Goal: Navigation & Orientation: Find specific page/section

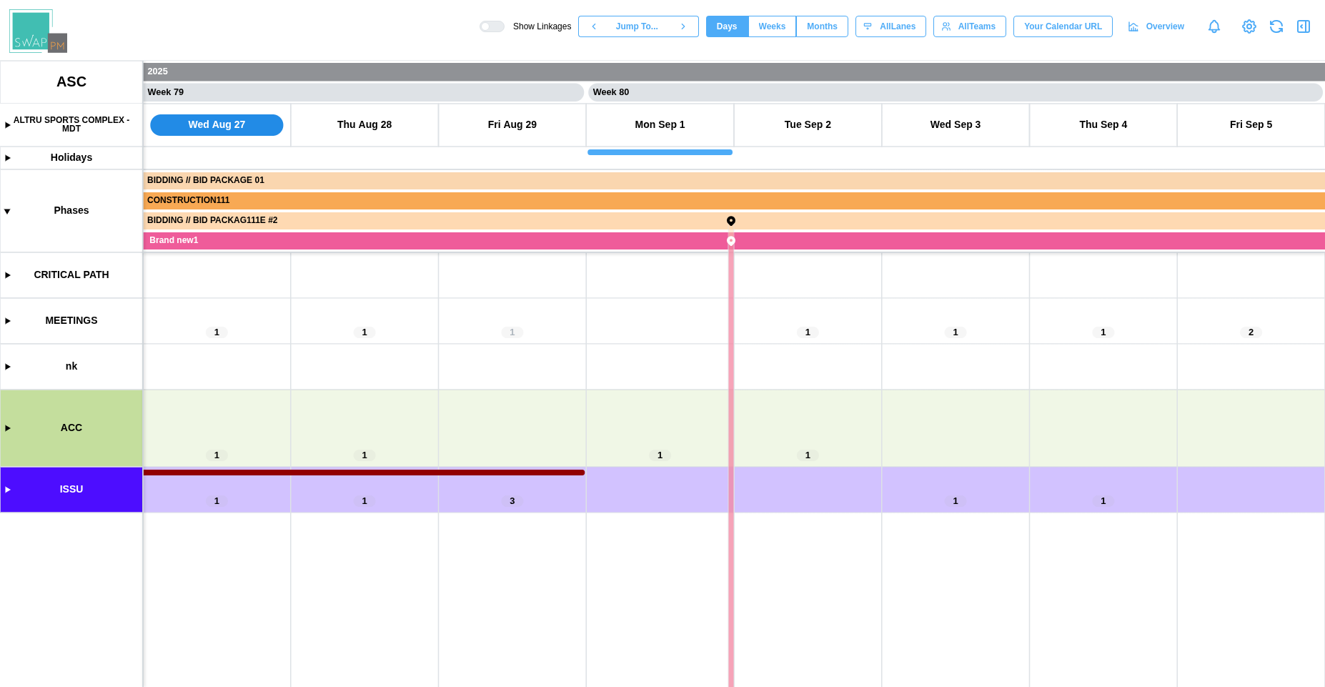
scroll to position [0, 57900]
drag, startPoint x: 502, startPoint y: 450, endPoint x: 662, endPoint y: 419, distance: 163.1
click at [662, 419] on canvas at bounding box center [662, 374] width 1325 height 626
click at [816, 31] on span "Months" at bounding box center [822, 26] width 31 height 20
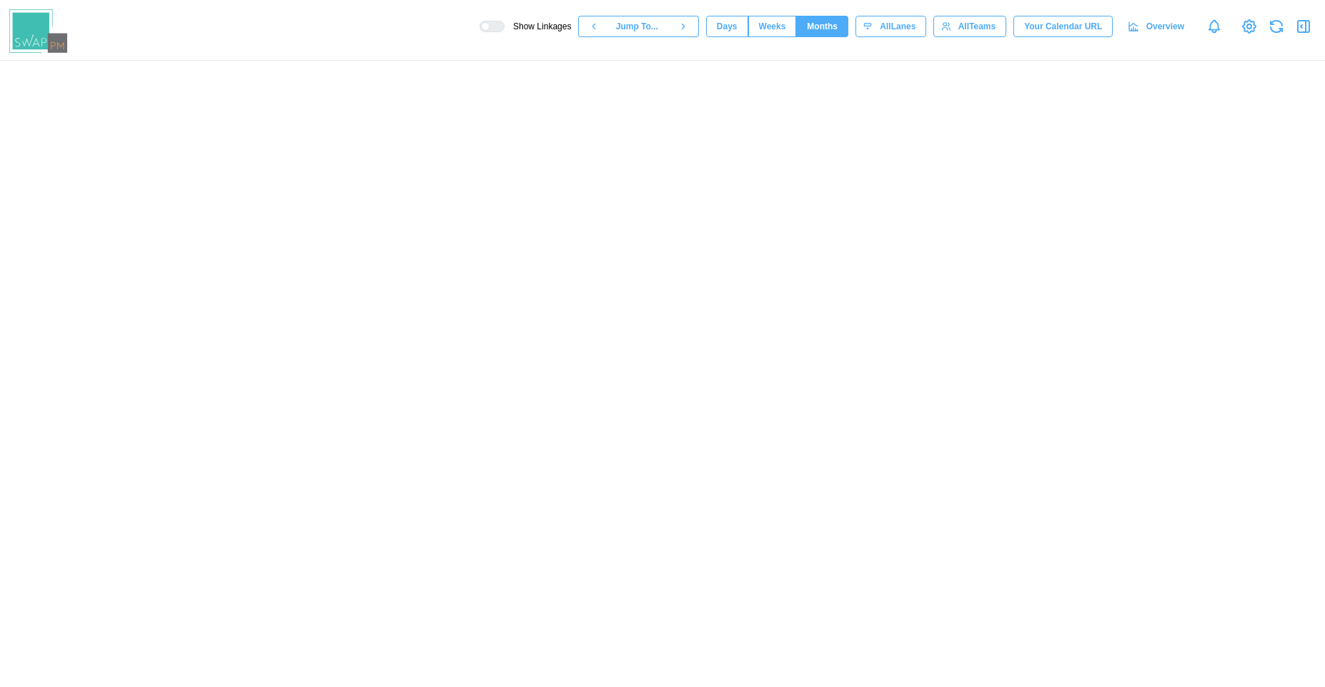
scroll to position [0, 11094]
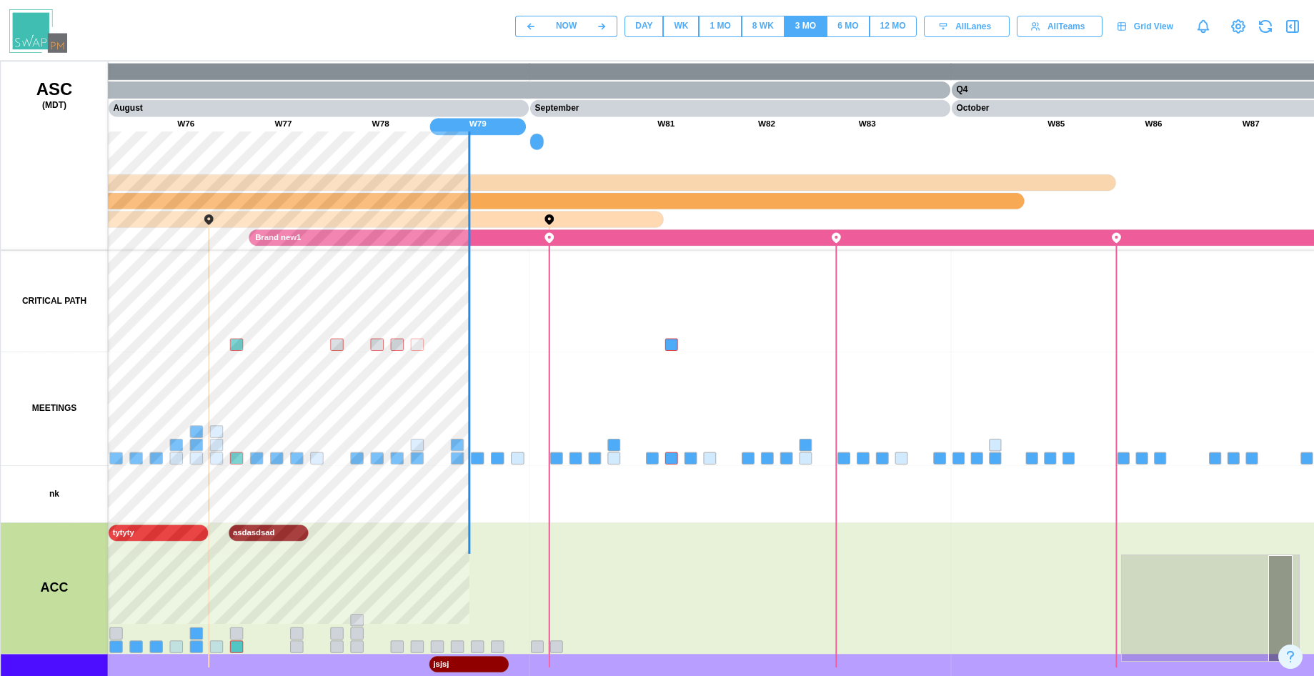
click at [1160, 21] on span "Grid View" at bounding box center [1153, 26] width 39 height 20
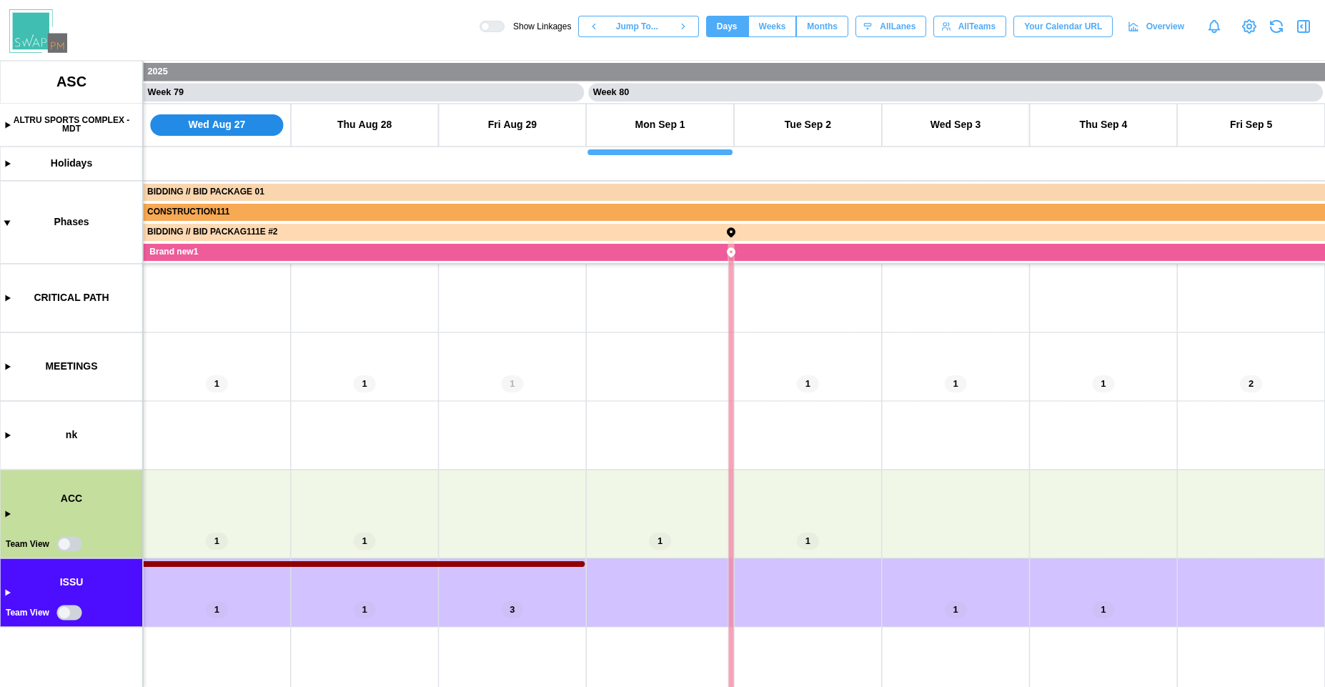
scroll to position [0, 57900]
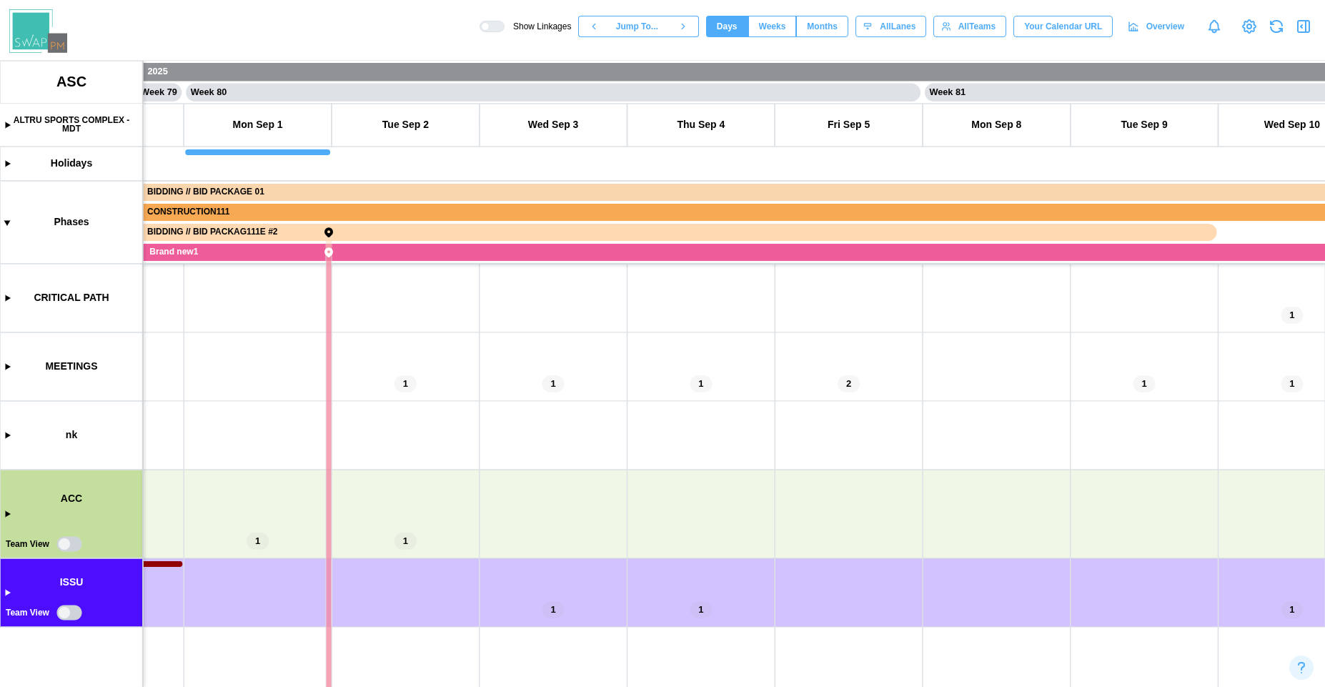
drag, startPoint x: 807, startPoint y: 479, endPoint x: 914, endPoint y: 505, distance: 109.5
click at [914, 504] on canvas at bounding box center [662, 374] width 1325 height 626
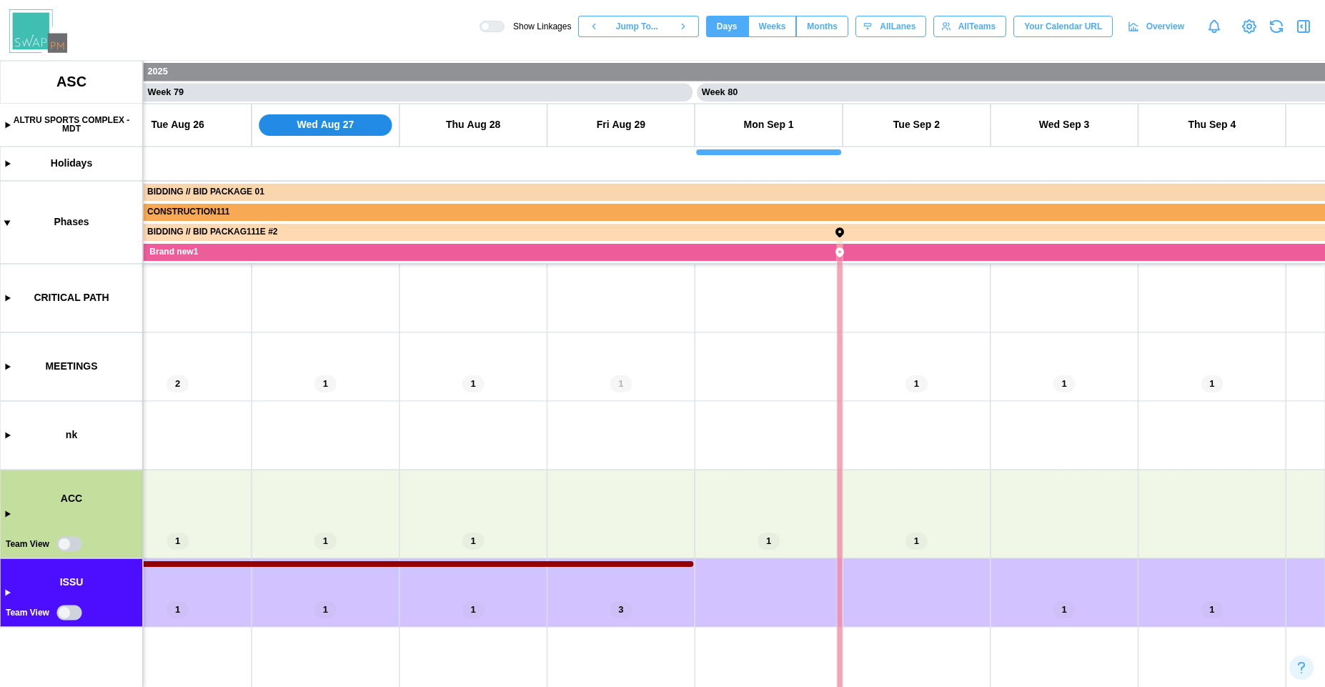
drag, startPoint x: 514, startPoint y: 518, endPoint x: 969, endPoint y: 589, distance: 459.8
click at [969, 589] on canvas at bounding box center [662, 374] width 1325 height 626
drag, startPoint x: 901, startPoint y: 572, endPoint x: 419, endPoint y: 532, distance: 483.9
click at [437, 537] on canvas at bounding box center [662, 374] width 1325 height 626
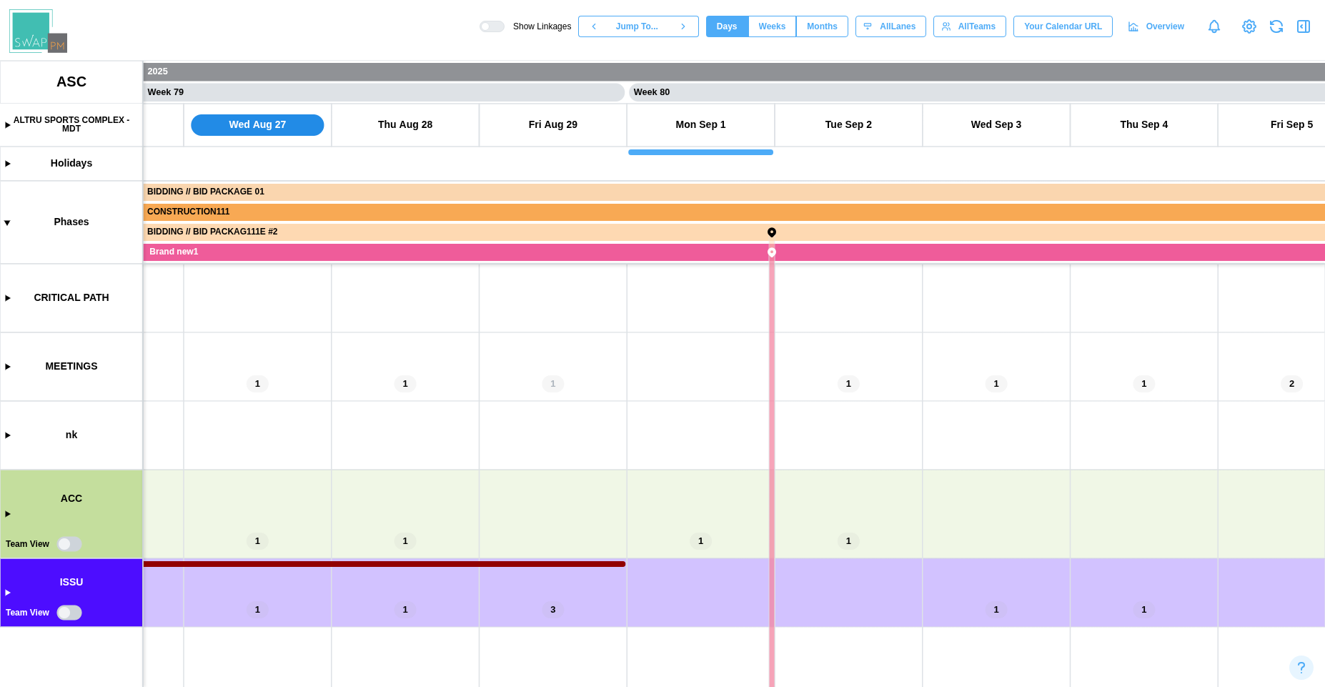
drag, startPoint x: 713, startPoint y: 523, endPoint x: 449, endPoint y: 497, distance: 264.9
click at [452, 498] on canvas at bounding box center [662, 374] width 1325 height 626
drag, startPoint x: 665, startPoint y: 515, endPoint x: 497, endPoint y: 497, distance: 169.6
click at [524, 504] on canvas at bounding box center [662, 374] width 1325 height 626
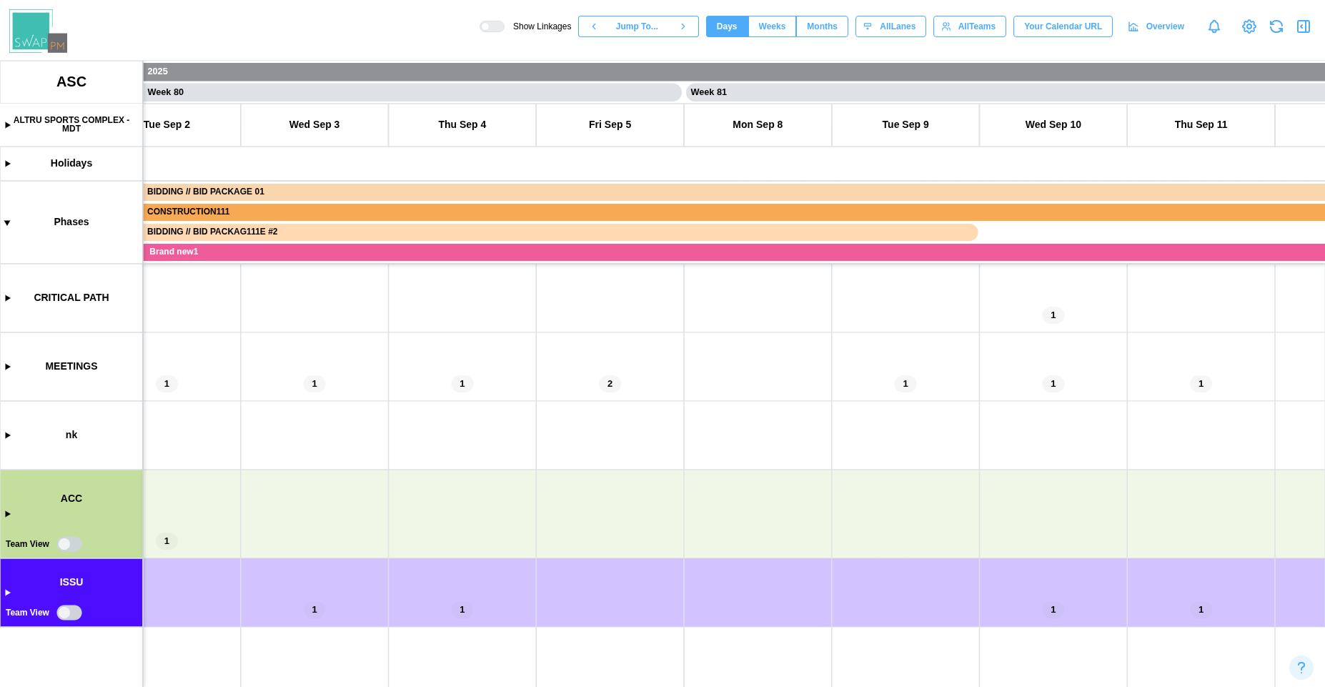
drag, startPoint x: 937, startPoint y: 546, endPoint x: 609, endPoint y: 538, distance: 328.0
click at [707, 538] on canvas at bounding box center [662, 374] width 1325 height 626
drag, startPoint x: 782, startPoint y: 531, endPoint x: 572, endPoint y: 531, distance: 210.0
click at [634, 531] on canvas at bounding box center [662, 374] width 1325 height 626
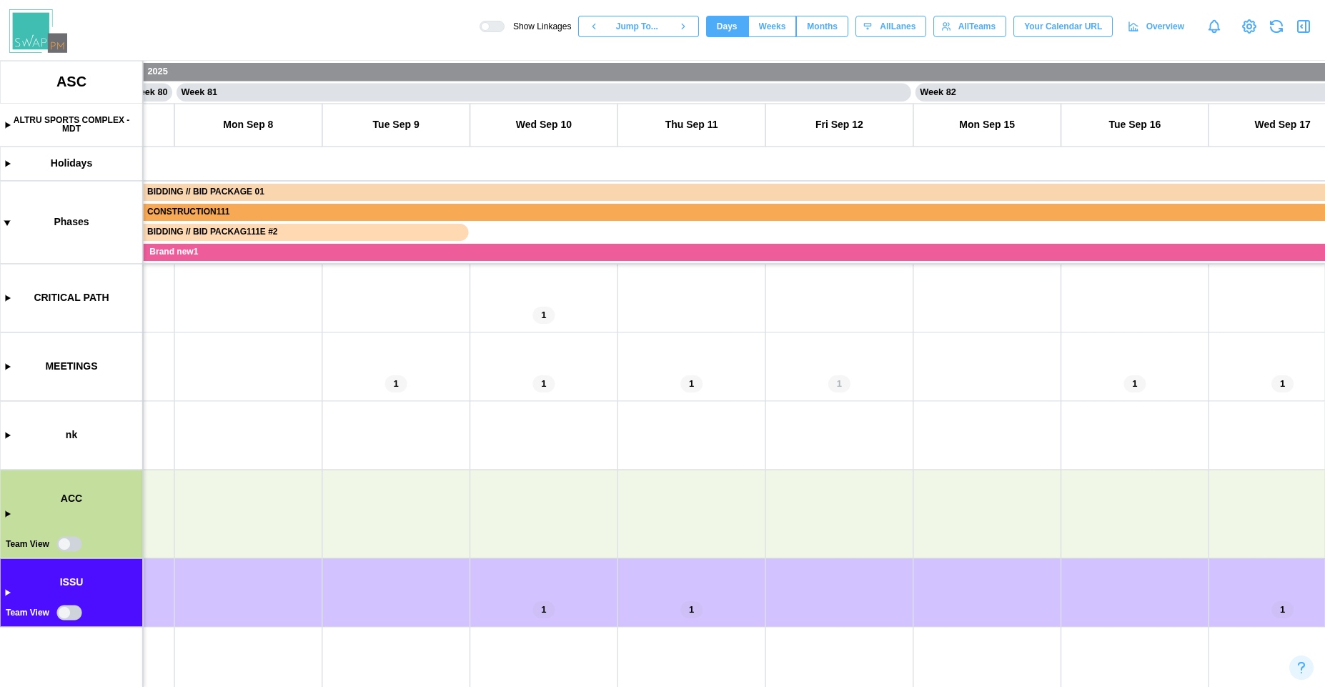
click at [11, 518] on canvas at bounding box center [662, 374] width 1325 height 626
click at [1, 512] on canvas at bounding box center [662, 374] width 1325 height 626
click at [7, 514] on canvas at bounding box center [662, 374] width 1325 height 626
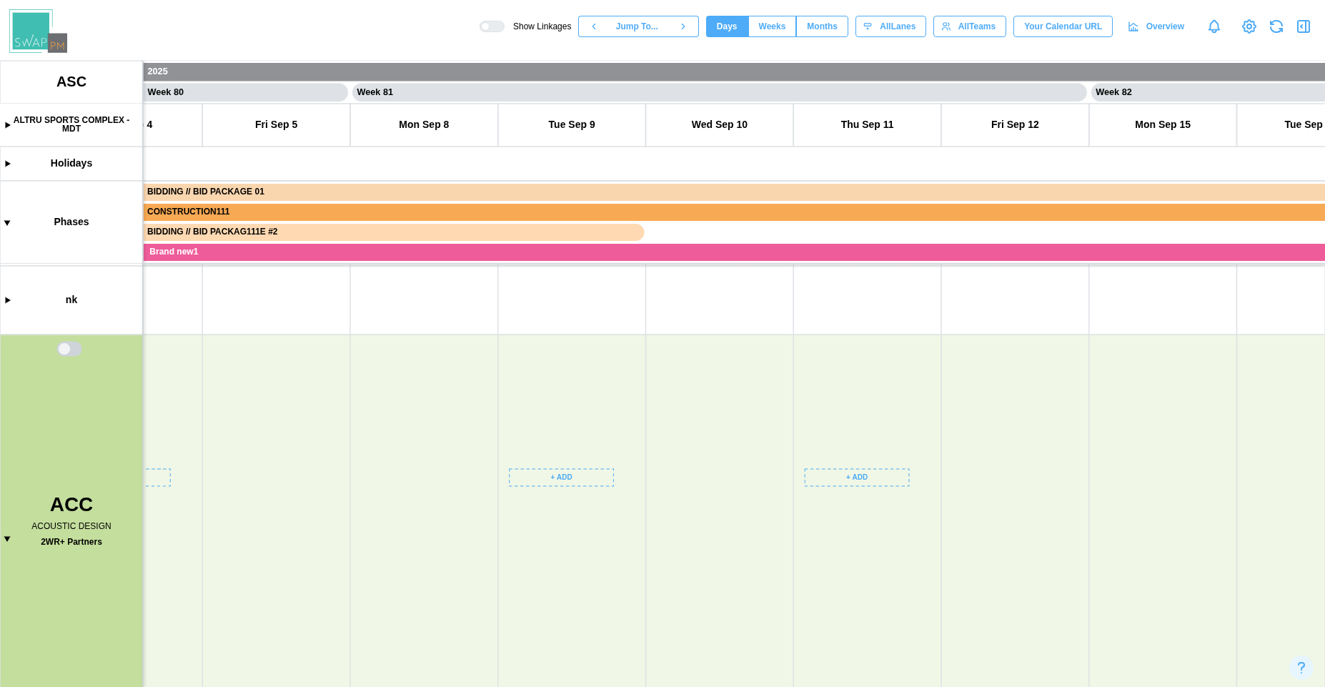
drag, startPoint x: 507, startPoint y: 467, endPoint x: 722, endPoint y: 408, distance: 222.2
click at [722, 406] on canvas at bounding box center [662, 374] width 1325 height 626
click at [718, 451] on canvas at bounding box center [662, 374] width 1325 height 626
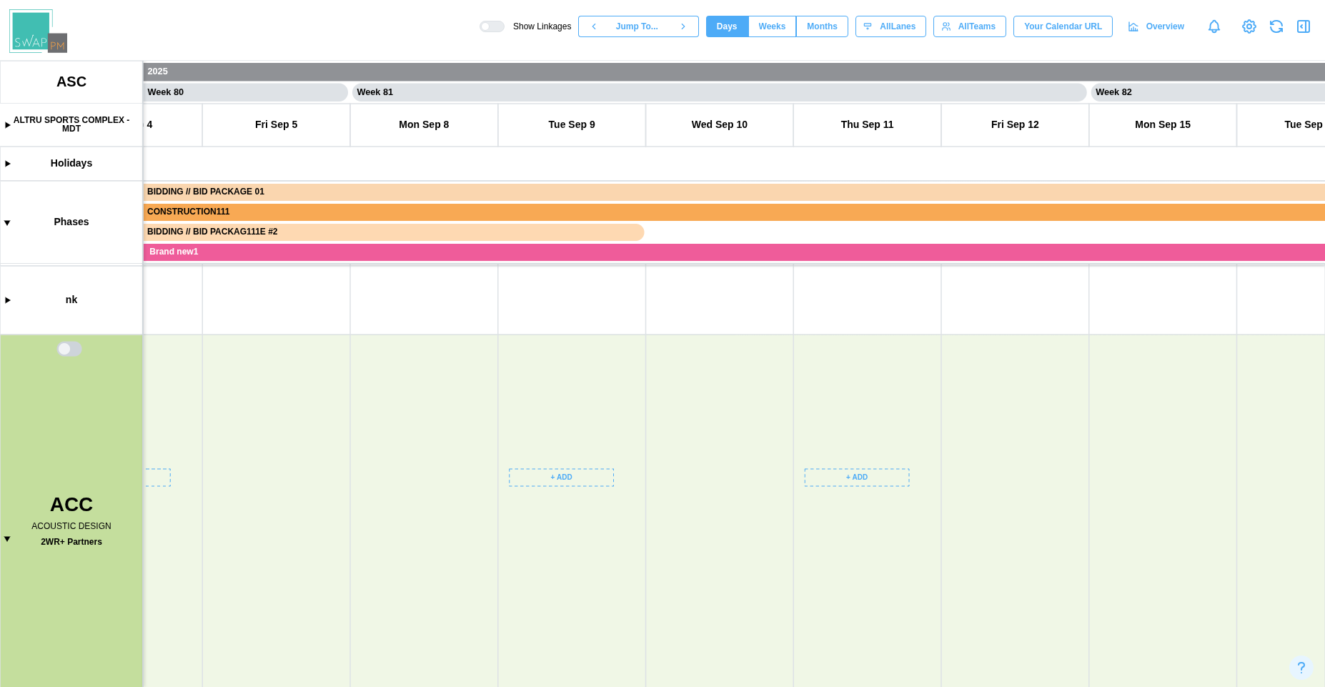
click at [669, 518] on canvas at bounding box center [662, 374] width 1325 height 626
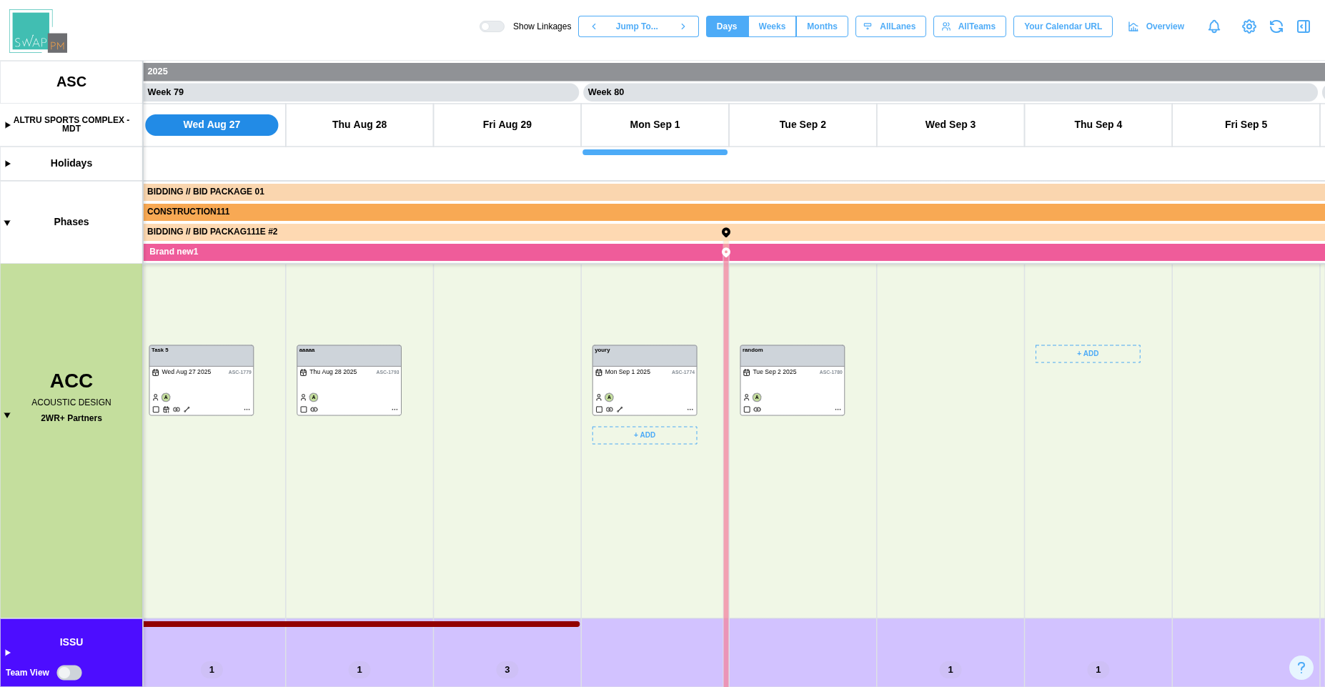
drag, startPoint x: 432, startPoint y: 560, endPoint x: 763, endPoint y: 465, distance: 344.8
click at [752, 460] on canvas at bounding box center [662, 374] width 1325 height 626
drag, startPoint x: 570, startPoint y: 529, endPoint x: 779, endPoint y: 563, distance: 212.1
click at [780, 558] on canvas at bounding box center [662, 374] width 1325 height 626
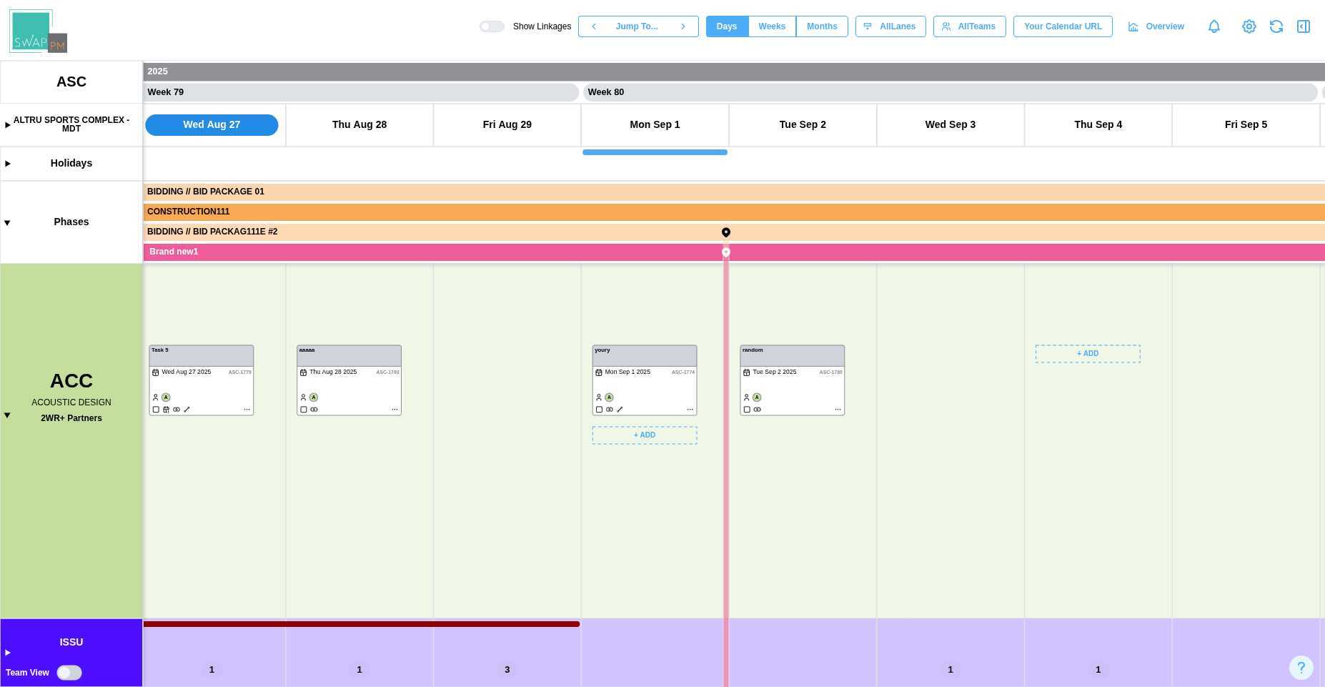
click at [632, 548] on canvas at bounding box center [662, 374] width 1325 height 626
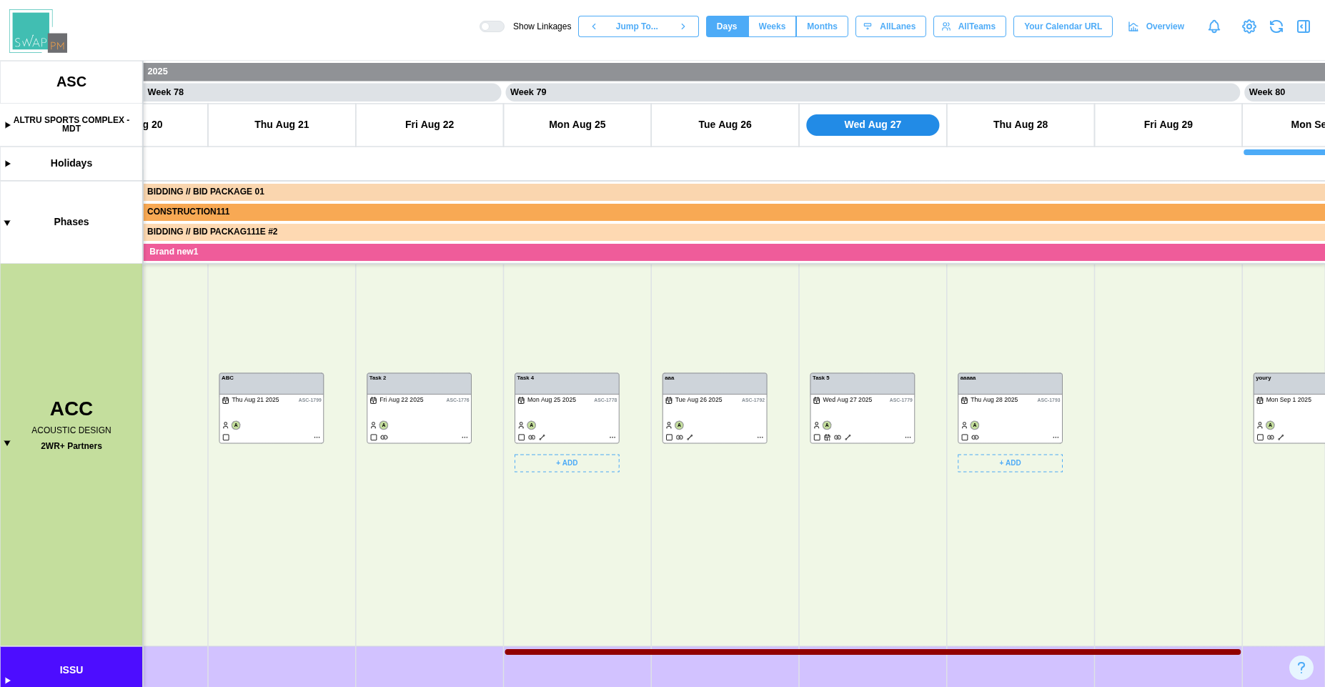
scroll to position [0, 0]
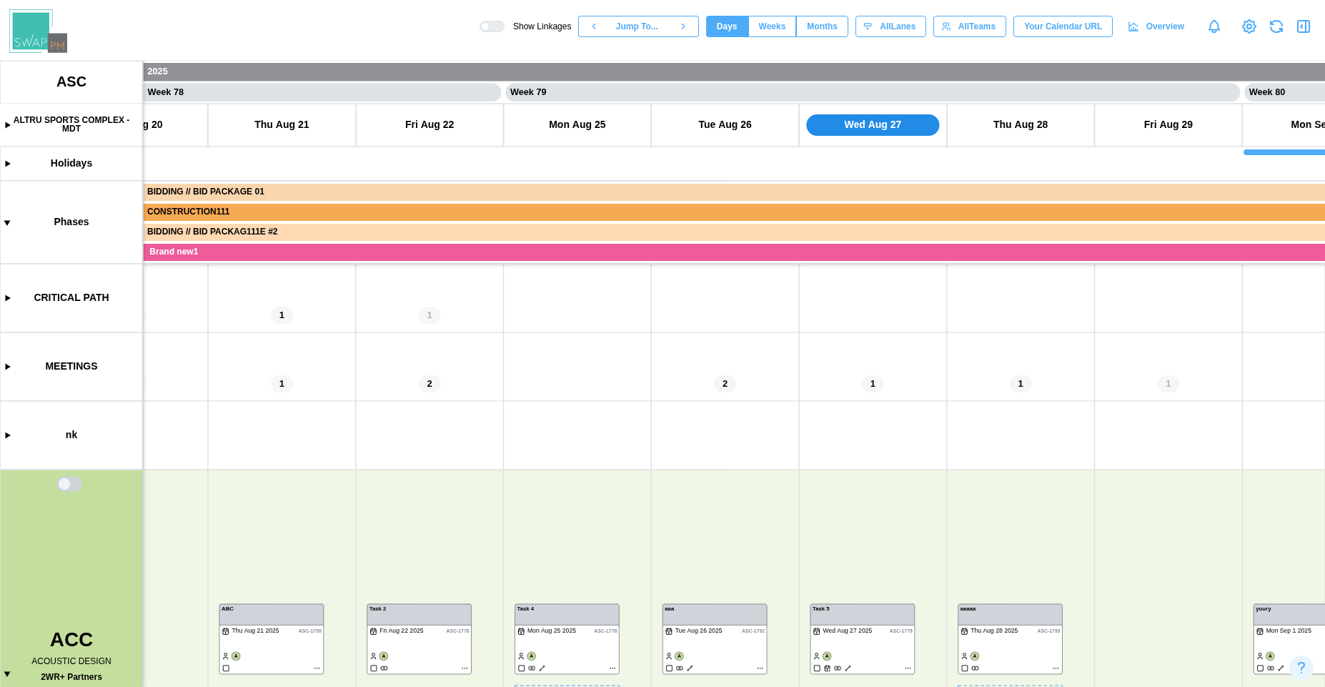
click at [74, 488] on canvas at bounding box center [662, 374] width 1325 height 626
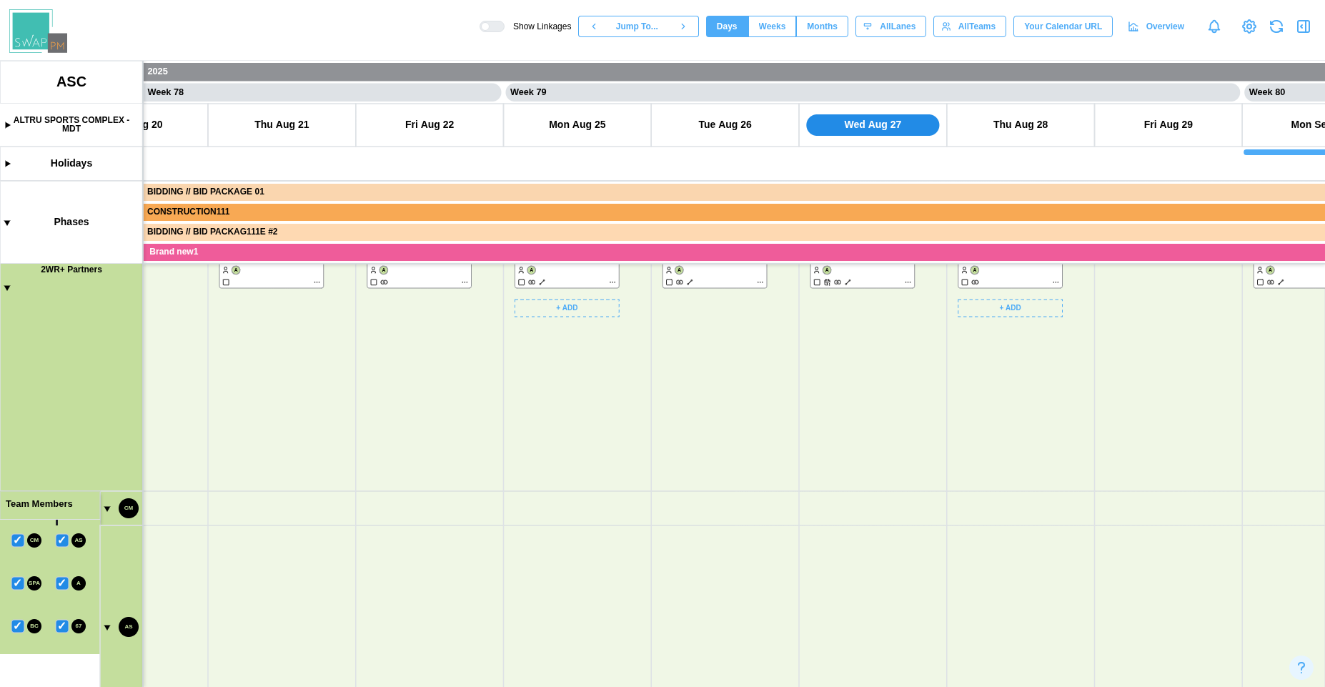
scroll to position [514, 0]
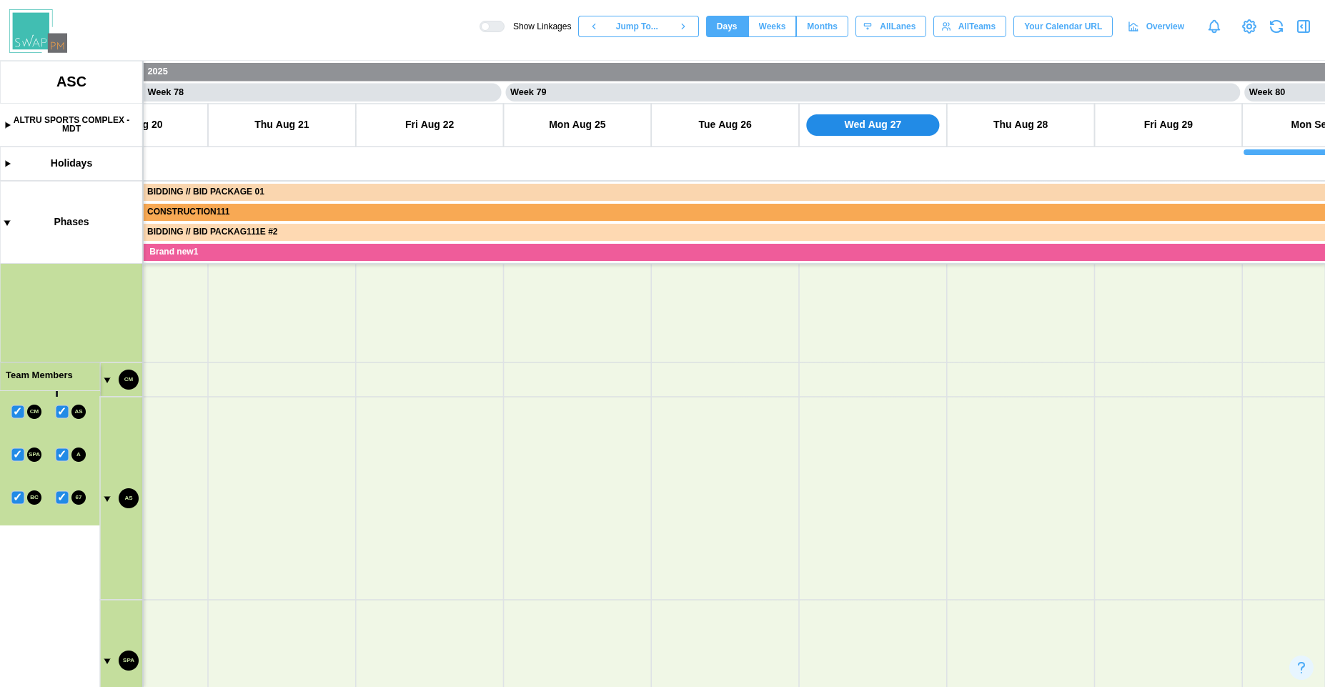
click at [102, 495] on canvas at bounding box center [662, 374] width 1325 height 626
click at [109, 514] on canvas at bounding box center [662, 374] width 1325 height 626
click at [104, 524] on canvas at bounding box center [662, 374] width 1325 height 626
click at [106, 577] on canvas at bounding box center [662, 374] width 1325 height 626
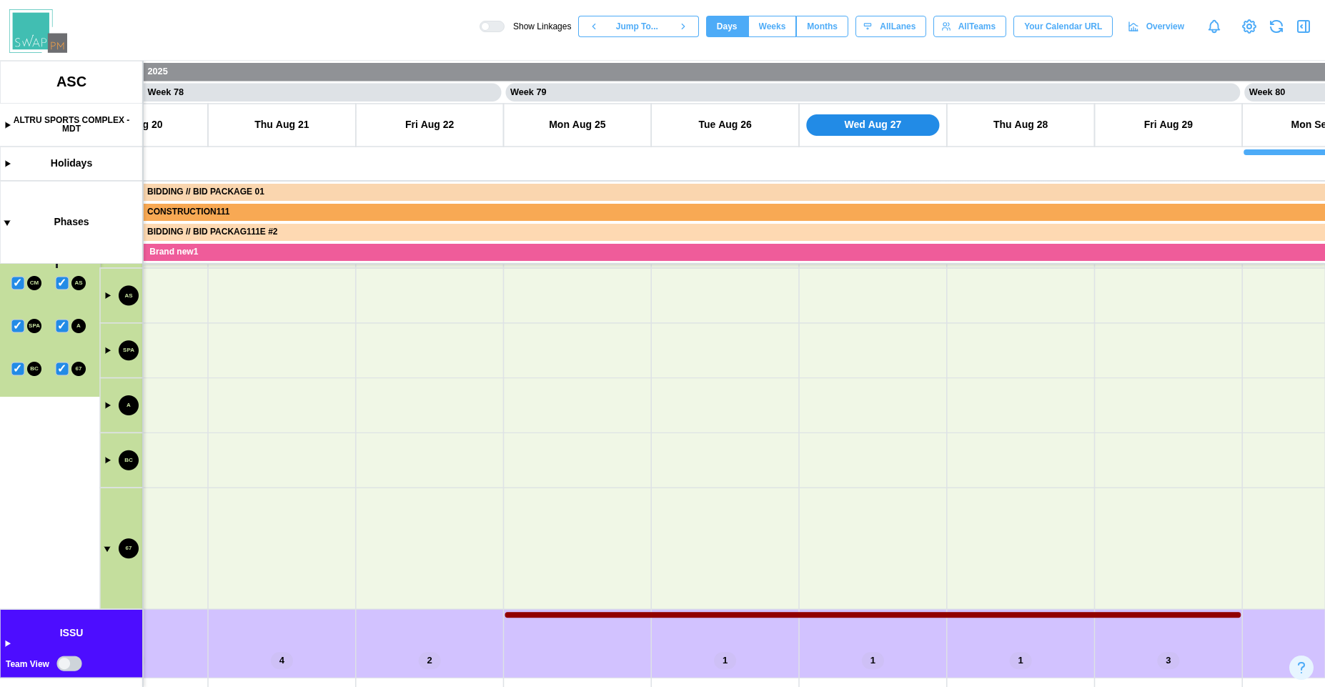
click at [106, 553] on canvas at bounding box center [662, 374] width 1325 height 626
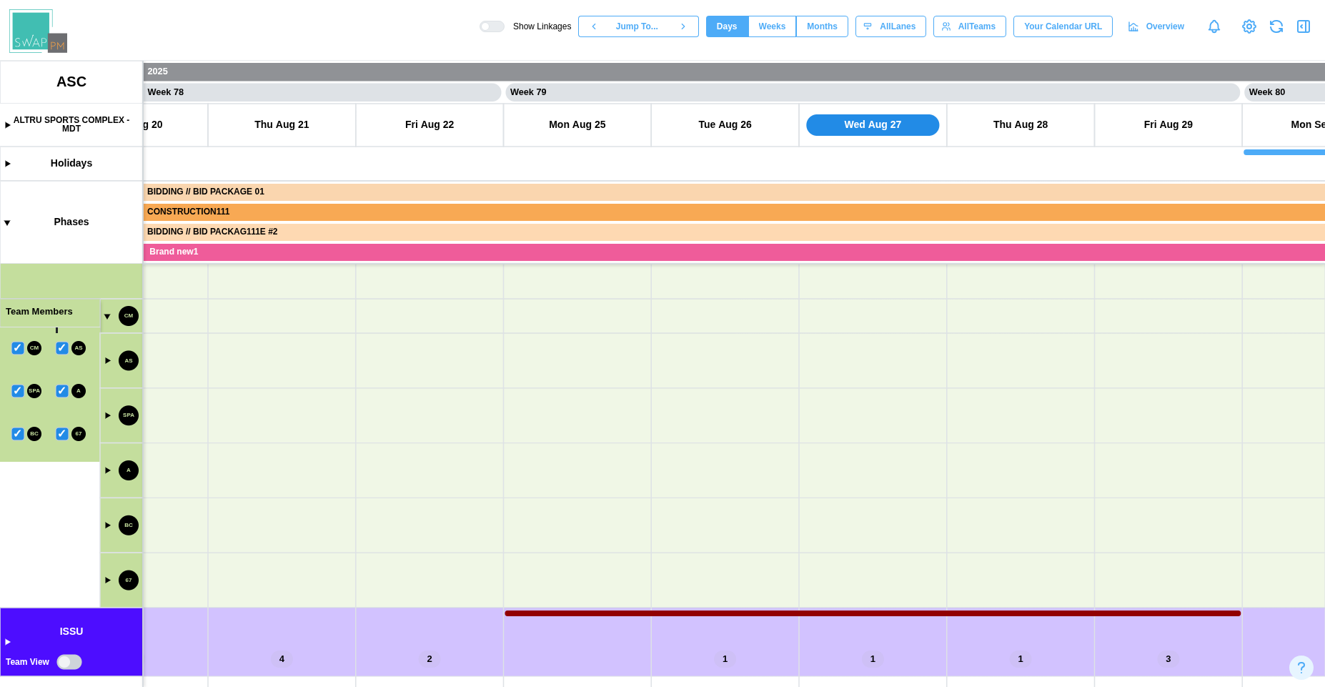
scroll to position [425, 0]
drag, startPoint x: 194, startPoint y: 444, endPoint x: 206, endPoint y: 614, distance: 170.5
click at [206, 614] on canvas at bounding box center [662, 374] width 1325 height 626
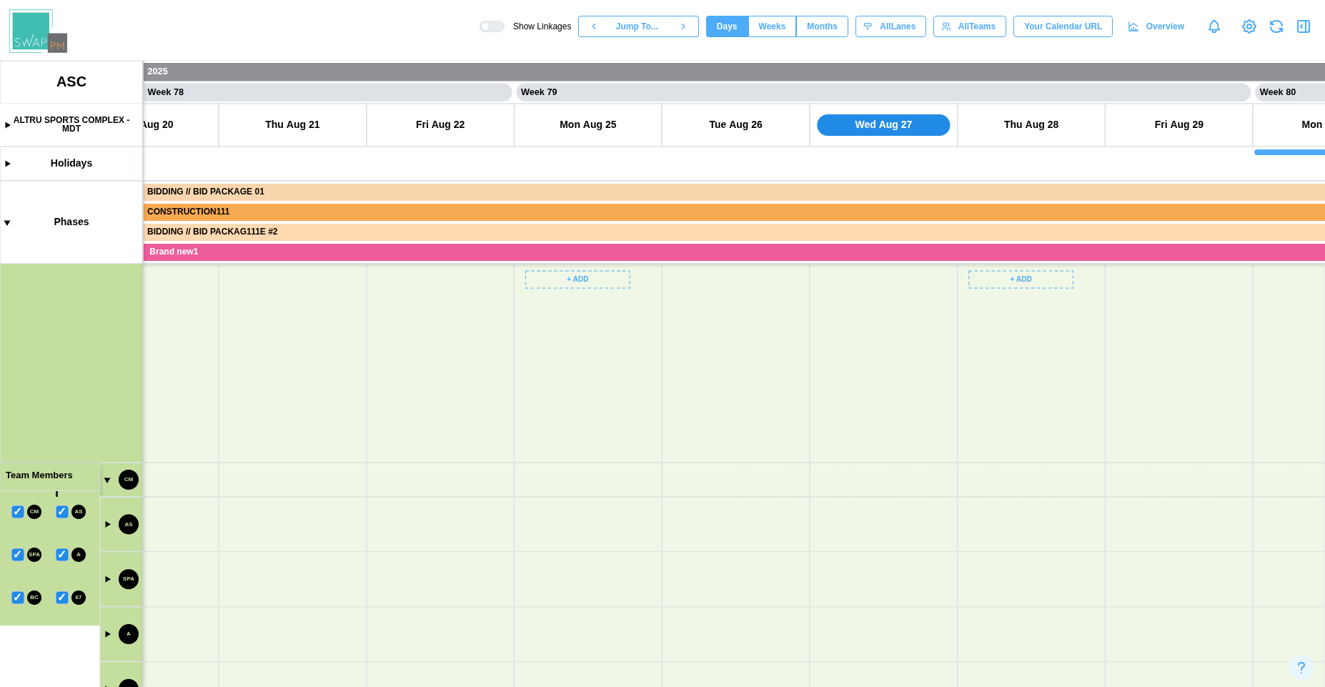
click at [64, 516] on canvas at bounding box center [662, 374] width 1325 height 626
click at [106, 486] on canvas at bounding box center [662, 374] width 1325 height 626
click at [111, 497] on canvas at bounding box center [662, 374] width 1325 height 626
click at [101, 484] on canvas at bounding box center [662, 374] width 1325 height 626
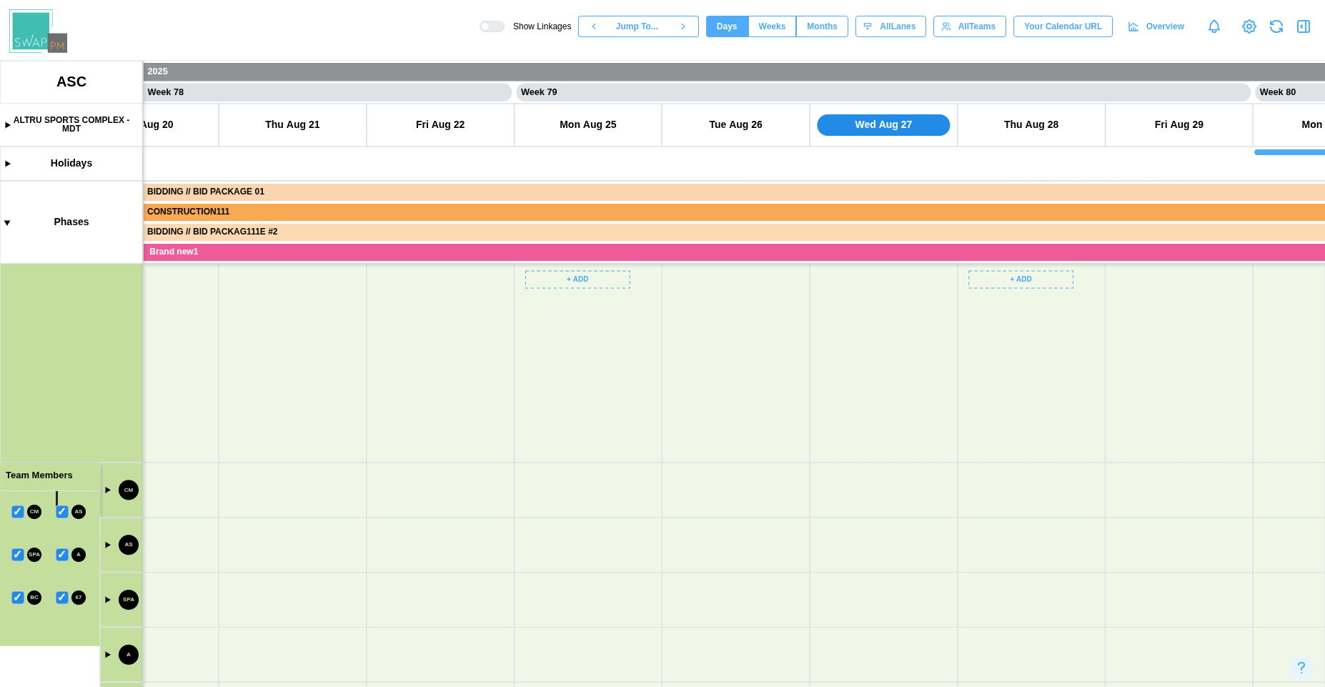
click at [105, 488] on canvas at bounding box center [662, 374] width 1325 height 626
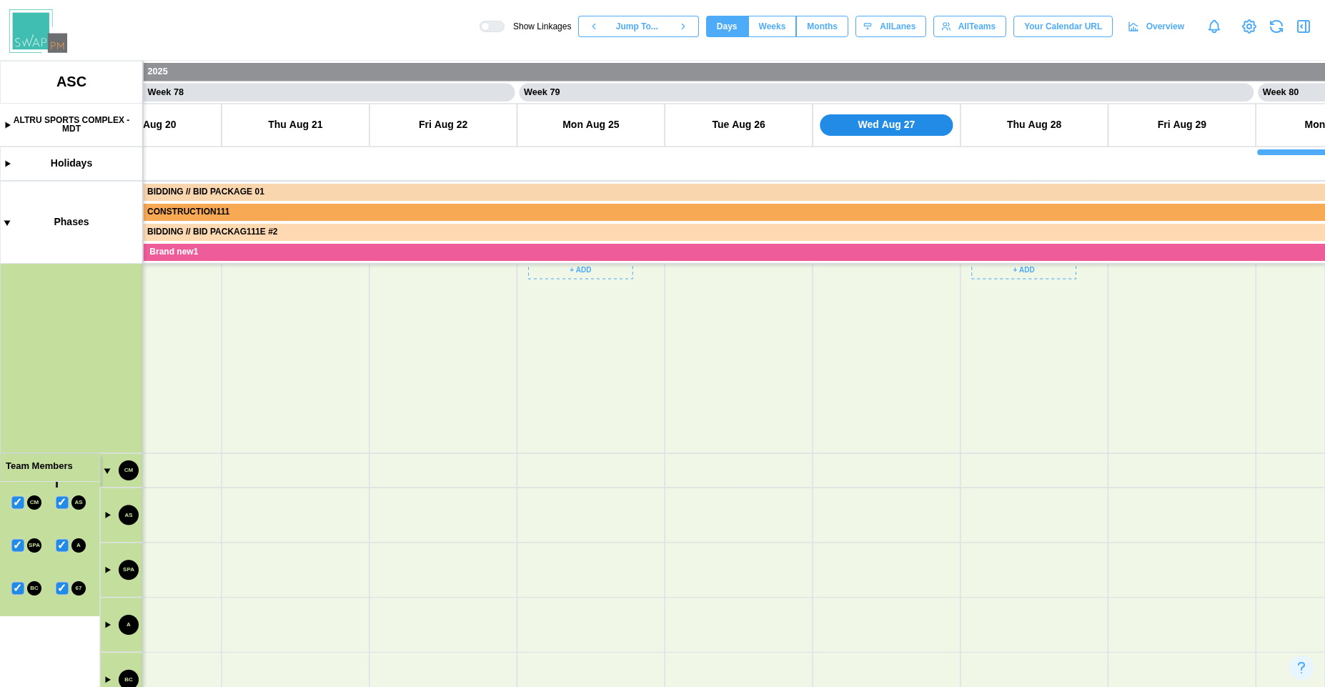
scroll to position [519, 0]
drag, startPoint x: 356, startPoint y: 572, endPoint x: 537, endPoint y: 439, distance: 223.9
click at [537, 439] on canvas at bounding box center [662, 374] width 1325 height 626
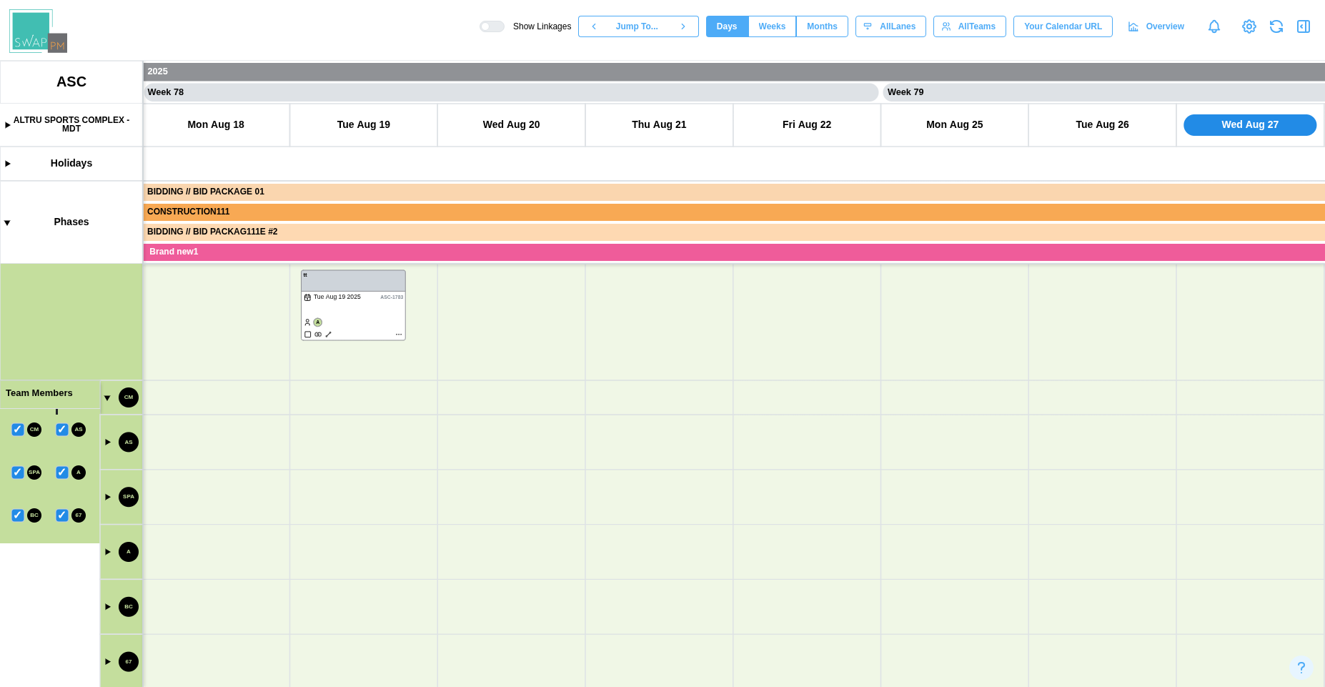
scroll to position [0, 0]
drag, startPoint x: 328, startPoint y: 560, endPoint x: 636, endPoint y: 513, distance: 311.5
click at [636, 513] on canvas at bounding box center [662, 374] width 1325 height 626
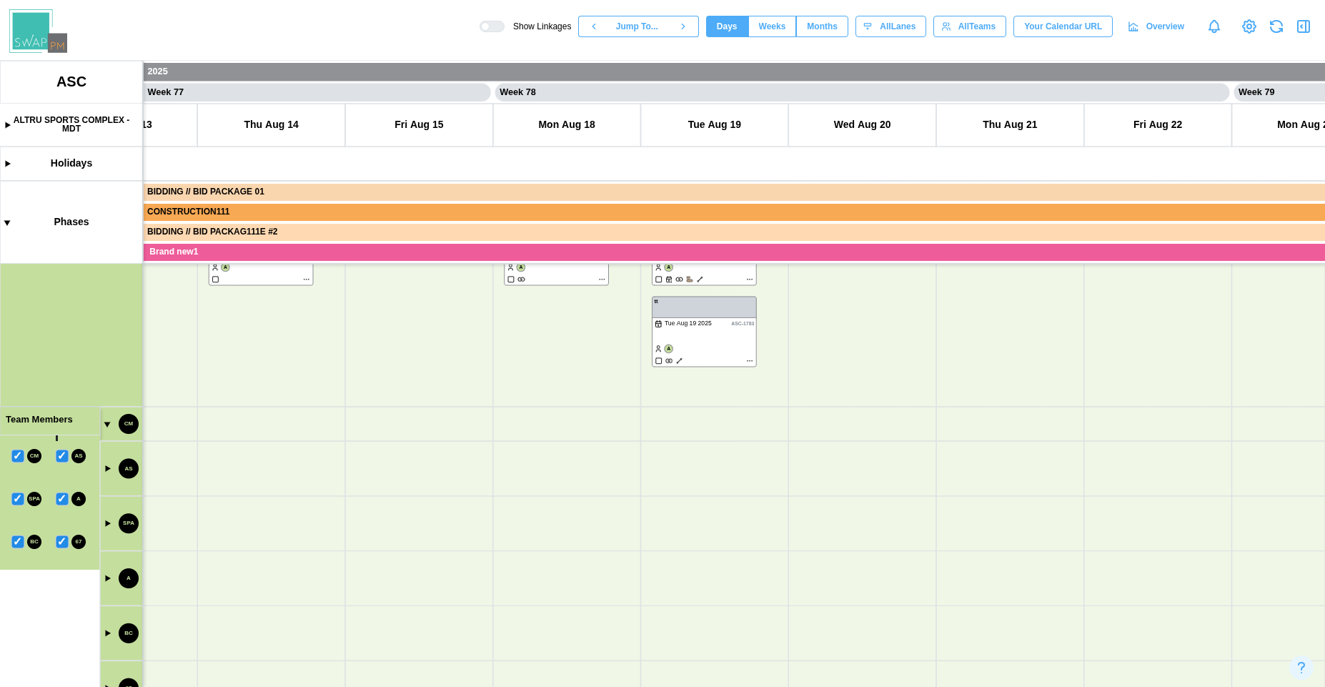
drag, startPoint x: 351, startPoint y: 491, endPoint x: 768, endPoint y: 543, distance: 420.5
click at [765, 543] on canvas at bounding box center [662, 374] width 1325 height 626
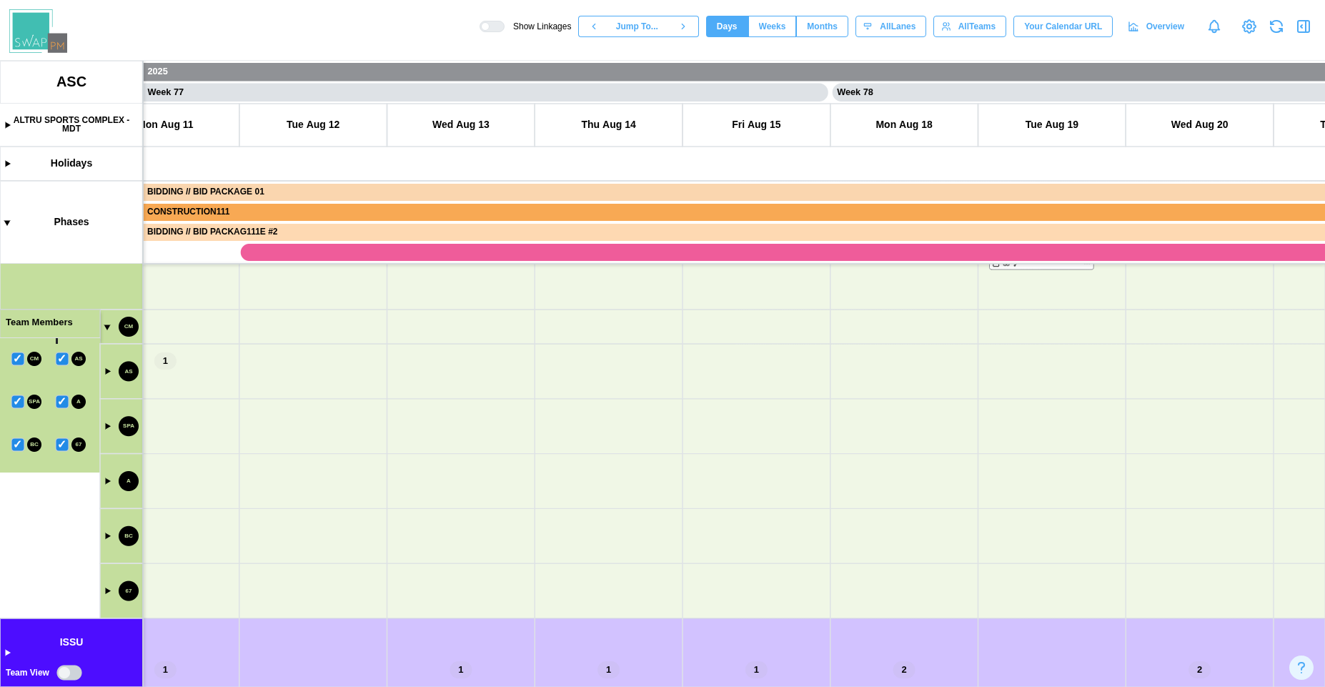
drag, startPoint x: 375, startPoint y: 569, endPoint x: 937, endPoint y: 600, distance: 562.4
click at [937, 600] on canvas at bounding box center [662, 374] width 1325 height 626
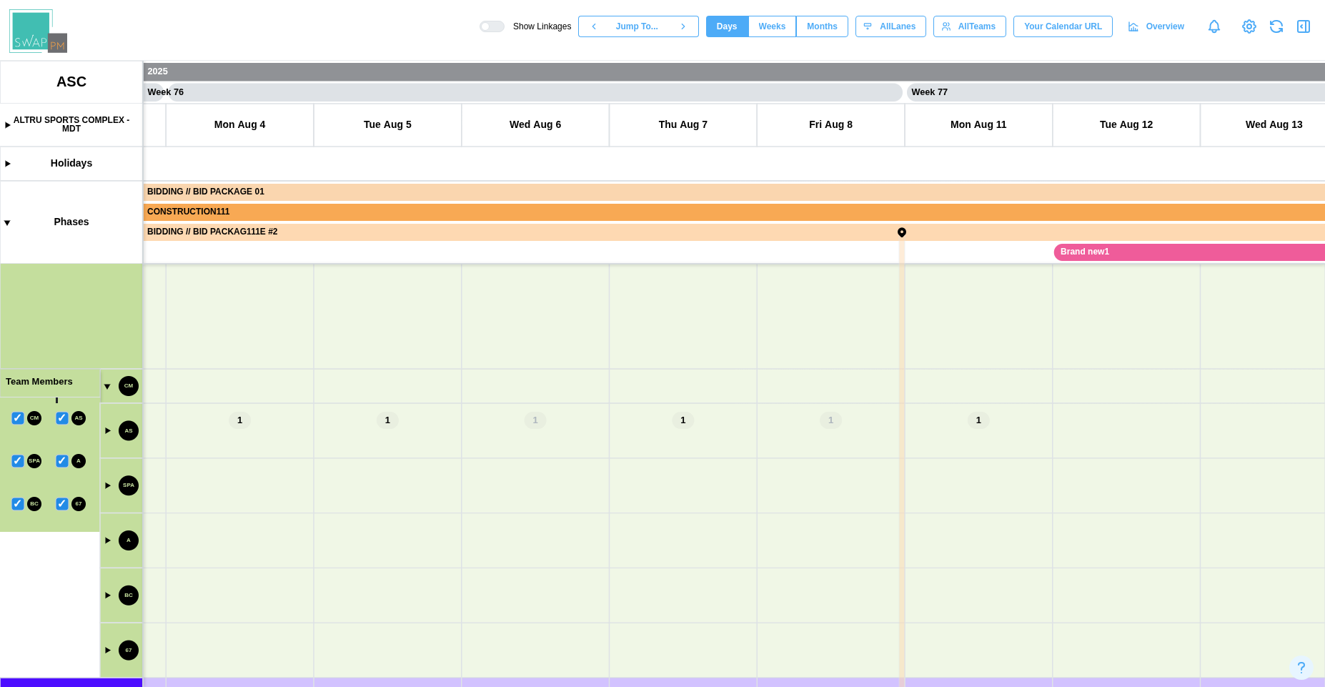
drag, startPoint x: 460, startPoint y: 582, endPoint x: 939, endPoint y: 567, distance: 479.6
click at [939, 567] on canvas at bounding box center [662, 374] width 1325 height 626
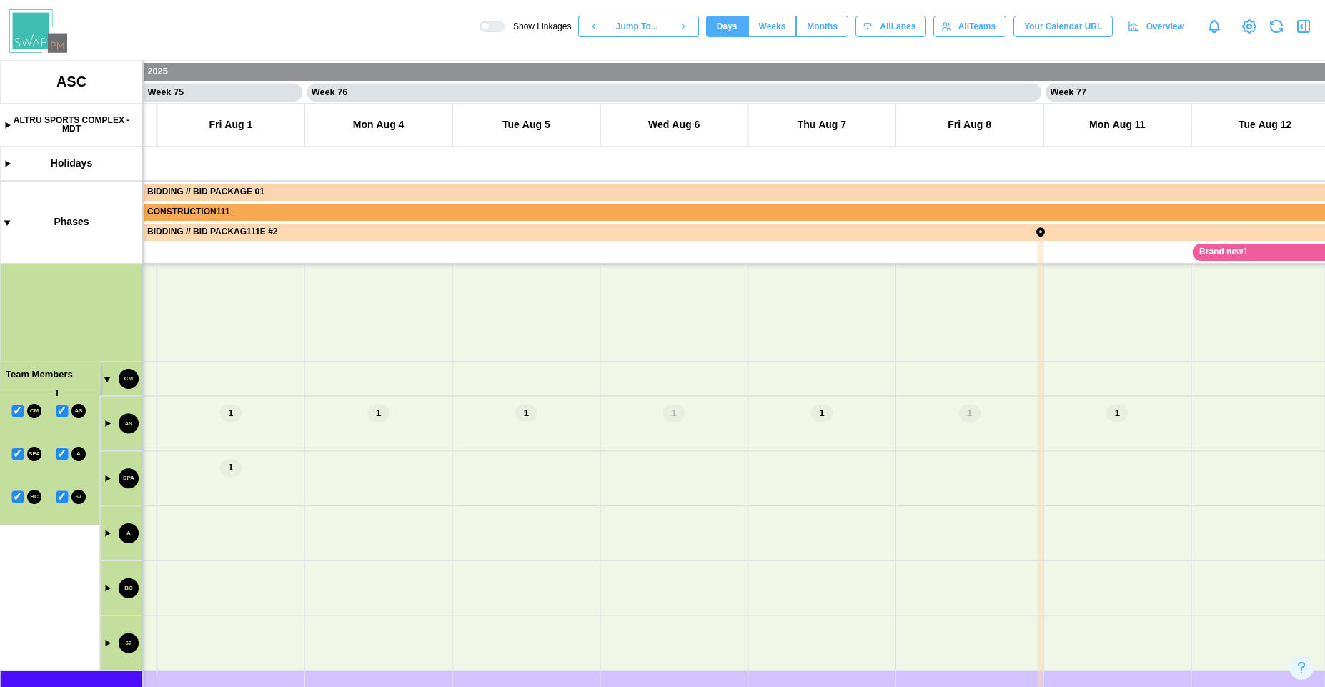
drag, startPoint x: 520, startPoint y: 577, endPoint x: 846, endPoint y: 597, distance: 326.4
click at [846, 597] on canvas at bounding box center [662, 374] width 1325 height 626
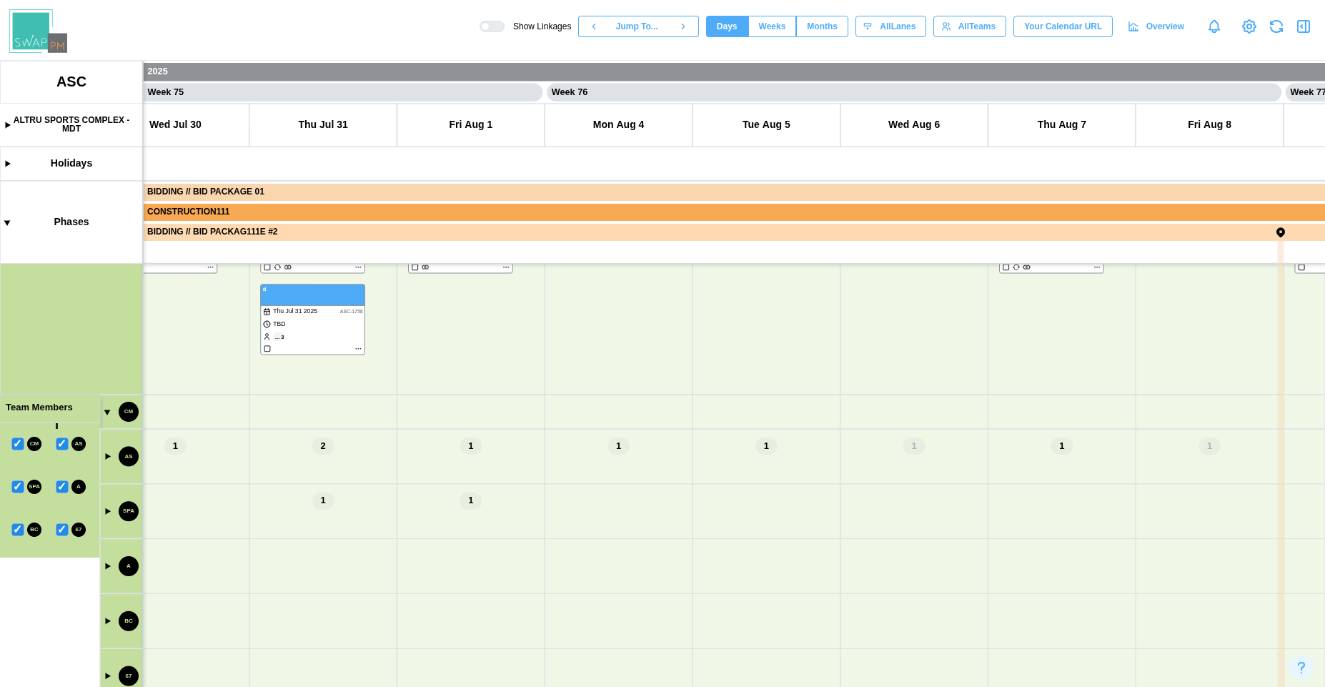
click at [106, 414] on canvas at bounding box center [662, 374] width 1325 height 626
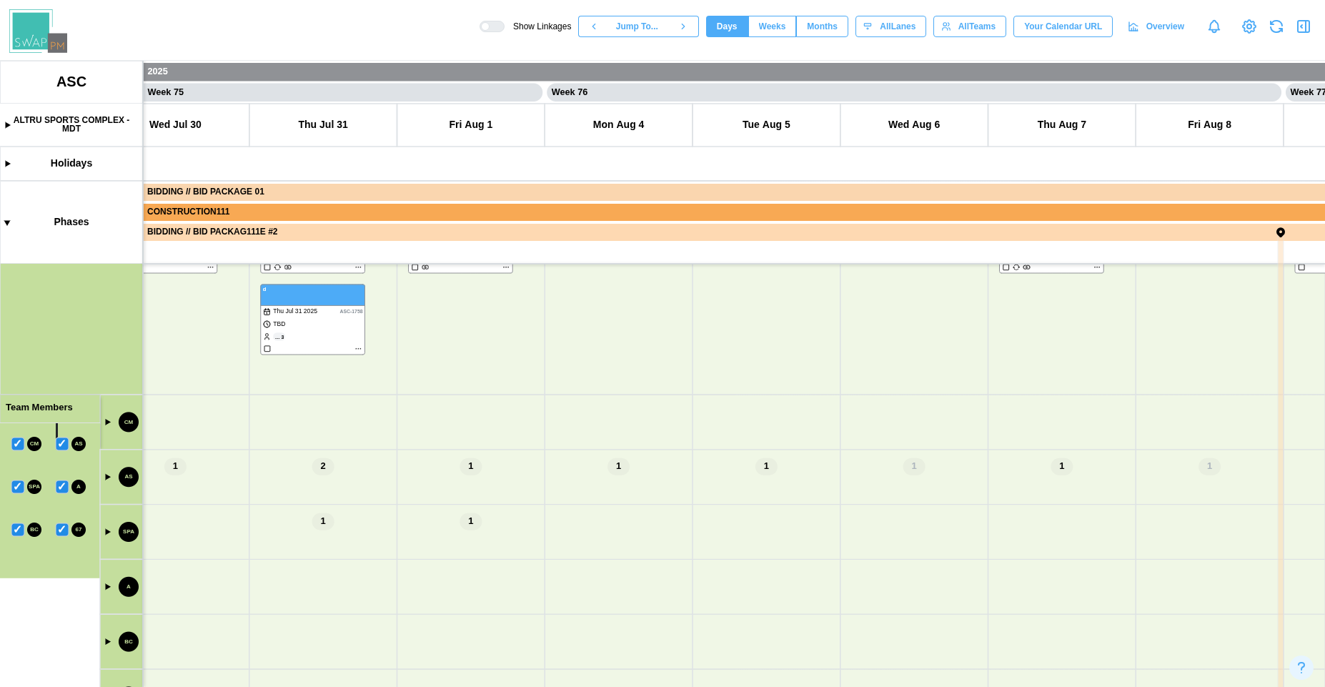
click at [104, 419] on canvas at bounding box center [662, 374] width 1325 height 626
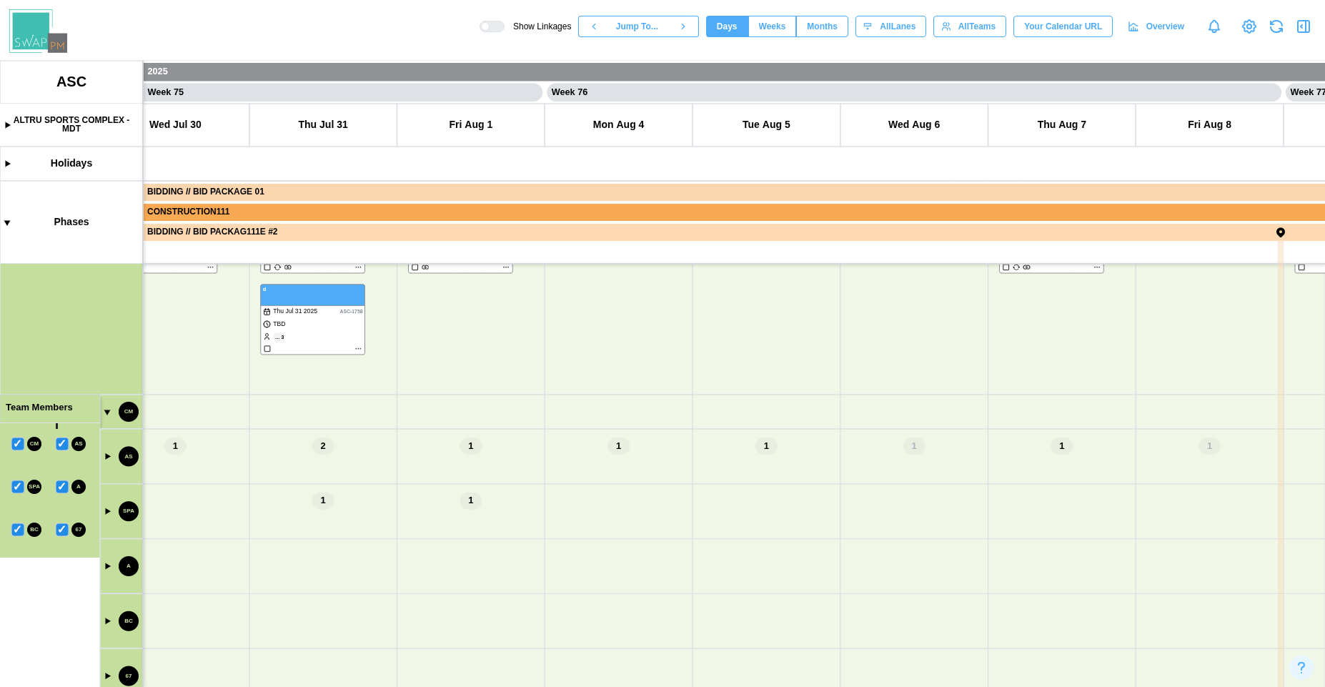
click at [106, 414] on canvas at bounding box center [662, 374] width 1325 height 626
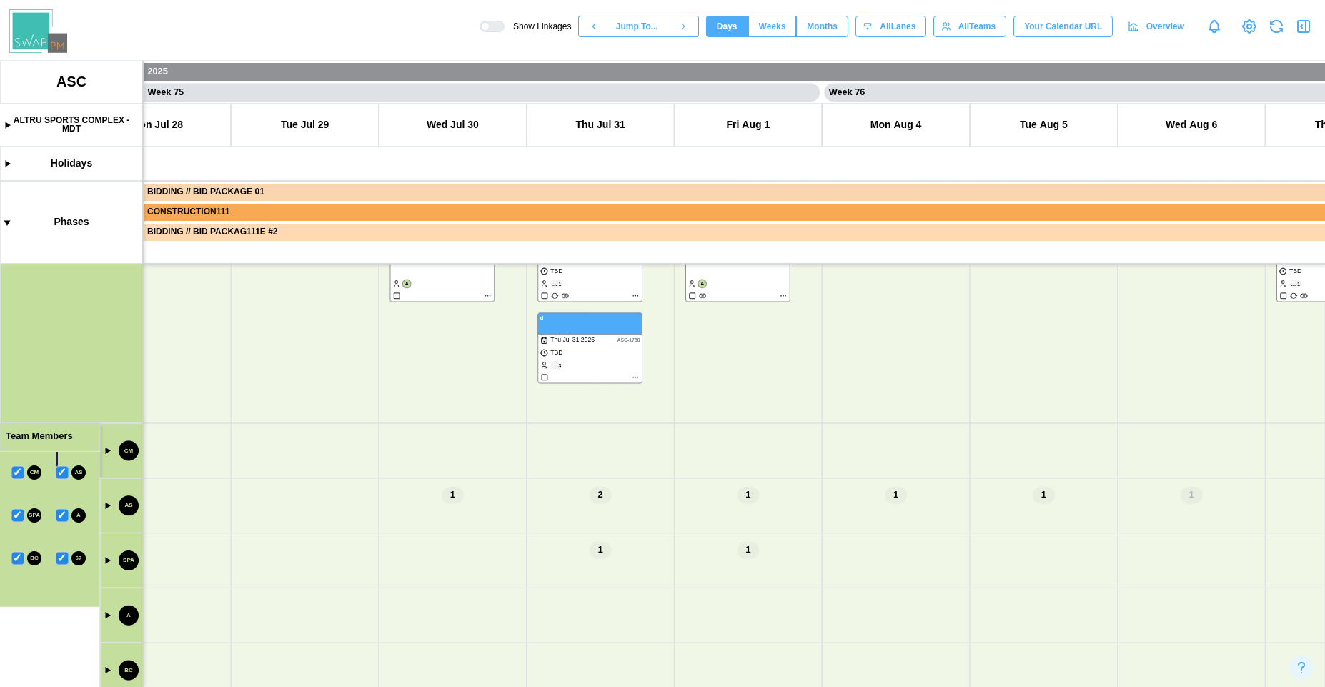
drag, startPoint x: 580, startPoint y: 490, endPoint x: 826, endPoint y: 494, distance: 245.8
click at [827, 493] on canvas at bounding box center [662, 374] width 1325 height 626
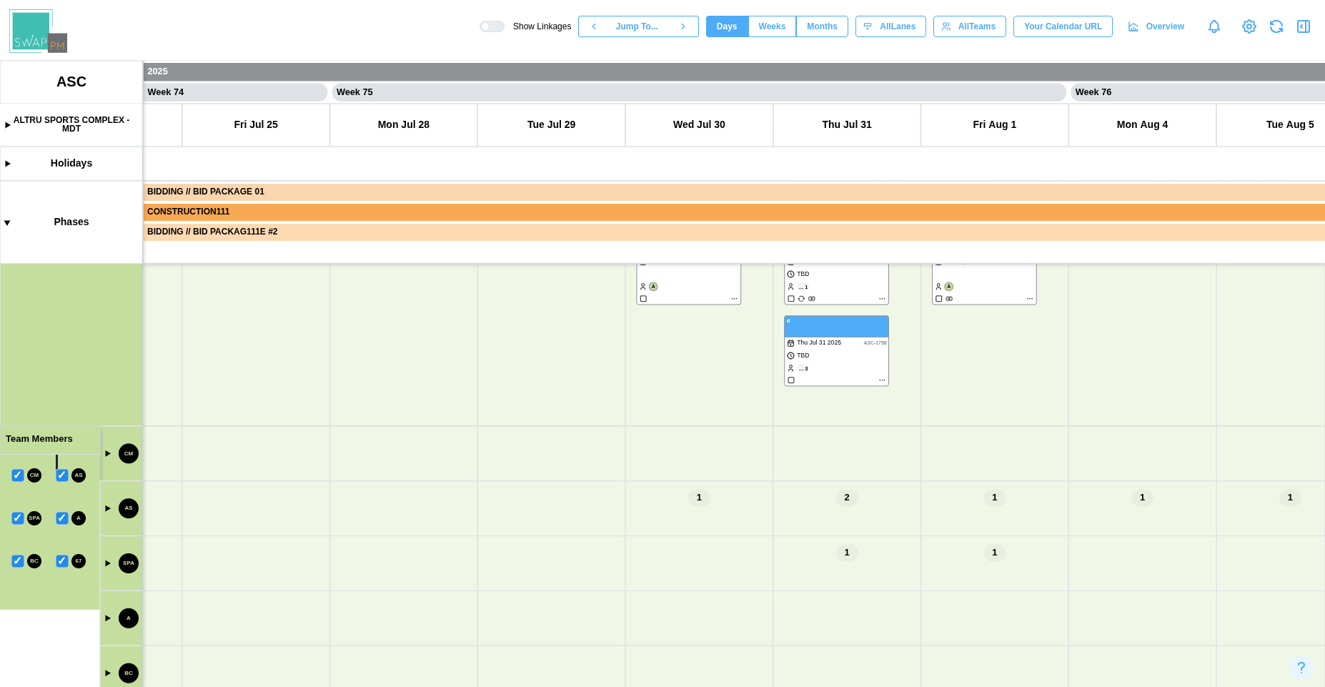
drag, startPoint x: 747, startPoint y: 579, endPoint x: 607, endPoint y: 469, distance: 178.1
click at [617, 474] on canvas at bounding box center [662, 374] width 1325 height 626
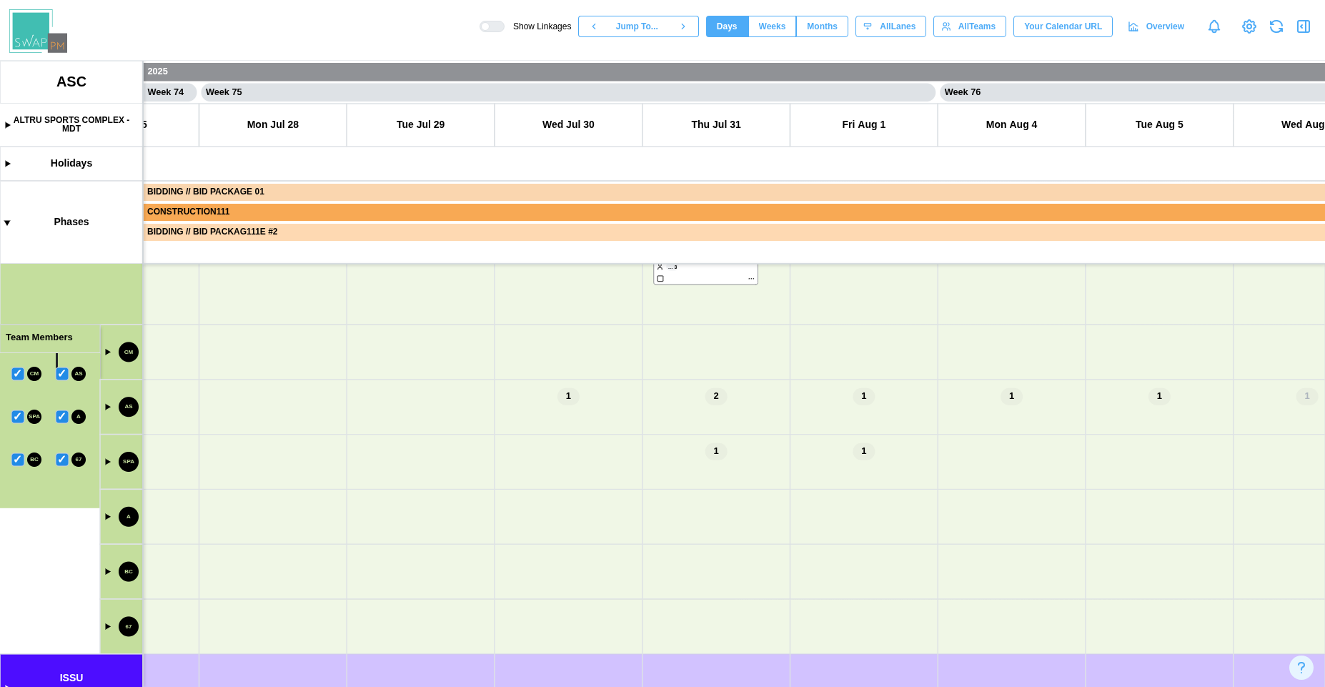
click at [104, 409] on canvas at bounding box center [662, 374] width 1325 height 626
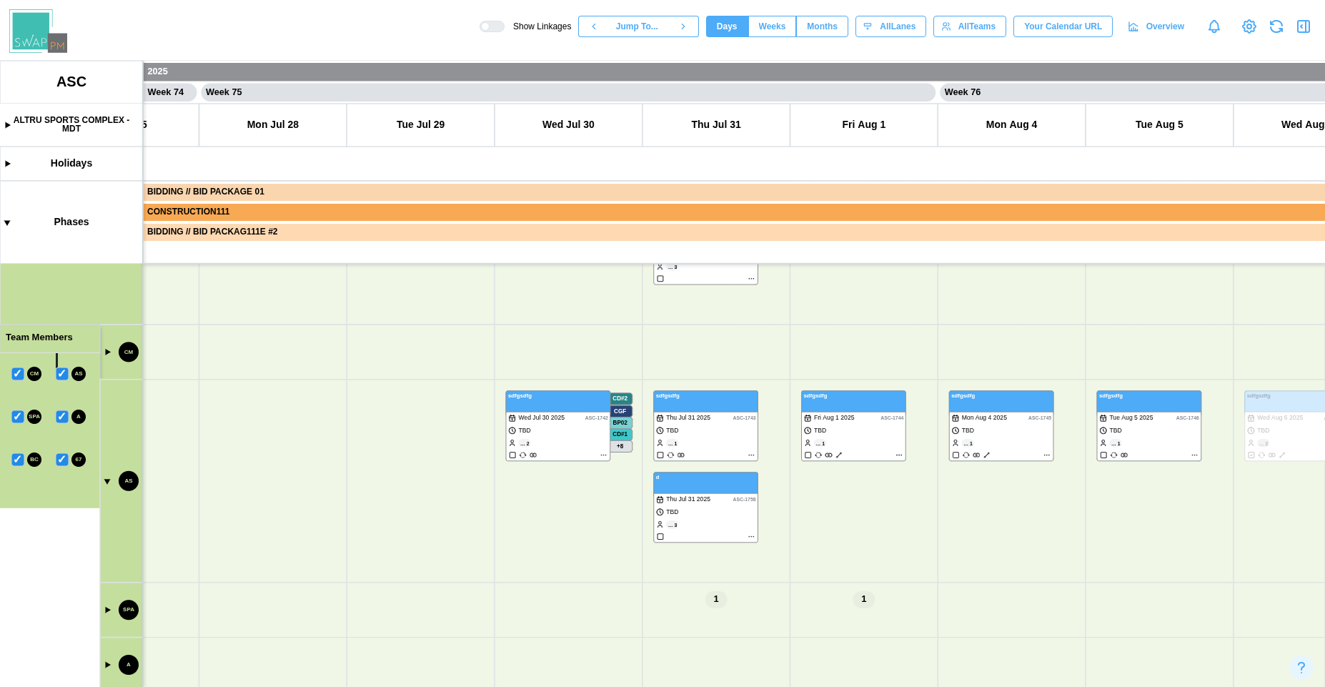
drag, startPoint x: 474, startPoint y: 567, endPoint x: 383, endPoint y: 478, distance: 127.8
click at [436, 479] on canvas at bounding box center [662, 374] width 1325 height 626
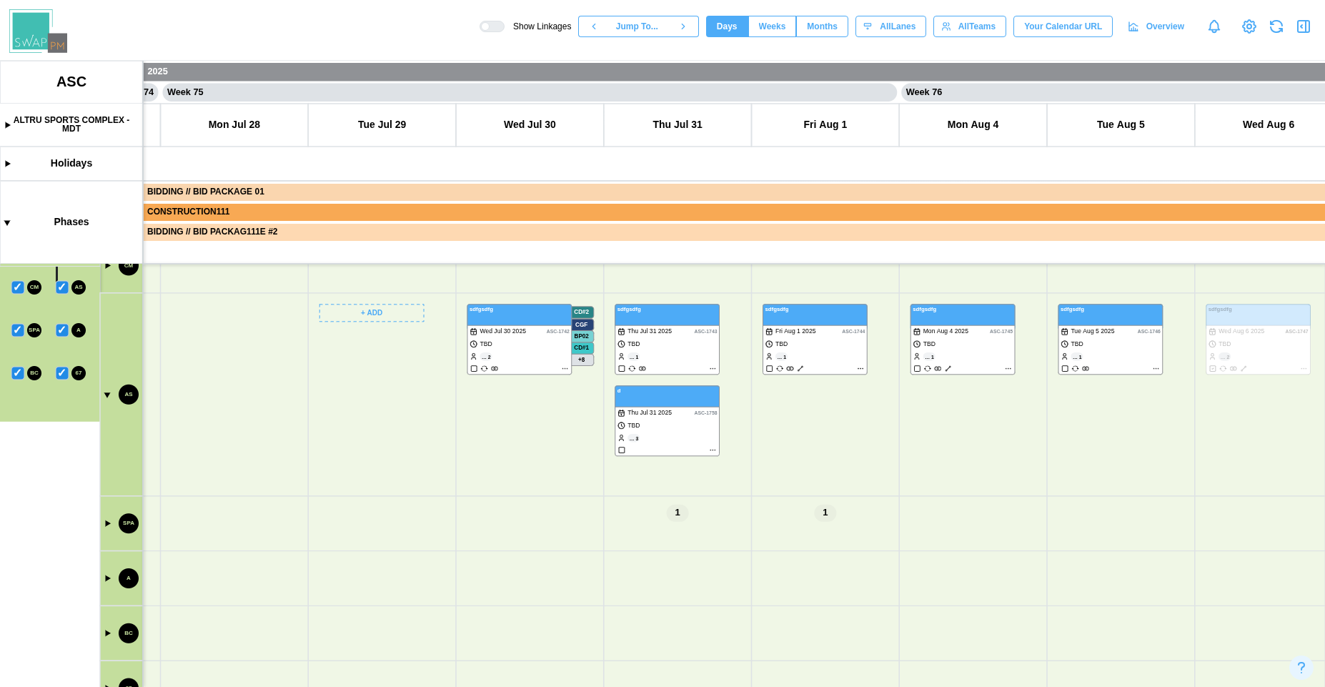
click at [107, 525] on canvas at bounding box center [662, 374] width 1325 height 626
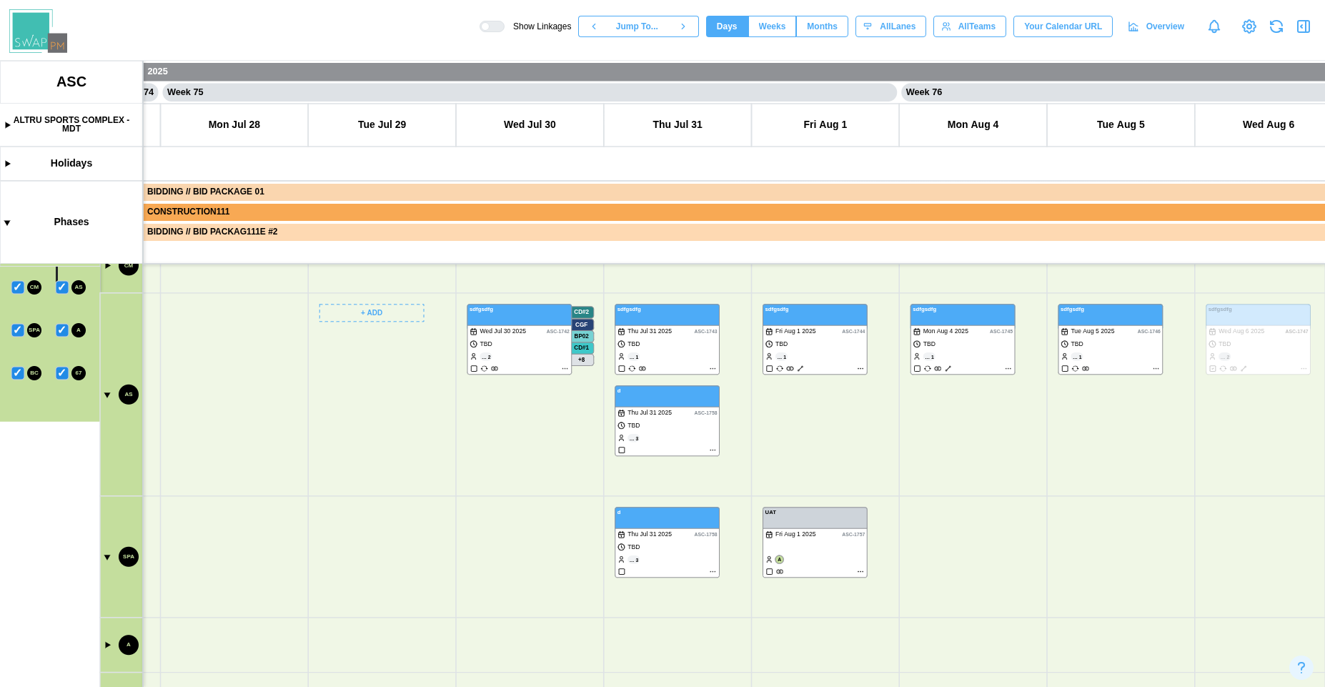
drag, startPoint x: 194, startPoint y: 443, endPoint x: 259, endPoint y: 617, distance: 186.0
click at [267, 604] on canvas at bounding box center [662, 374] width 1325 height 626
click at [259, 617] on canvas at bounding box center [662, 374] width 1325 height 626
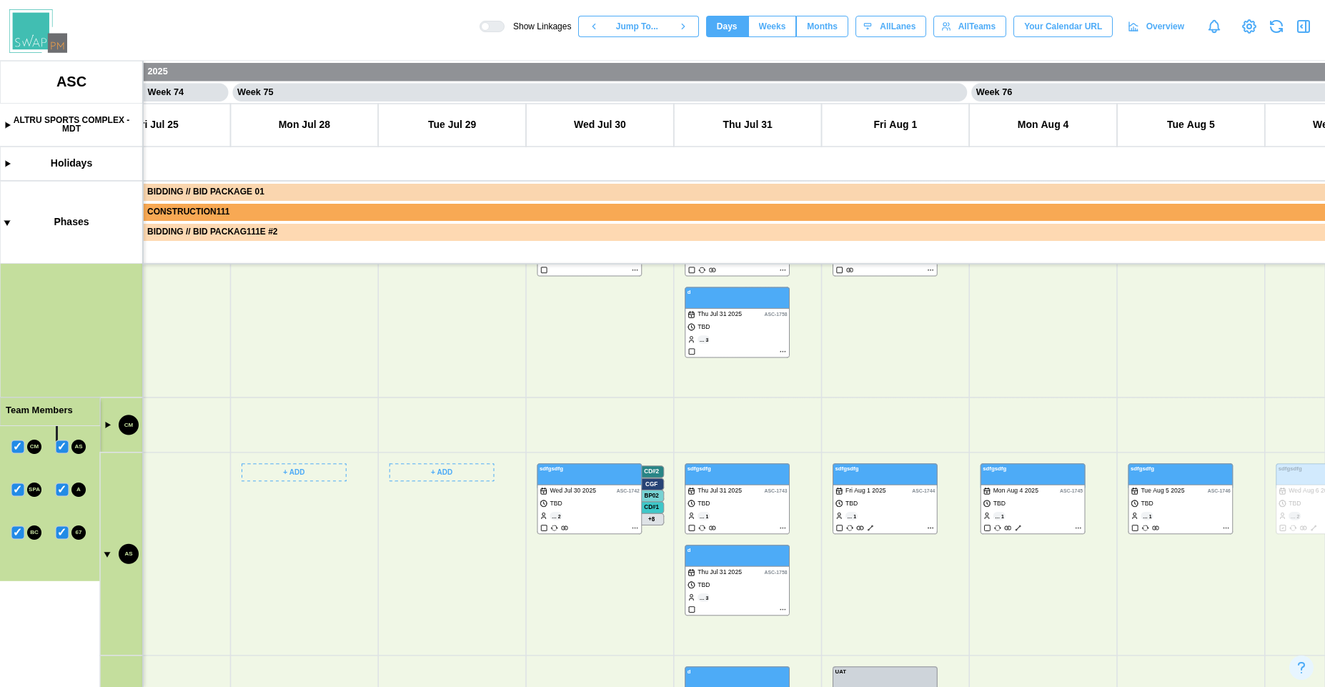
click at [105, 429] on canvas at bounding box center [662, 374] width 1325 height 626
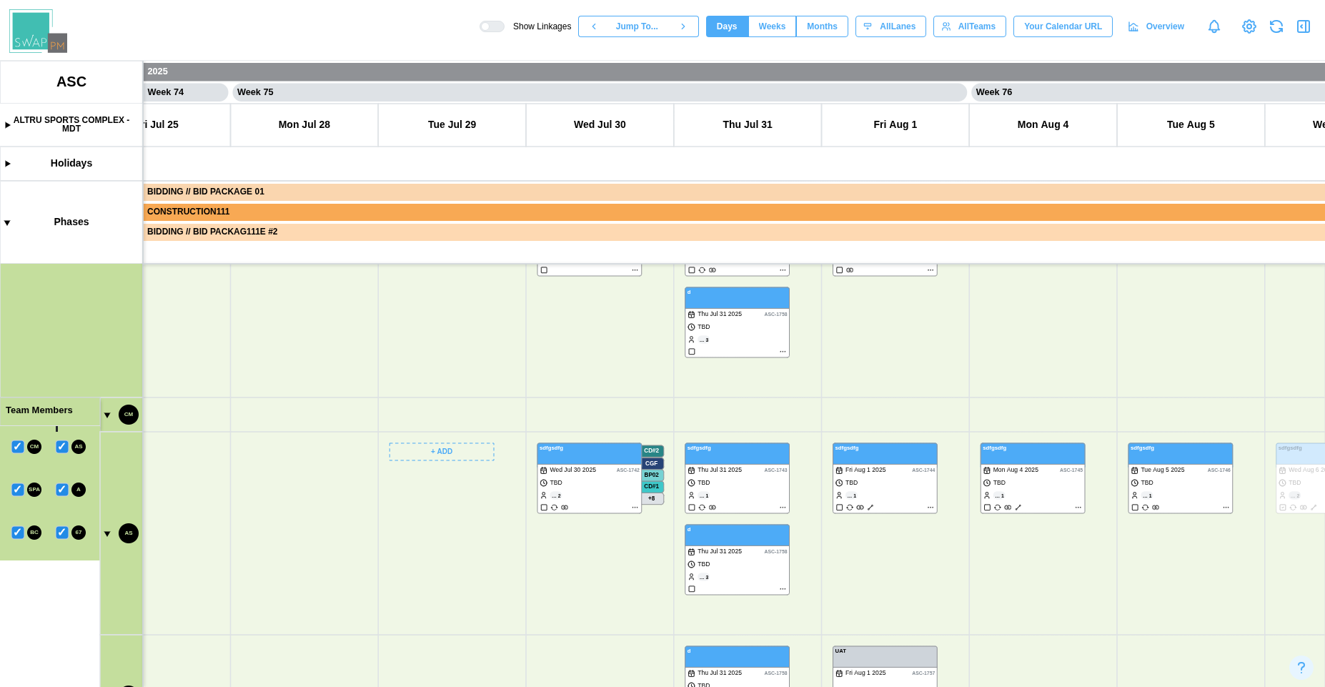
click at [107, 417] on canvas at bounding box center [662, 374] width 1325 height 626
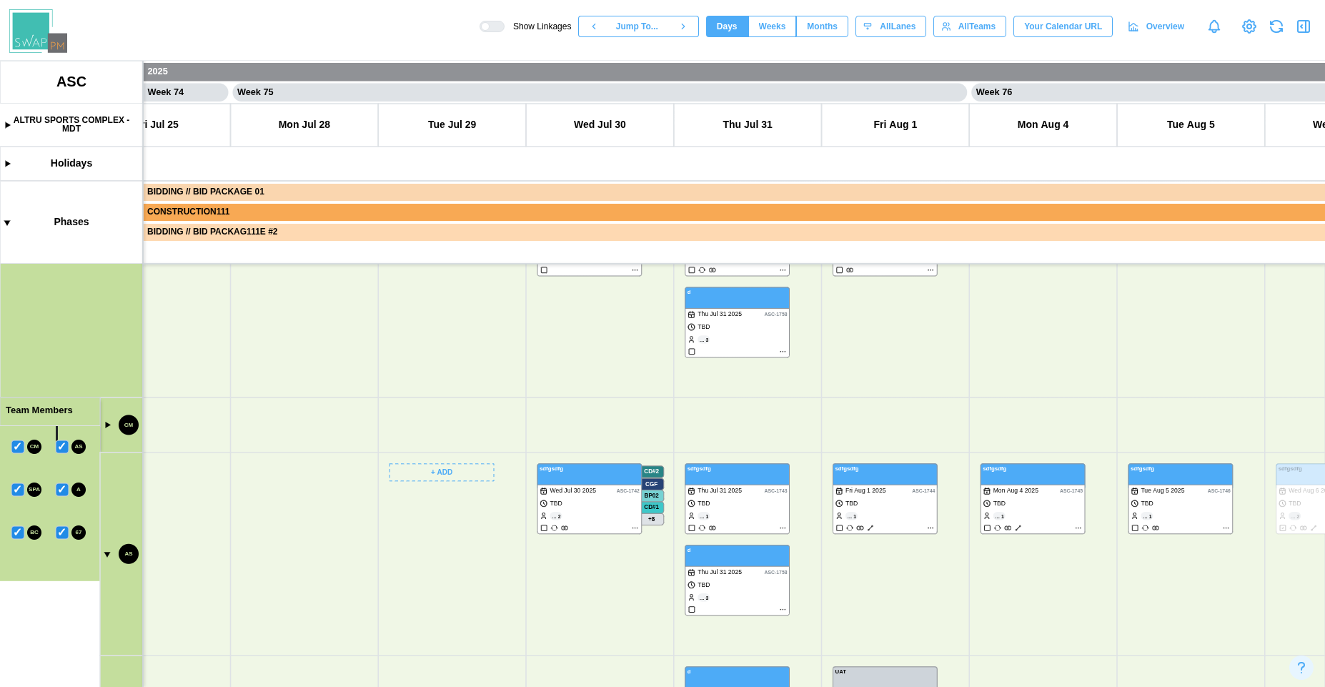
click at [18, 444] on canvas at bounding box center [662, 374] width 1325 height 626
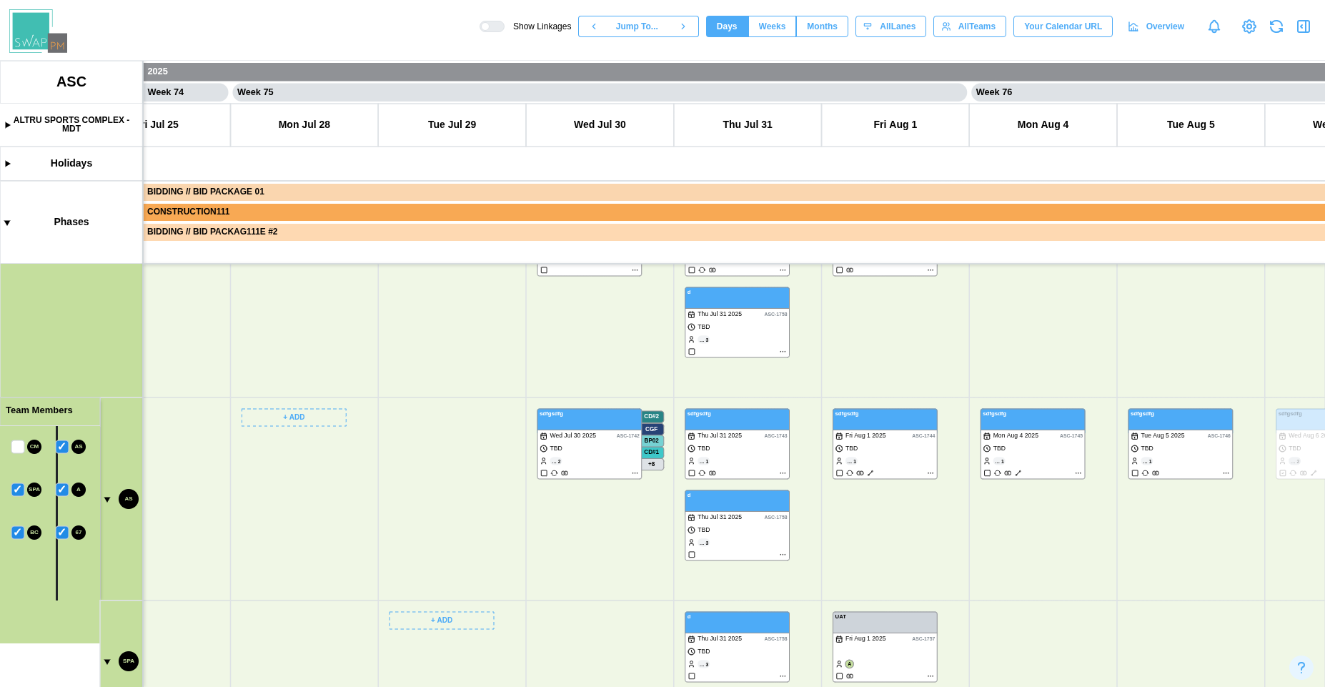
drag, startPoint x: 326, startPoint y: 482, endPoint x: 361, endPoint y: 424, distance: 68.6
click at [361, 424] on canvas at bounding box center [662, 374] width 1325 height 626
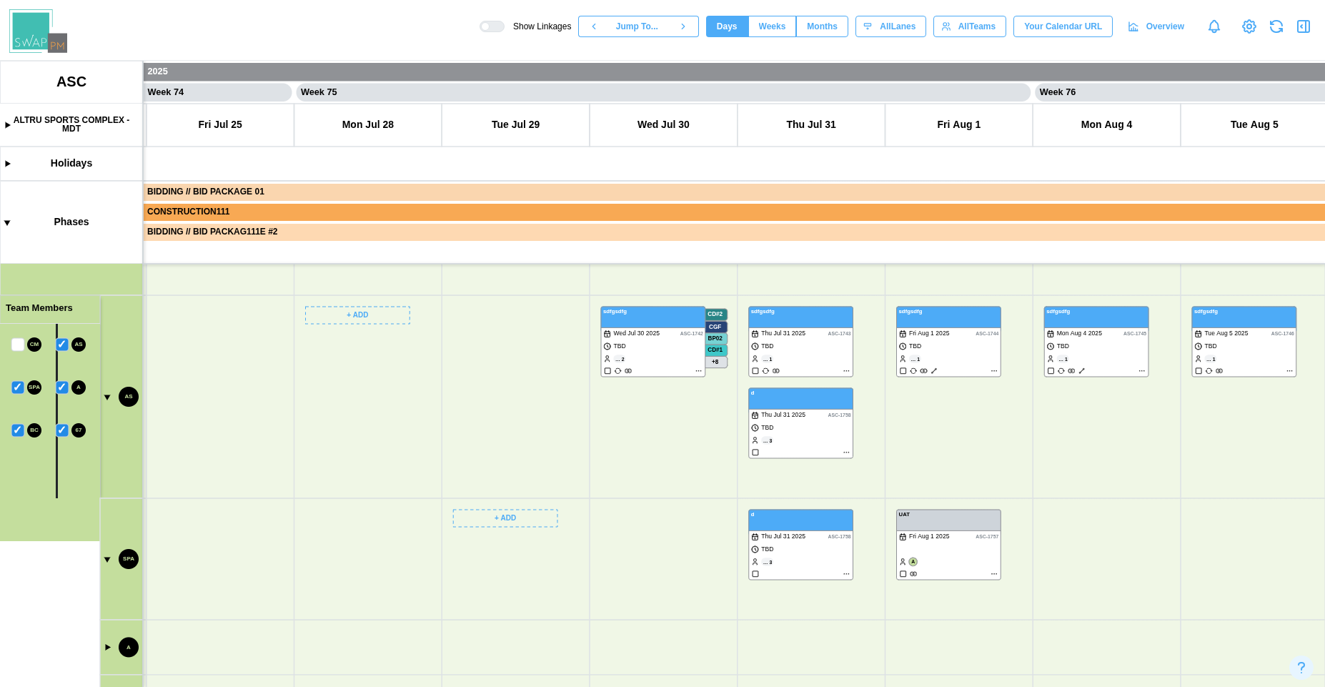
drag, startPoint x: 378, startPoint y: 487, endPoint x: 212, endPoint y: 448, distance: 170.3
click at [219, 457] on canvas at bounding box center [662, 374] width 1325 height 626
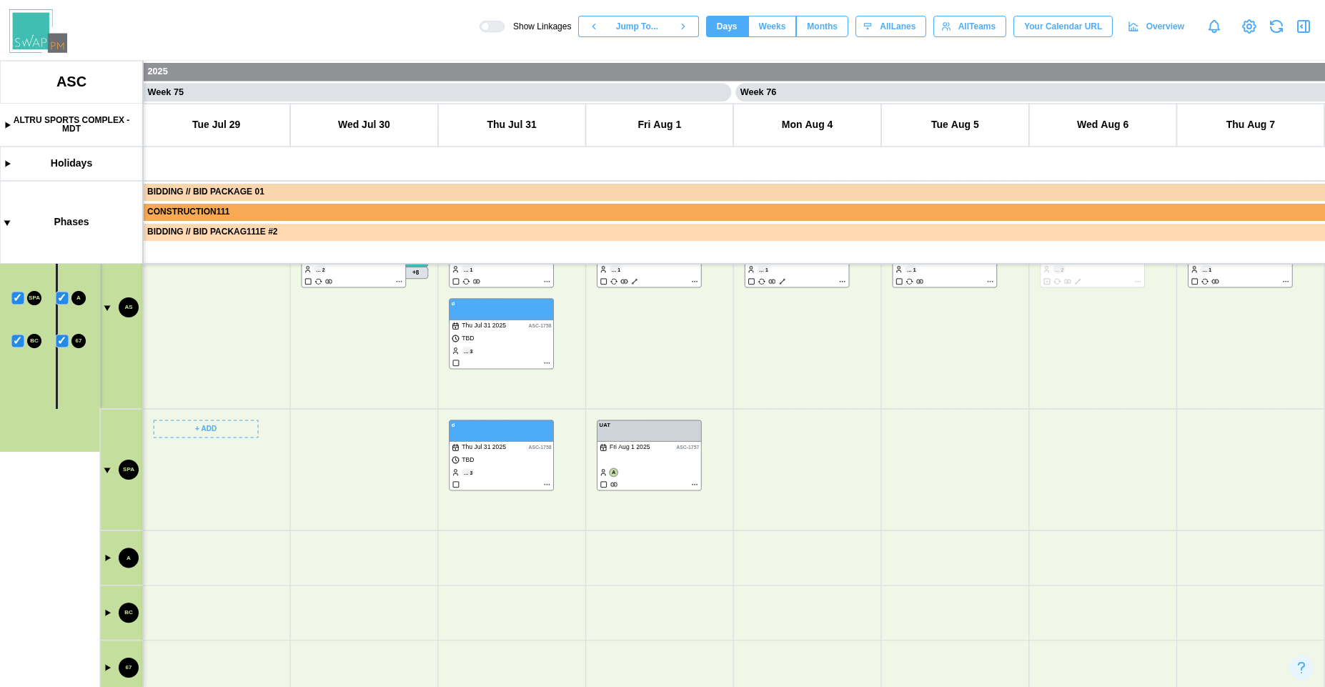
drag, startPoint x: 596, startPoint y: 596, endPoint x: 429, endPoint y: 456, distance: 218.1
click at [428, 456] on canvas at bounding box center [662, 374] width 1325 height 626
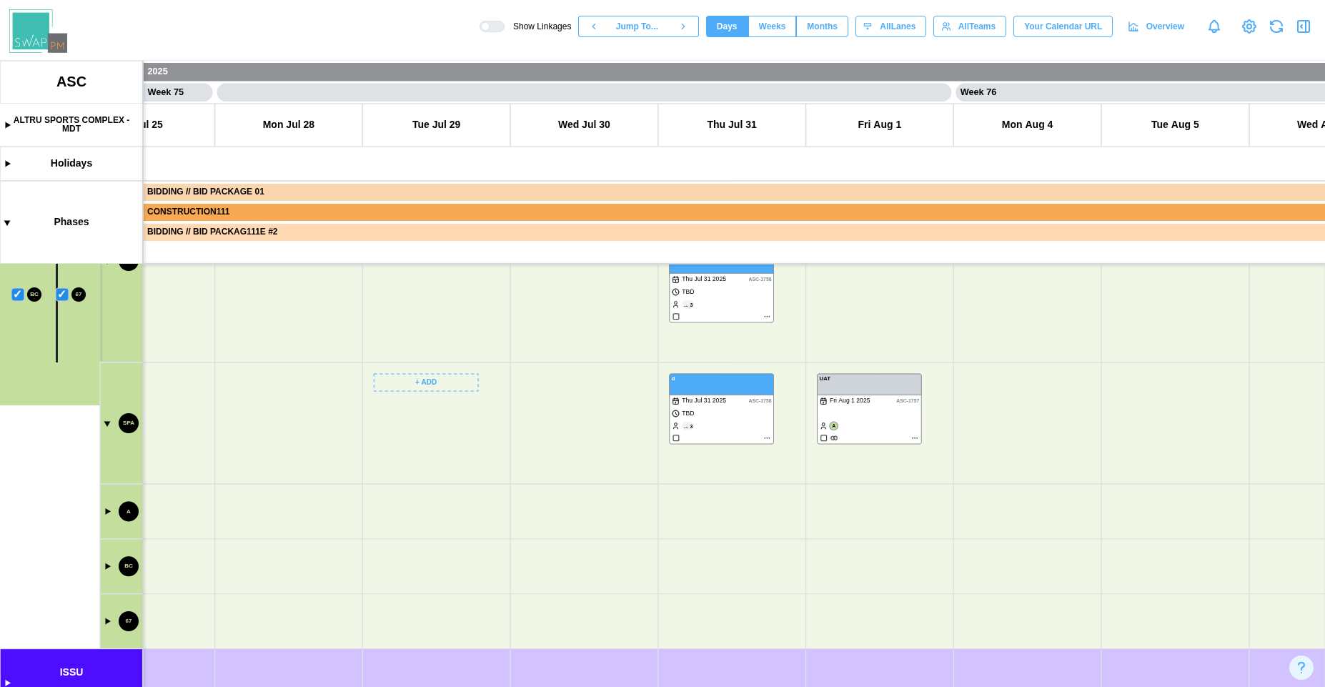
drag, startPoint x: 632, startPoint y: 570, endPoint x: 487, endPoint y: 621, distance: 153.6
click at [494, 632] on canvas at bounding box center [662, 374] width 1325 height 626
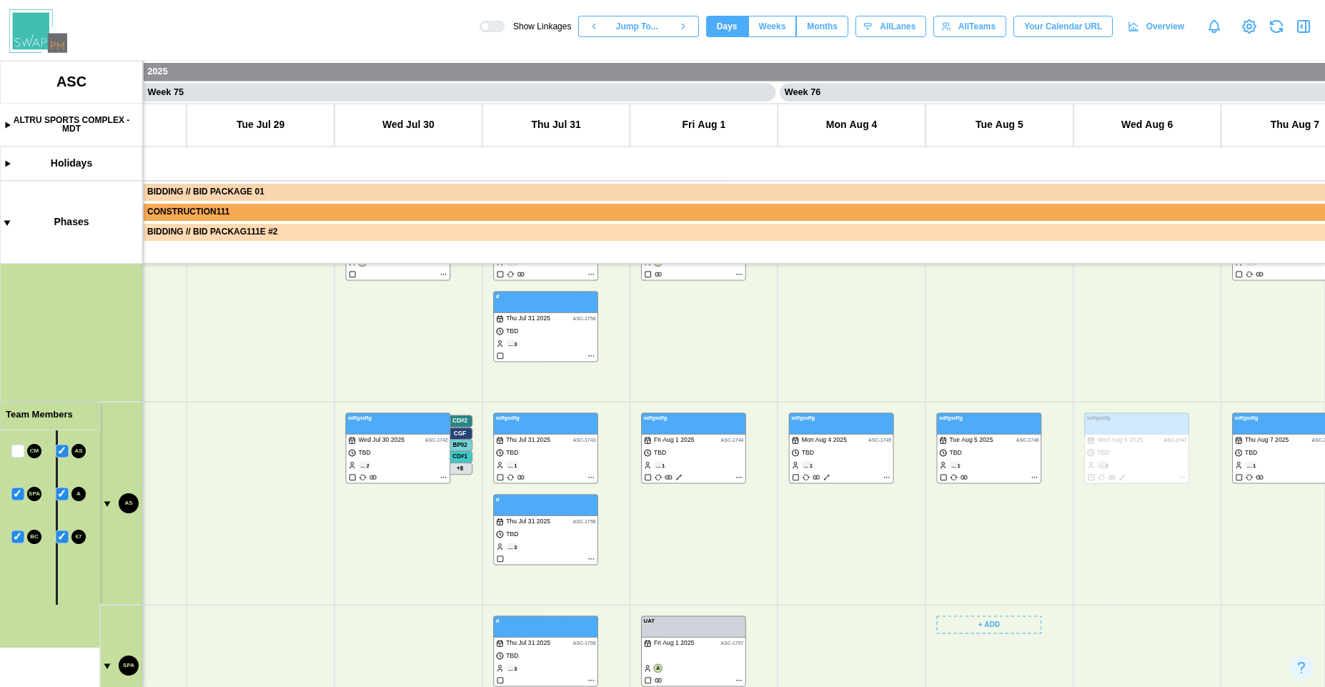
drag, startPoint x: 1004, startPoint y: 601, endPoint x: 1047, endPoint y: 686, distance: 95.2
click at [1047, 686] on canvas at bounding box center [662, 374] width 1325 height 626
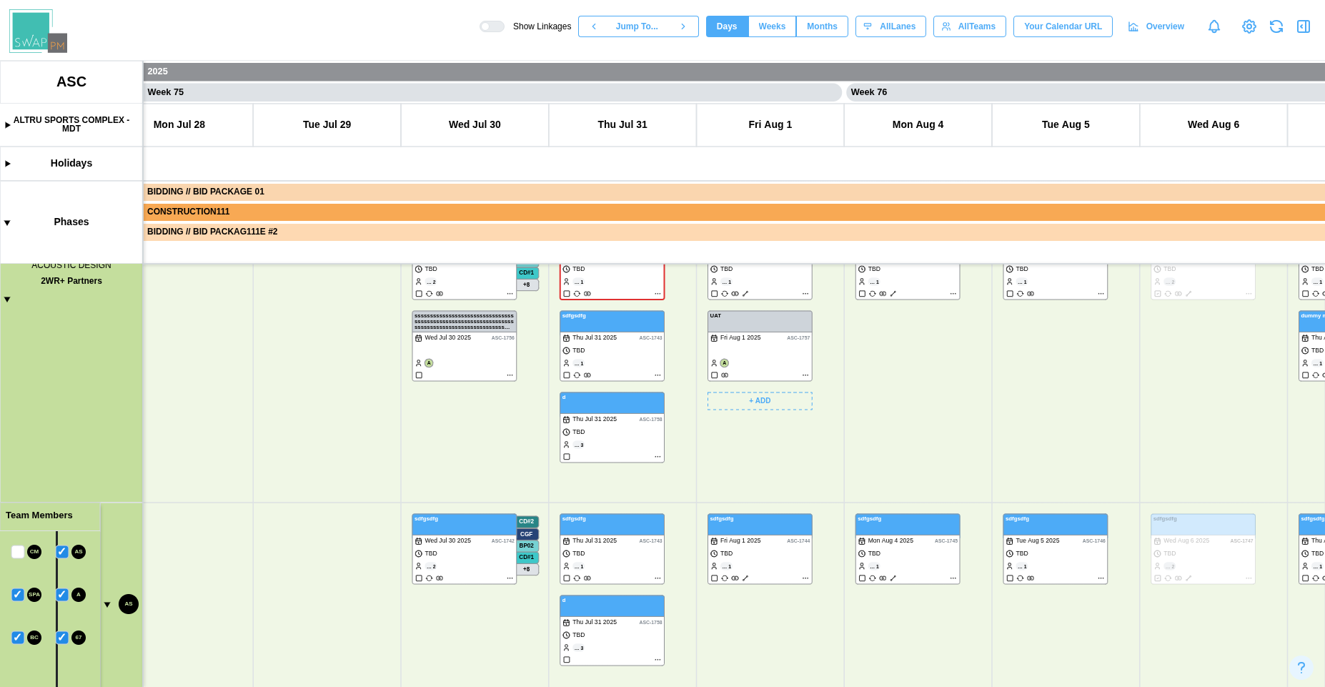
drag, startPoint x: 944, startPoint y: 579, endPoint x: 854, endPoint y: 376, distance: 222.3
click at [851, 377] on canvas at bounding box center [662, 374] width 1325 height 626
drag, startPoint x: 1007, startPoint y: 575, endPoint x: 822, endPoint y: 345, distance: 295.7
click at [819, 346] on canvas at bounding box center [662, 374] width 1325 height 626
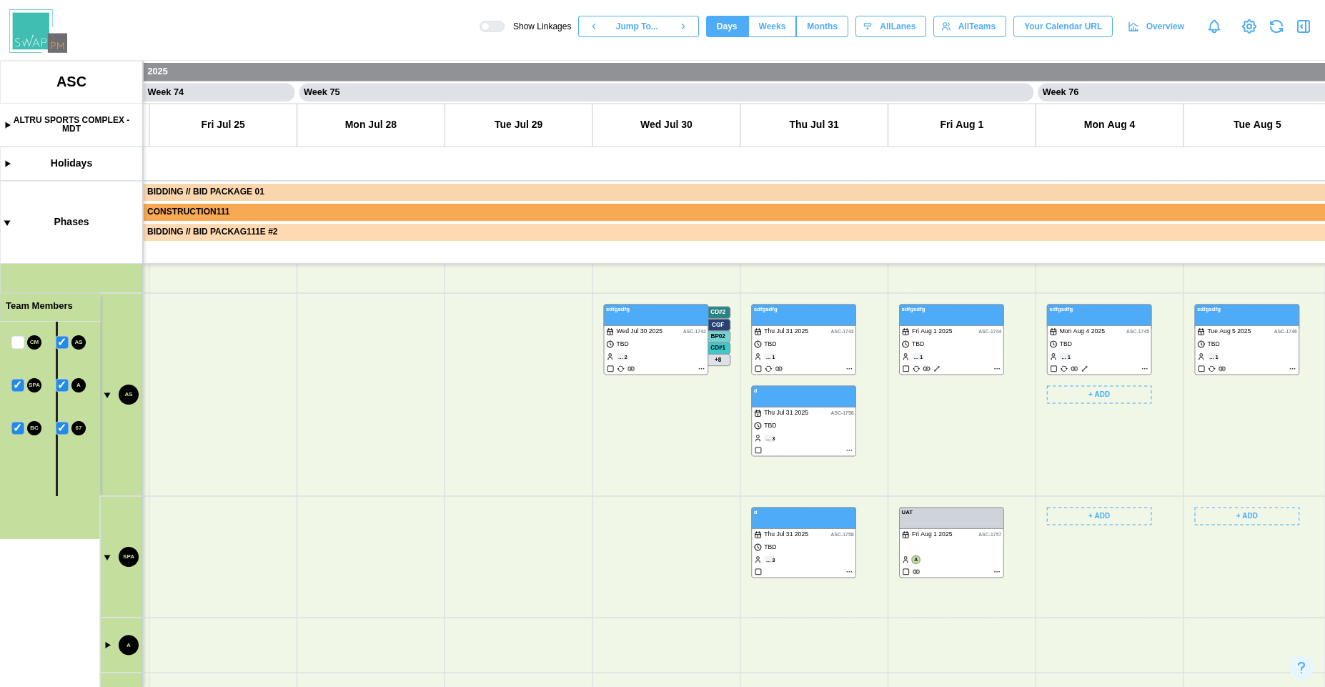
drag, startPoint x: 1061, startPoint y: 459, endPoint x: 764, endPoint y: 417, distance: 300.1
click at [764, 417] on canvas at bounding box center [662, 374] width 1325 height 626
drag, startPoint x: 867, startPoint y: 508, endPoint x: 1009, endPoint y: 434, distance: 161.0
click at [1009, 434] on canvas at bounding box center [662, 374] width 1325 height 626
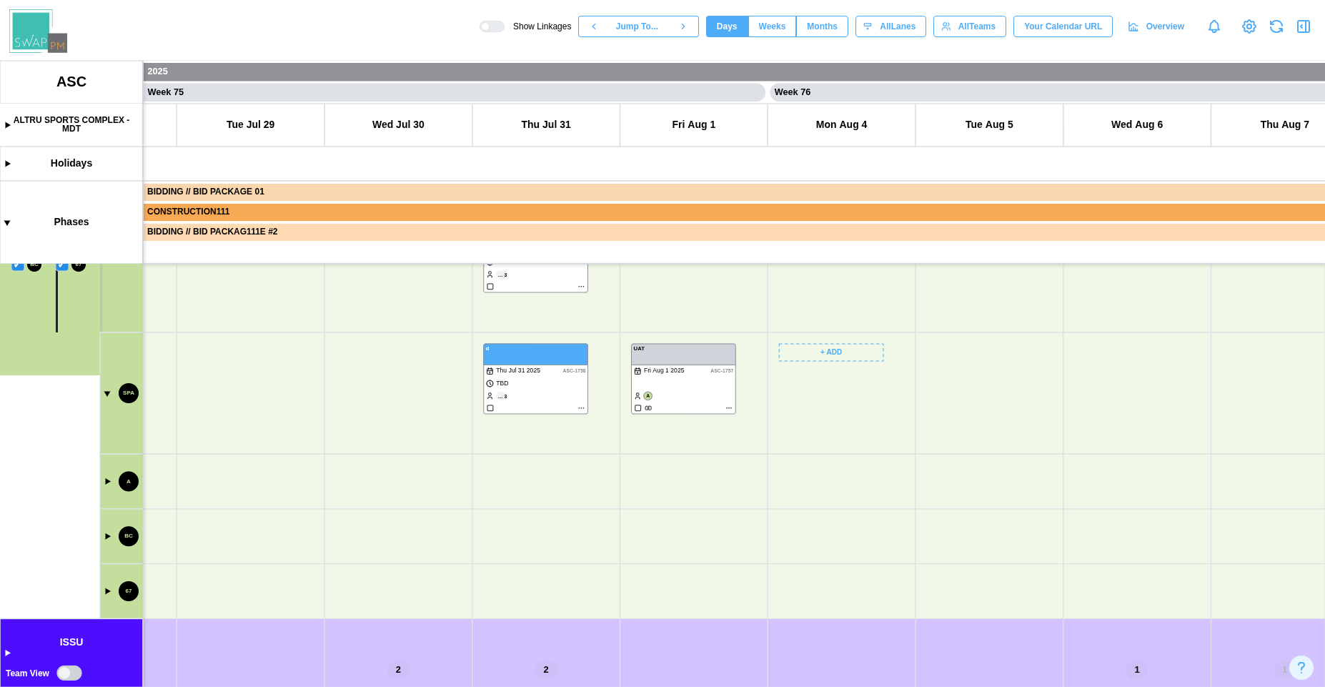
click at [105, 391] on canvas at bounding box center [662, 374] width 1325 height 626
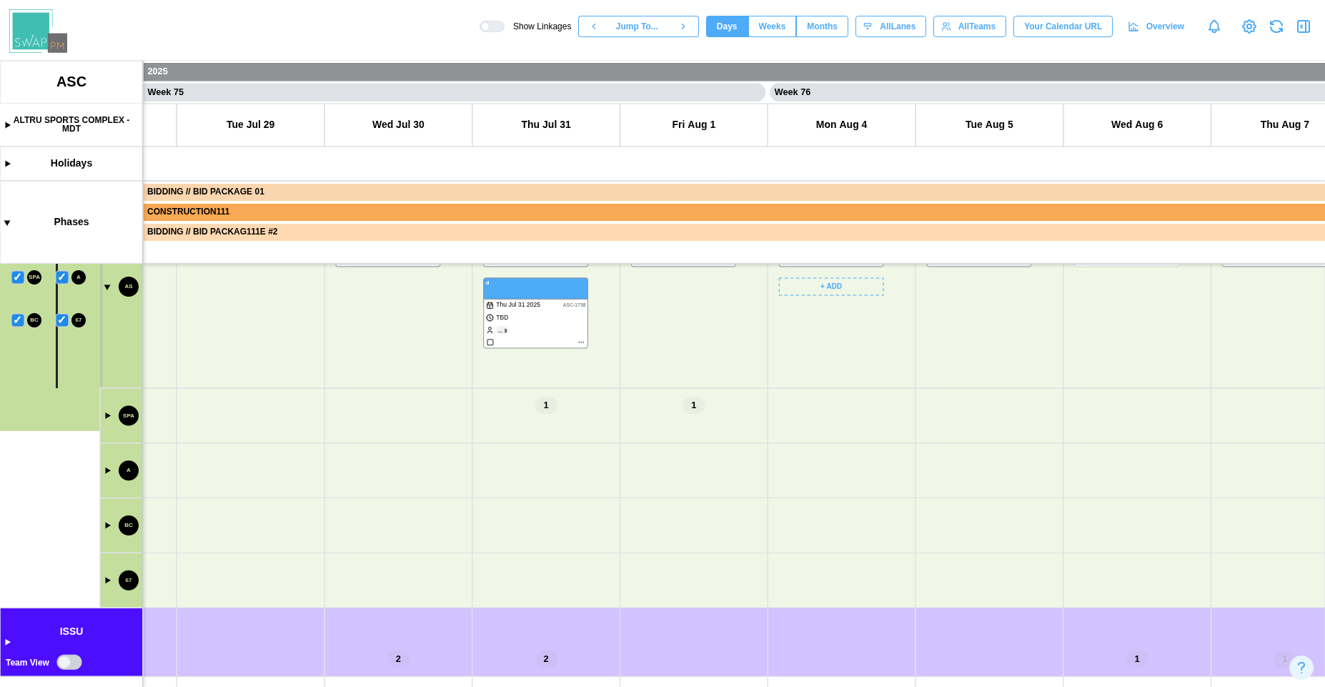
click at [106, 472] on canvas at bounding box center [662, 374] width 1325 height 626
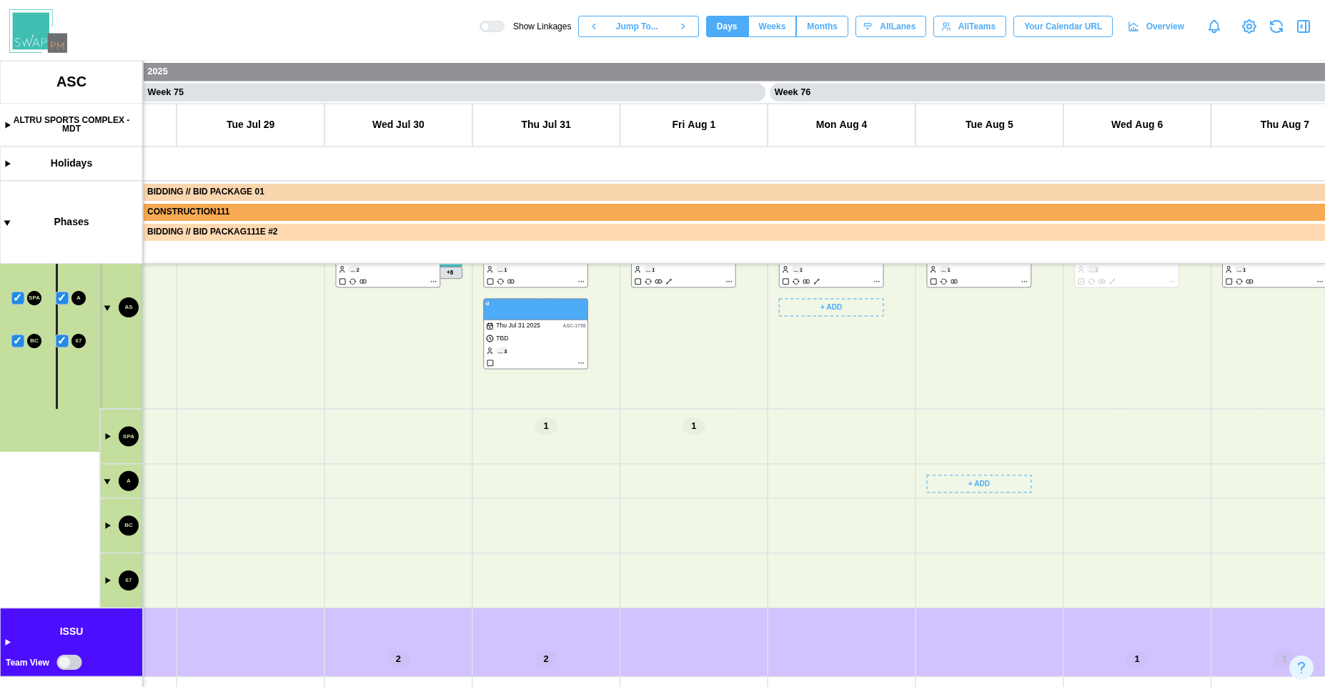
drag, startPoint x: 405, startPoint y: 547, endPoint x: 635, endPoint y: 601, distance: 236.2
click at [635, 601] on canvas at bounding box center [662, 374] width 1325 height 626
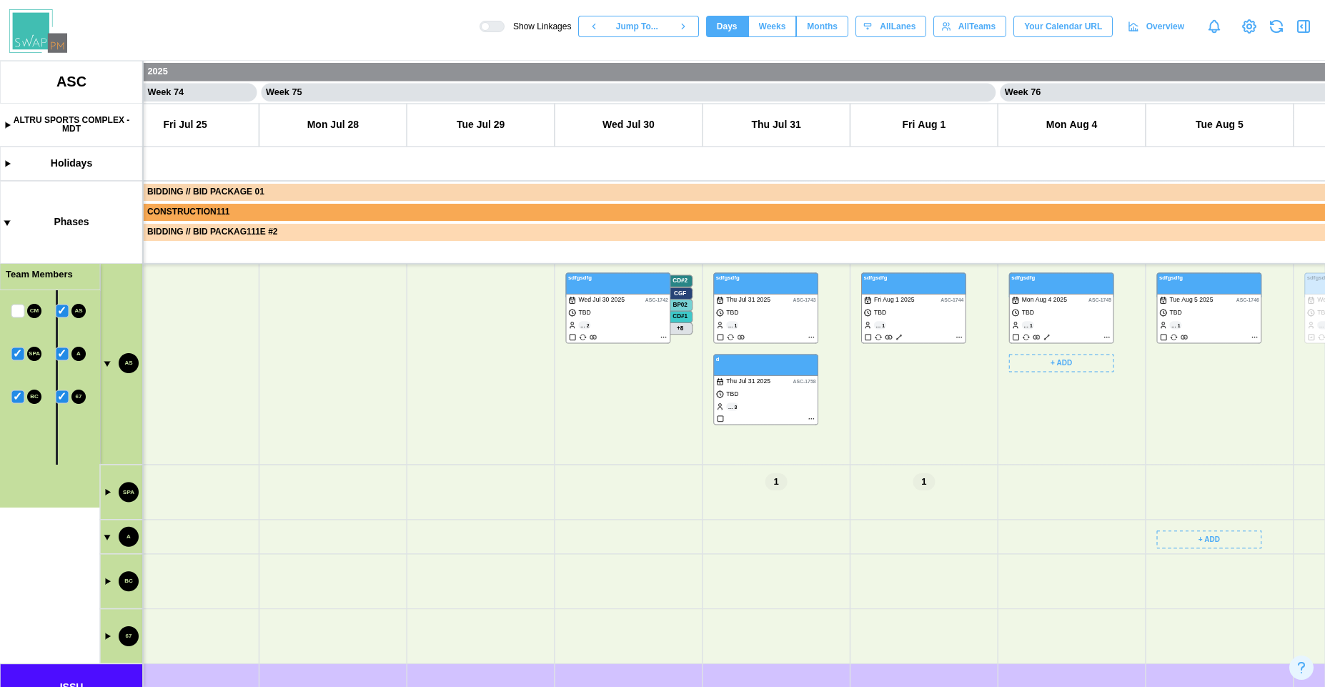
drag, startPoint x: 199, startPoint y: 421, endPoint x: 226, endPoint y: 532, distance: 114.7
click at [226, 532] on canvas at bounding box center [662, 374] width 1325 height 626
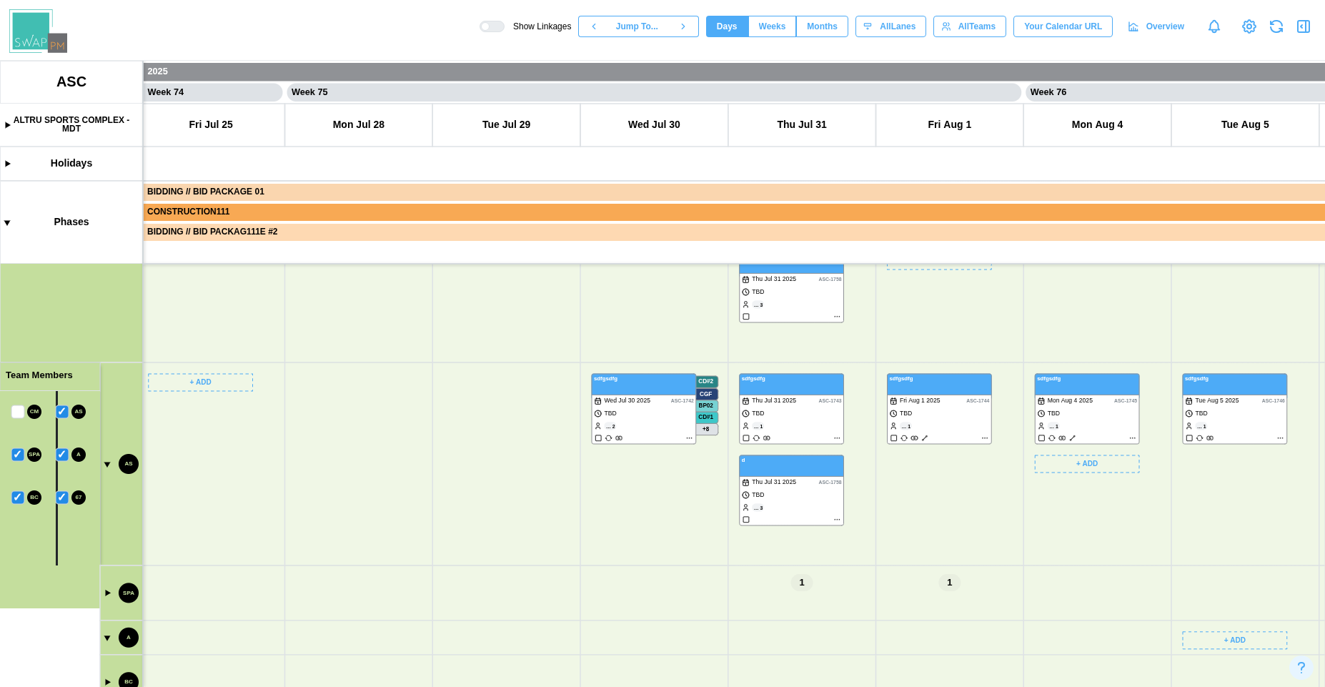
click at [64, 413] on canvas at bounding box center [662, 374] width 1325 height 626
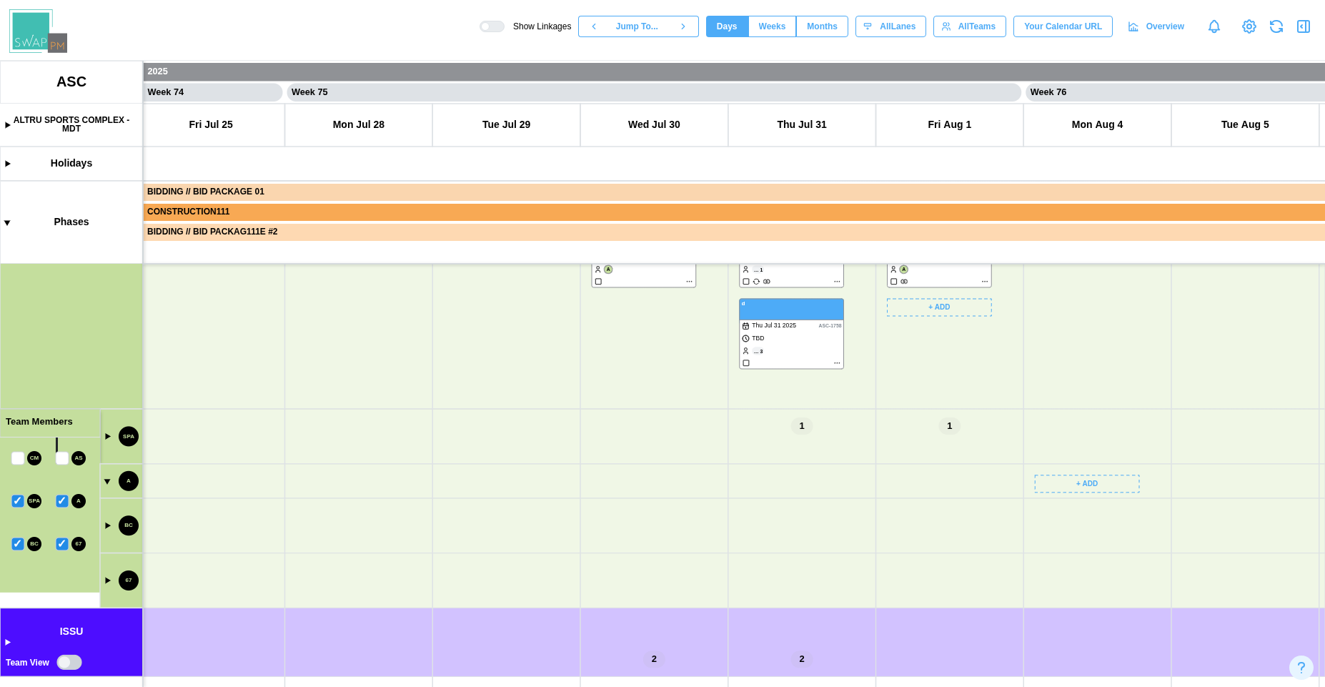
click at [67, 501] on canvas at bounding box center [662, 374] width 1325 height 626
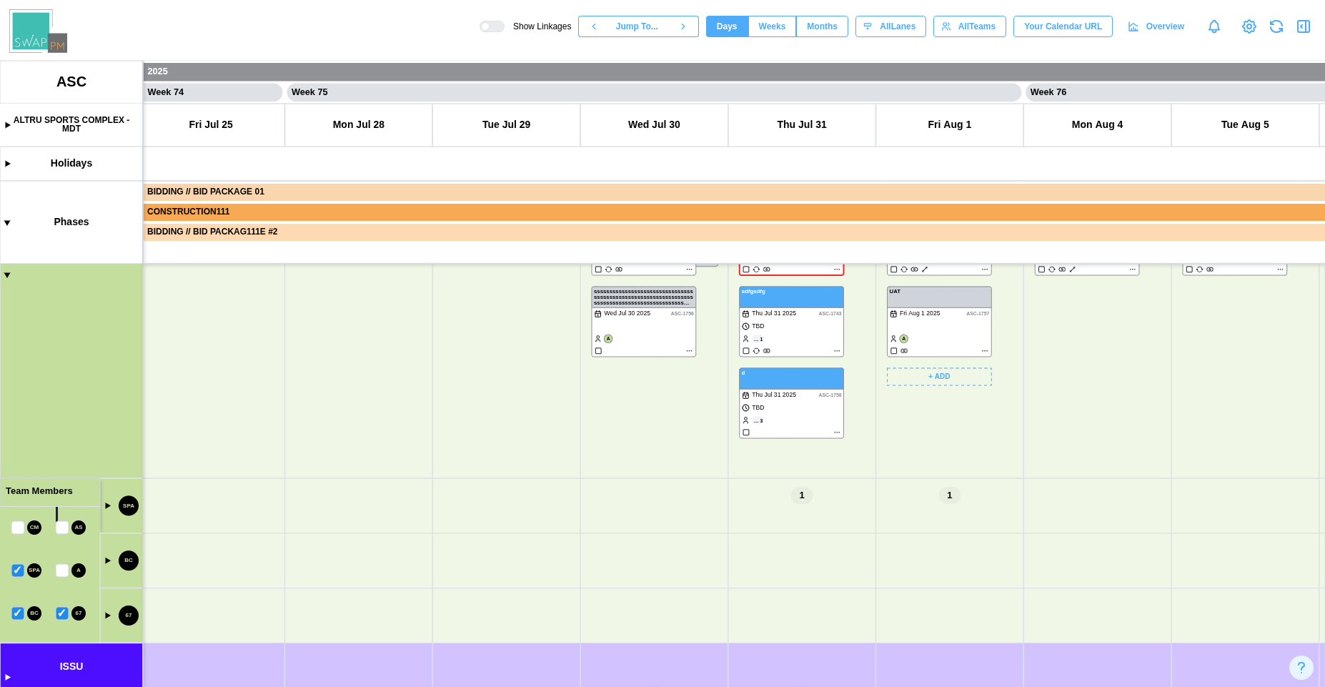
click at [64, 613] on canvas at bounding box center [662, 374] width 1325 height 626
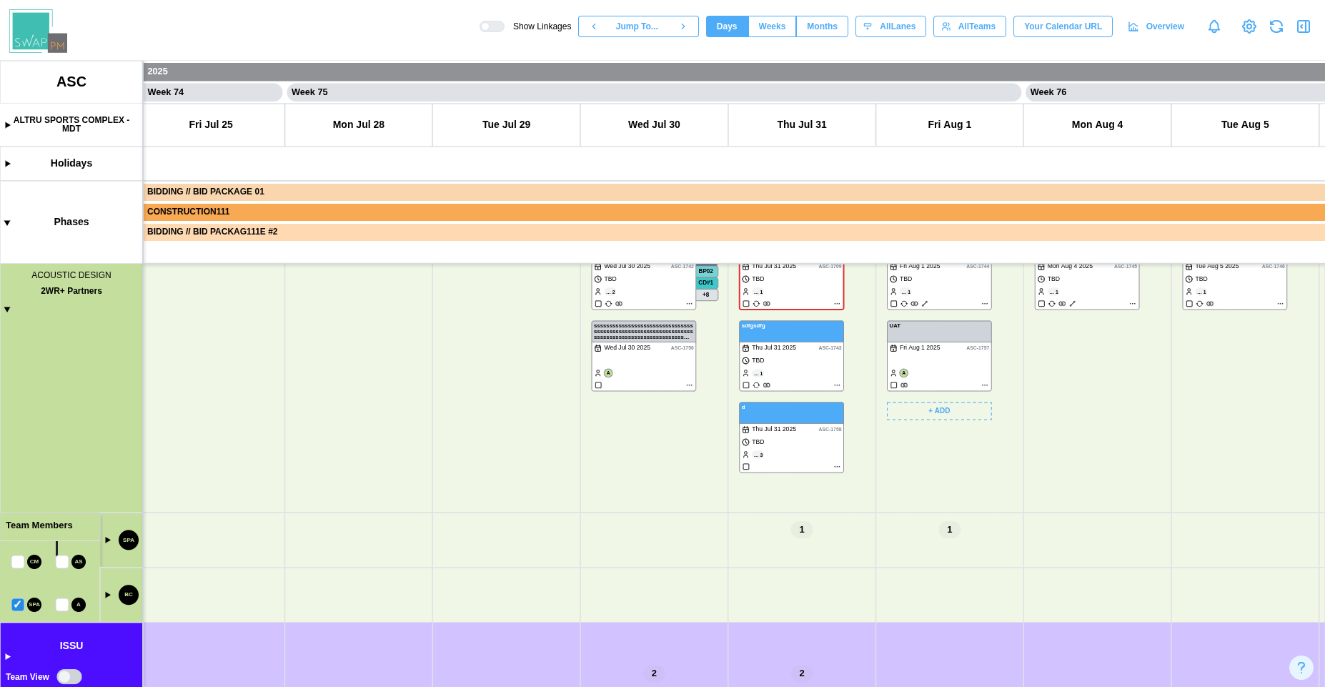
click at [17, 609] on canvas at bounding box center [662, 374] width 1325 height 626
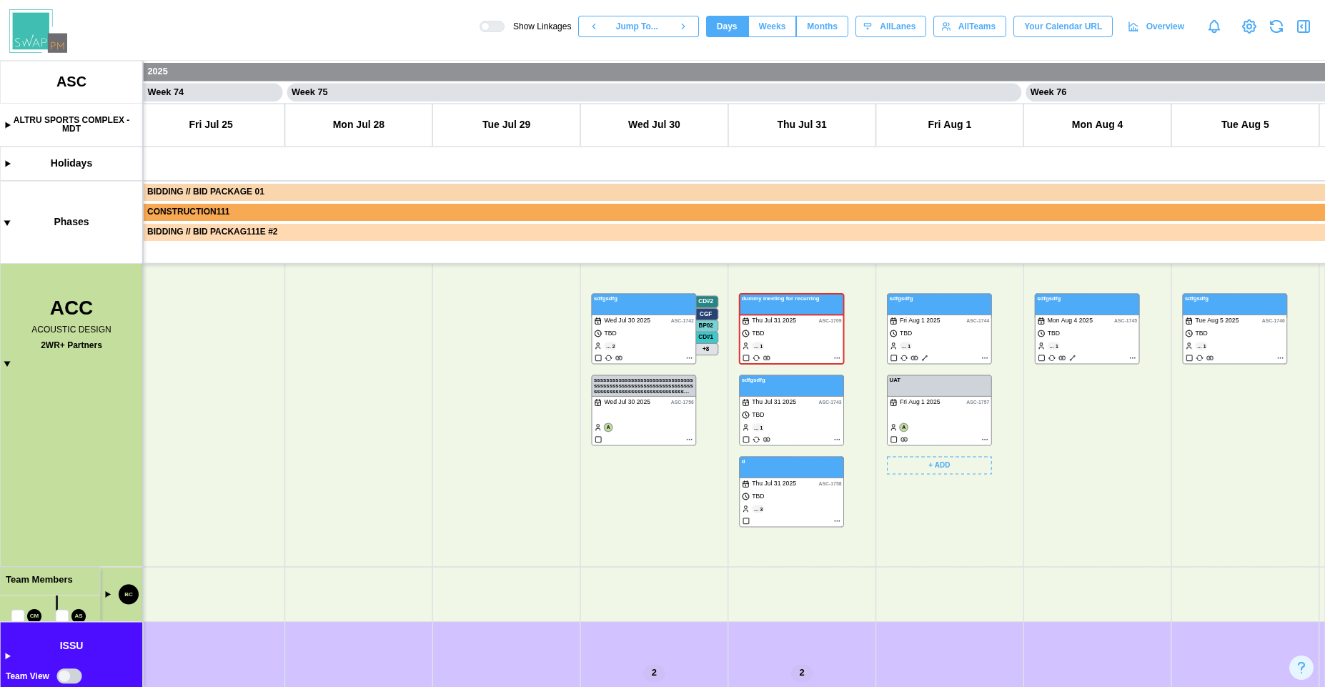
click at [19, 614] on canvas at bounding box center [662, 374] width 1325 height 626
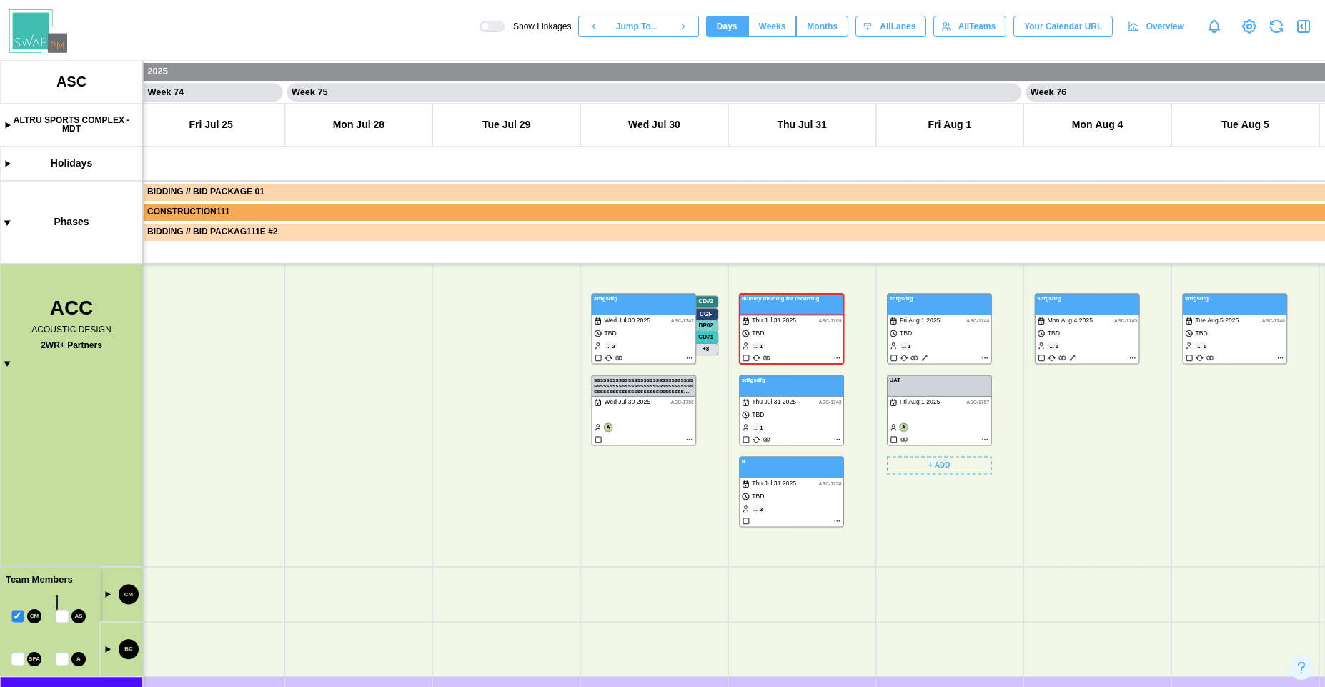
click at [63, 620] on canvas at bounding box center [662, 374] width 1325 height 626
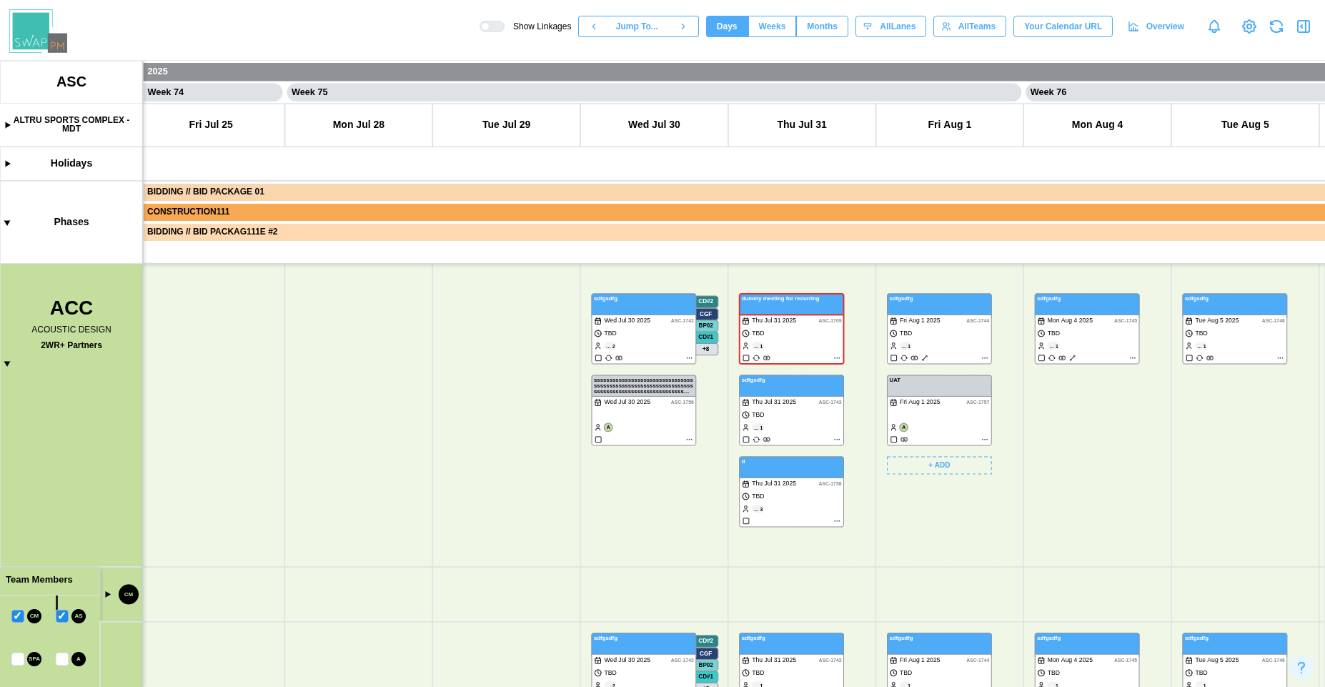
click at [64, 658] on canvas at bounding box center [662, 374] width 1325 height 626
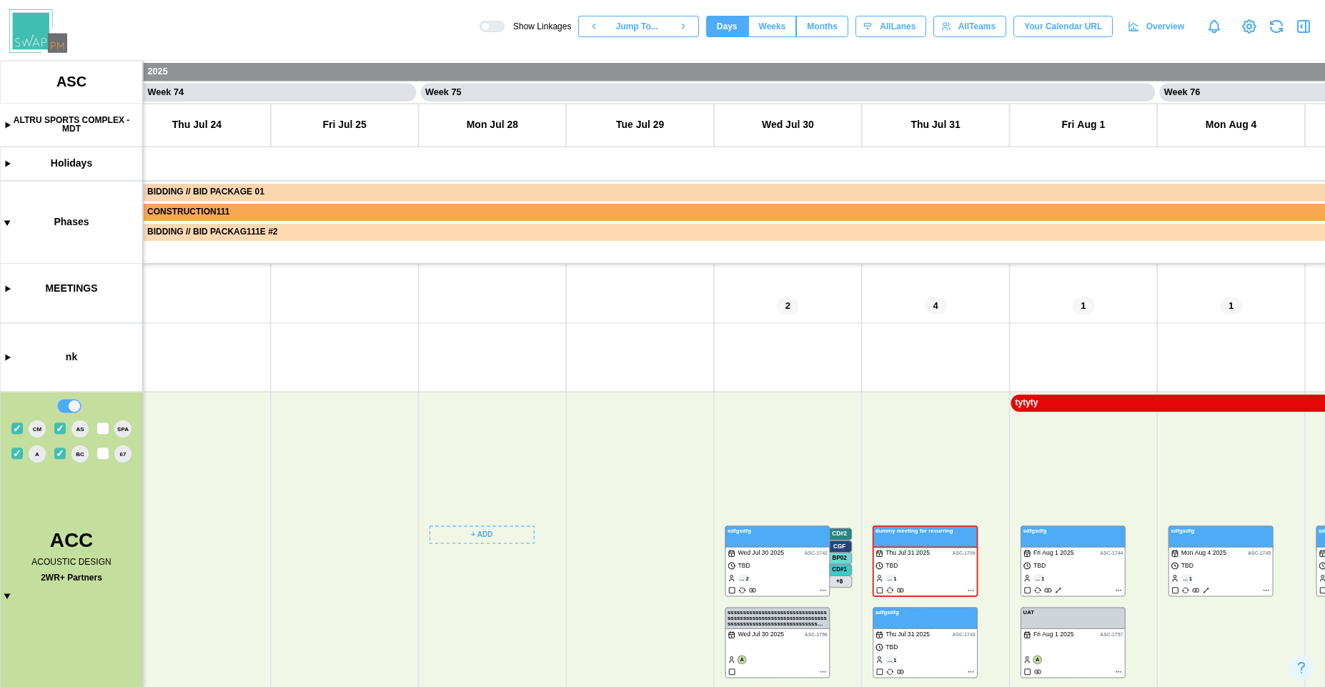
drag, startPoint x: 434, startPoint y: 546, endPoint x: 452, endPoint y: 672, distance: 127.7
click at [467, 686] on canvas at bounding box center [662, 374] width 1325 height 626
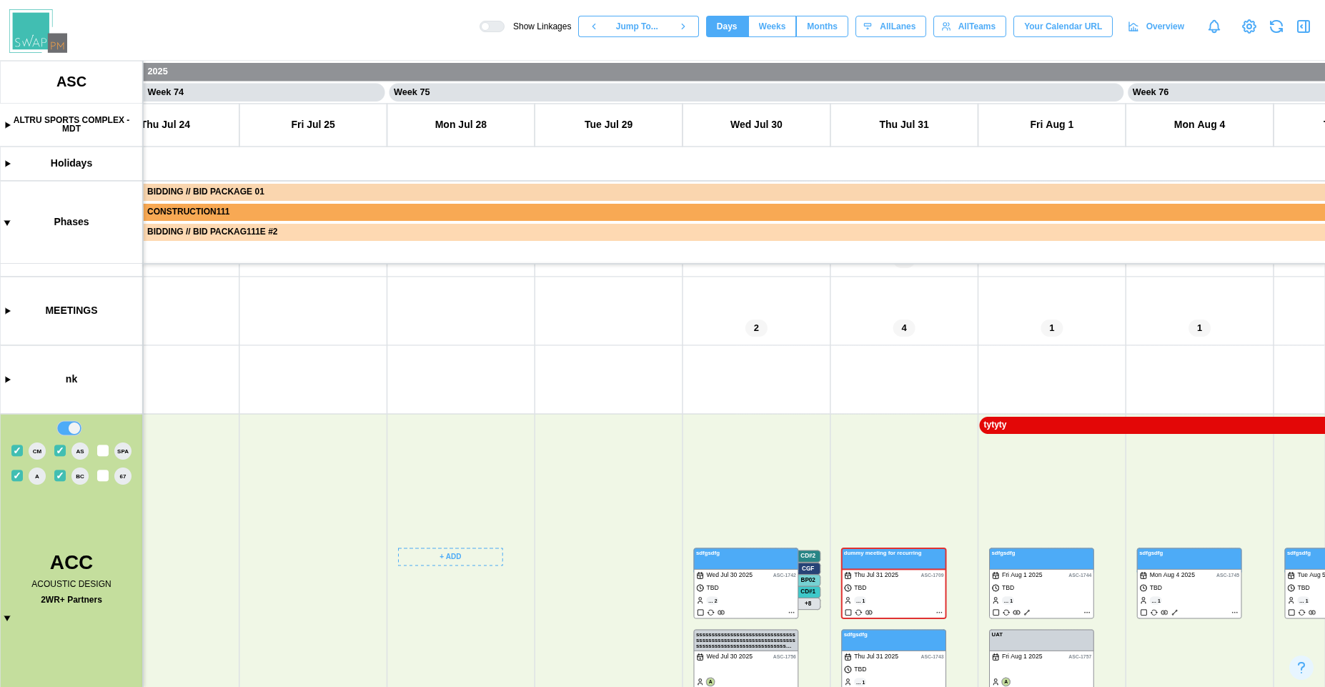
click at [61, 454] on canvas at bounding box center [662, 374] width 1325 height 626
click at [59, 476] on canvas at bounding box center [662, 374] width 1325 height 626
click at [20, 473] on canvas at bounding box center [662, 374] width 1325 height 626
click at [17, 449] on canvas at bounding box center [662, 374] width 1325 height 626
click at [64, 426] on canvas at bounding box center [662, 374] width 1325 height 626
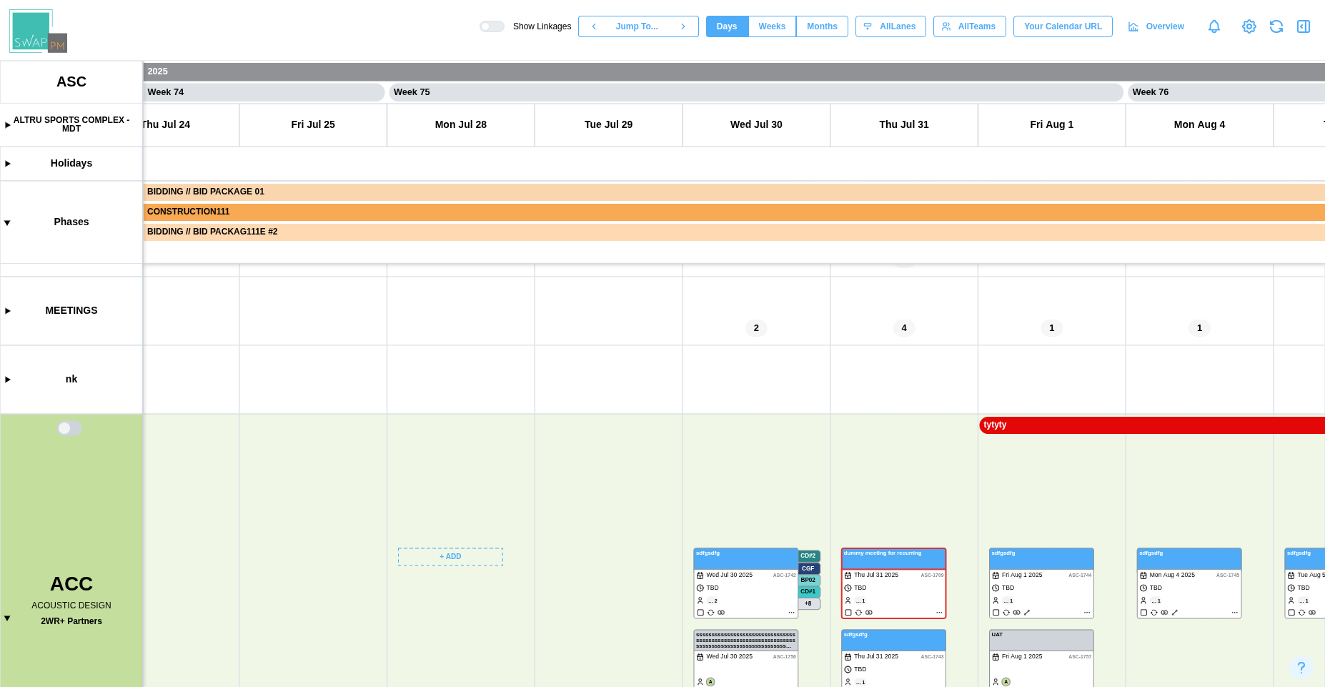
drag, startPoint x: 459, startPoint y: 574, endPoint x: 153, endPoint y: 251, distance: 445.2
click at [154, 253] on canvas at bounding box center [662, 374] width 1325 height 626
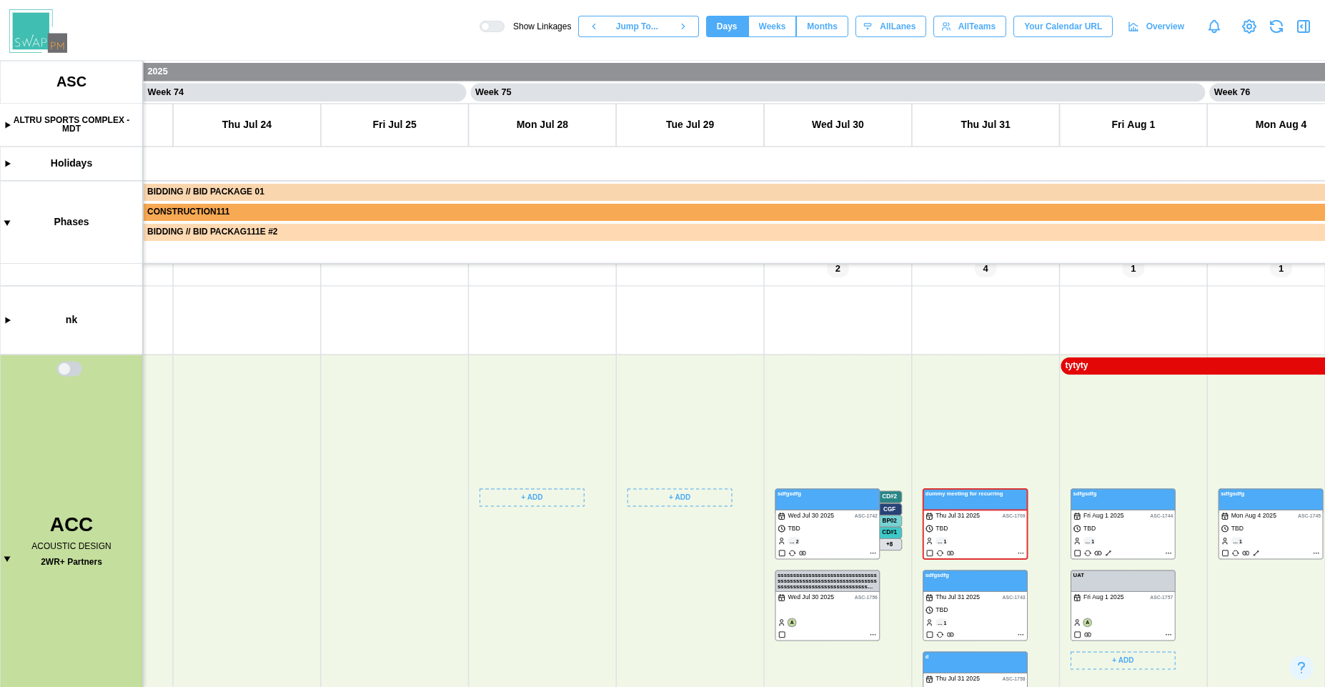
drag, startPoint x: 296, startPoint y: 421, endPoint x: 477, endPoint y: 494, distance: 195.1
click at [484, 497] on canvas at bounding box center [662, 374] width 1325 height 626
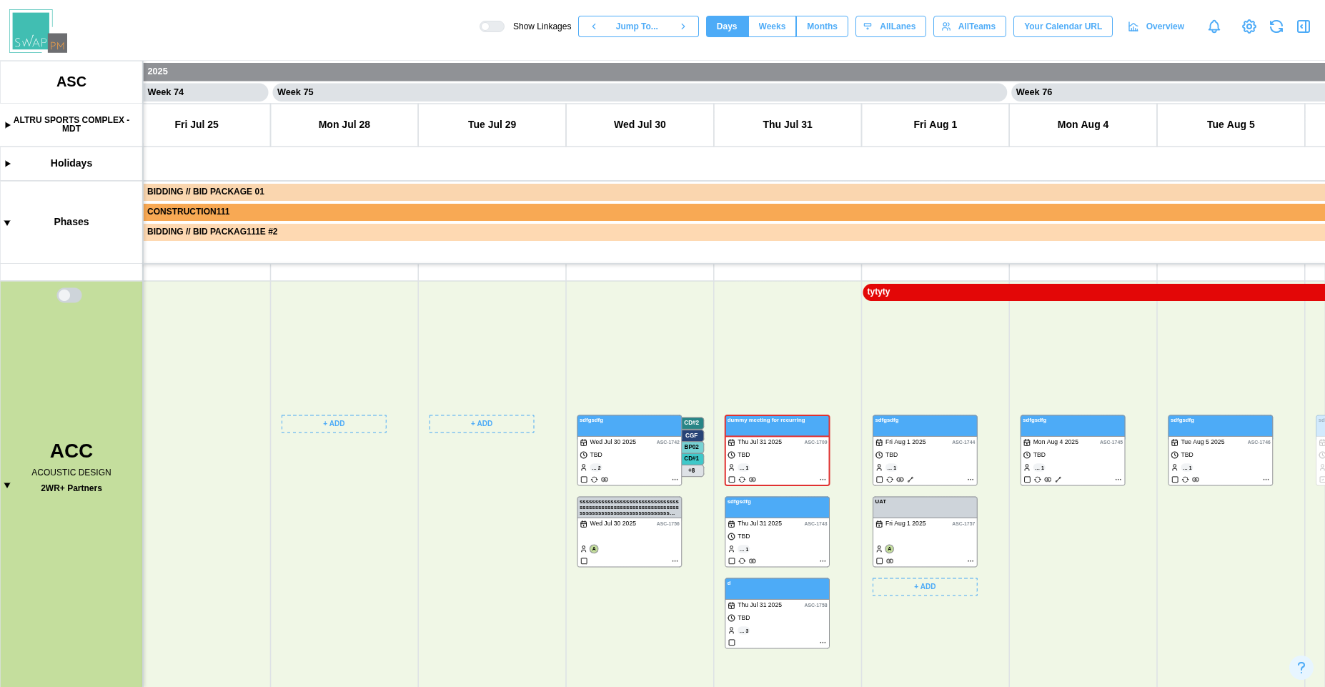
click at [75, 294] on canvas at bounding box center [662, 374] width 1325 height 626
drag, startPoint x: 224, startPoint y: 542, endPoint x: 352, endPoint y: 361, distance: 221.4
click at [347, 363] on canvas at bounding box center [662, 374] width 1325 height 626
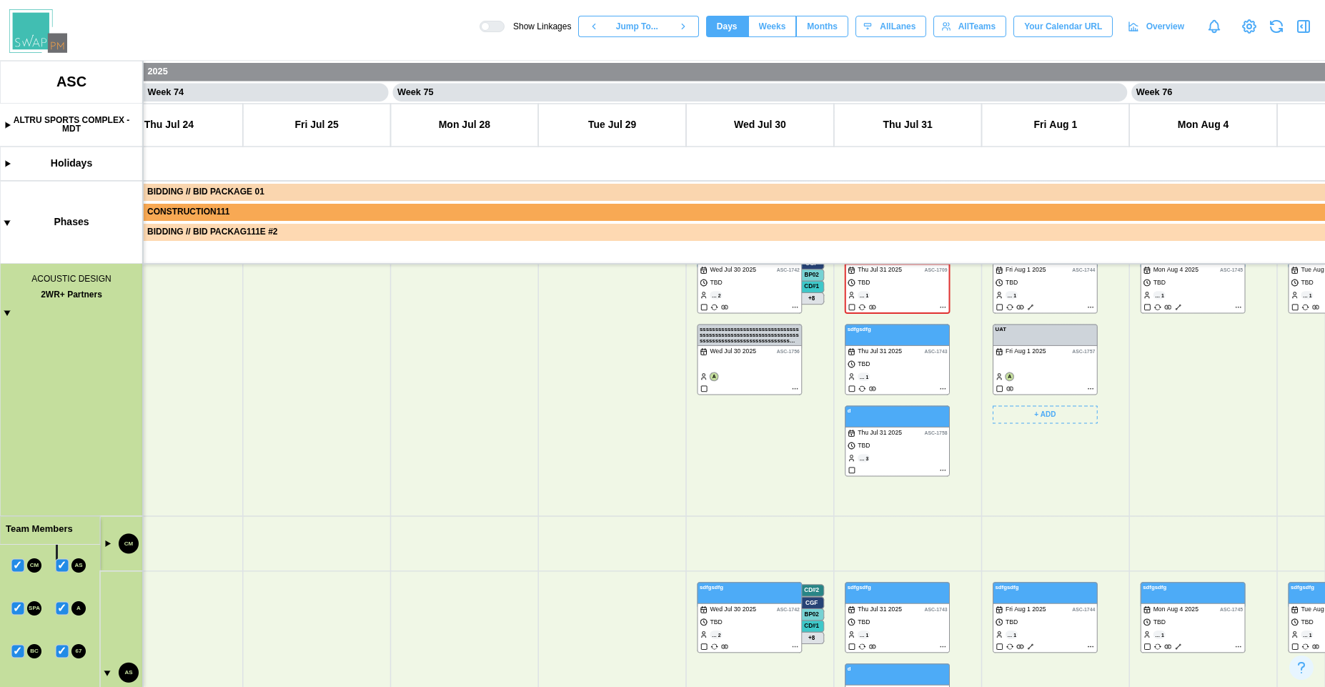
drag, startPoint x: 317, startPoint y: 506, endPoint x: 475, endPoint y: 367, distance: 210.1
click at [469, 362] on canvas at bounding box center [662, 374] width 1325 height 626
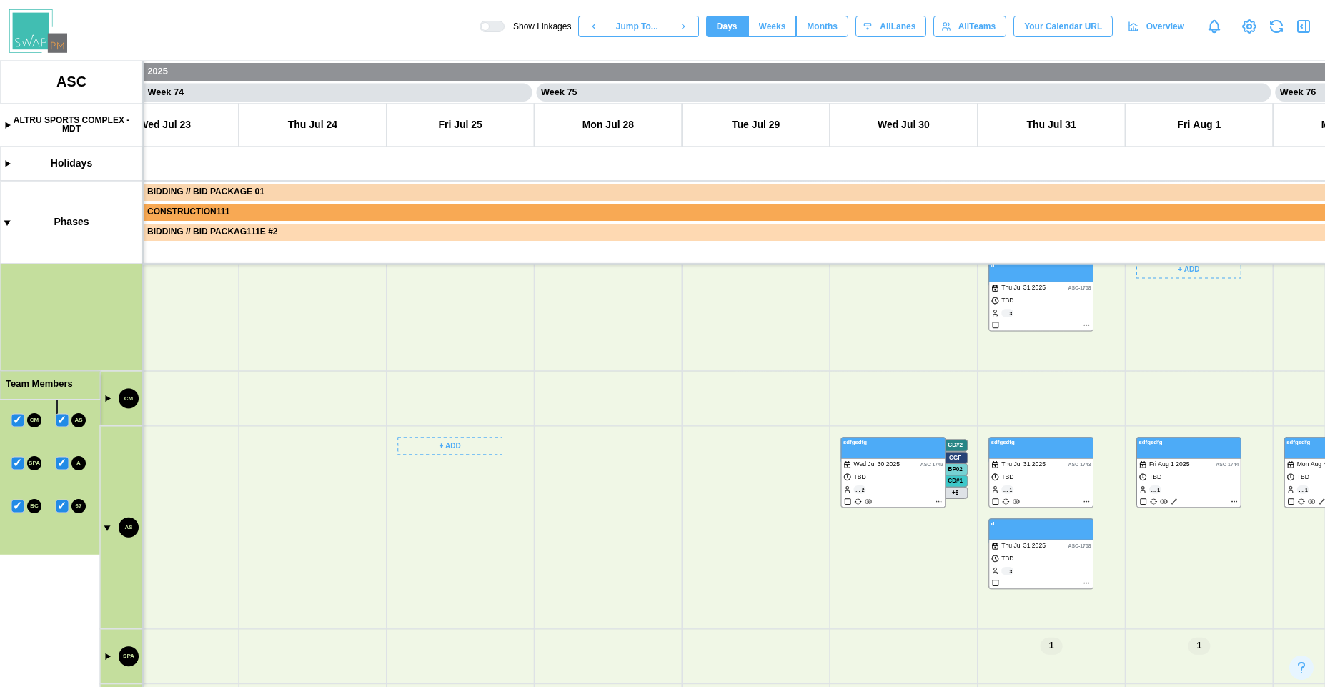
drag, startPoint x: 506, startPoint y: 555, endPoint x: 307, endPoint y: 340, distance: 292.7
click at [298, 341] on canvas at bounding box center [662, 374] width 1325 height 626
drag, startPoint x: 427, startPoint y: 528, endPoint x: 426, endPoint y: 569, distance: 41.5
click at [504, 576] on canvas at bounding box center [662, 374] width 1325 height 626
click at [447, 609] on canvas at bounding box center [662, 374] width 1325 height 626
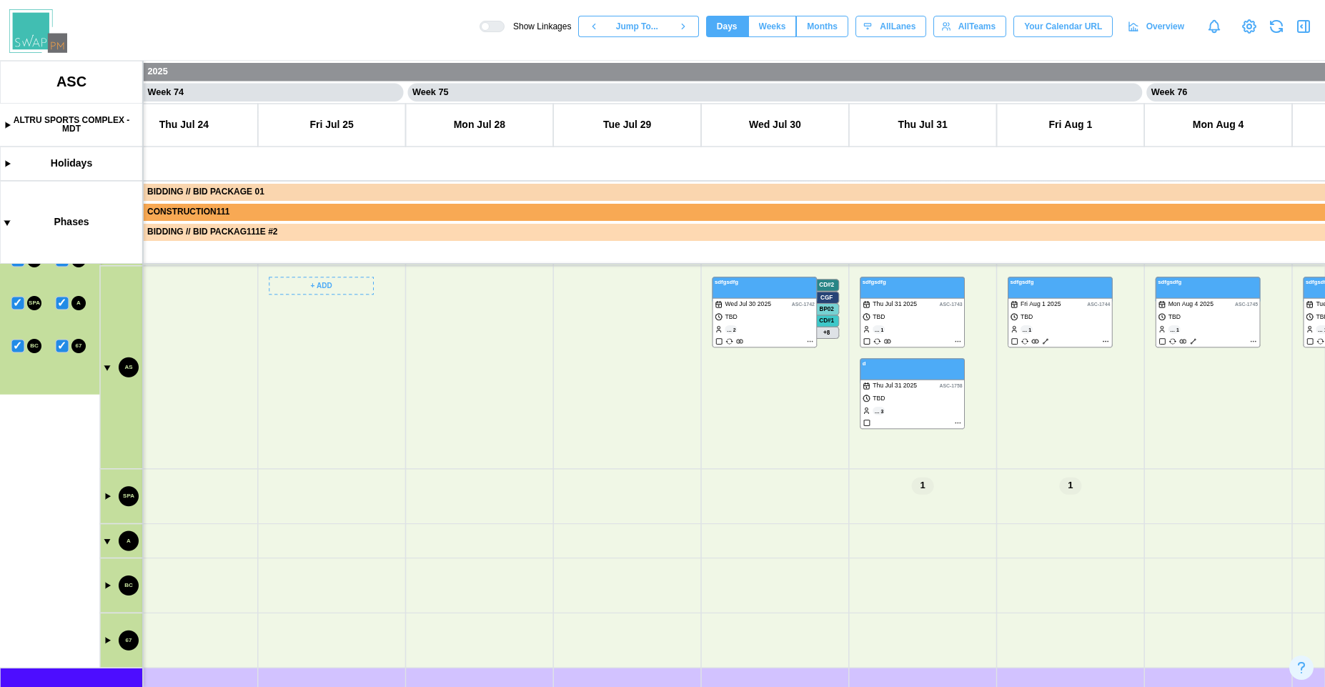
drag, startPoint x: 326, startPoint y: 425, endPoint x: 408, endPoint y: 603, distance: 195.9
click at [411, 604] on canvas at bounding box center [662, 374] width 1325 height 626
drag, startPoint x: 607, startPoint y: 507, endPoint x: 434, endPoint y: 605, distance: 198.7
click at [463, 624] on canvas at bounding box center [662, 374] width 1325 height 626
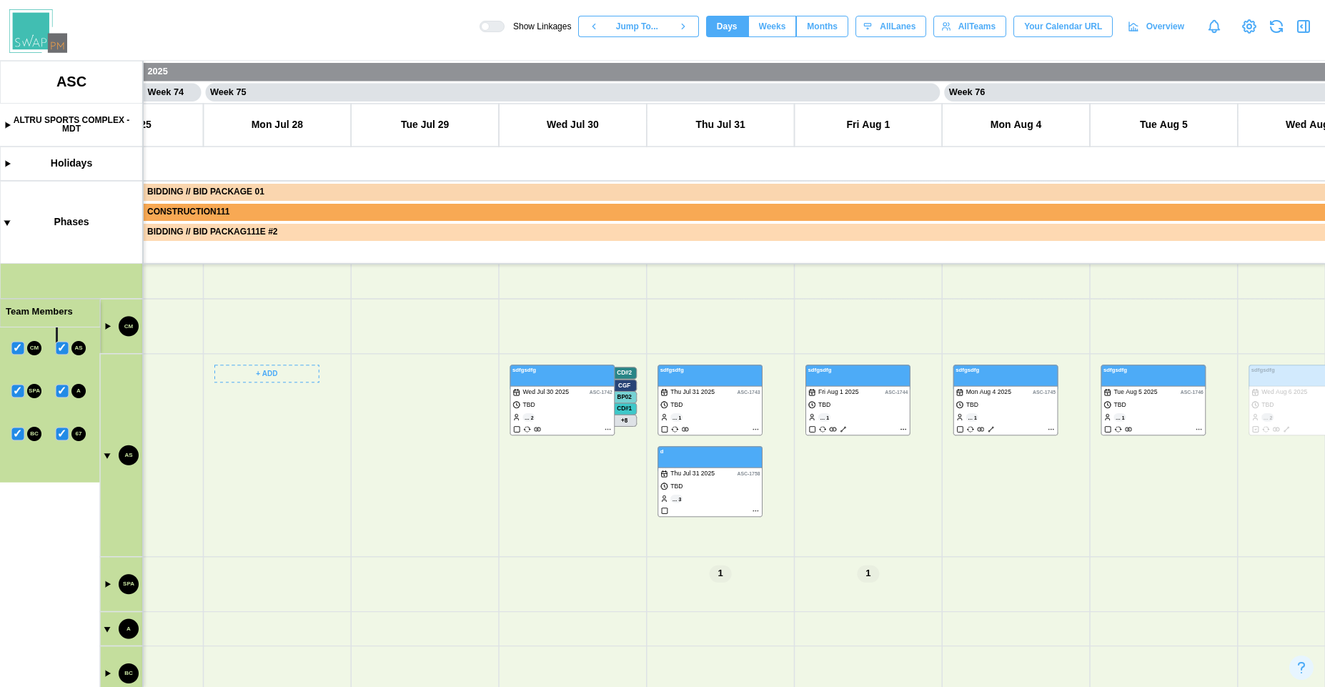
drag, startPoint x: 279, startPoint y: 504, endPoint x: 240, endPoint y: 384, distance: 126.3
click at [240, 389] on canvas at bounding box center [662, 374] width 1325 height 626
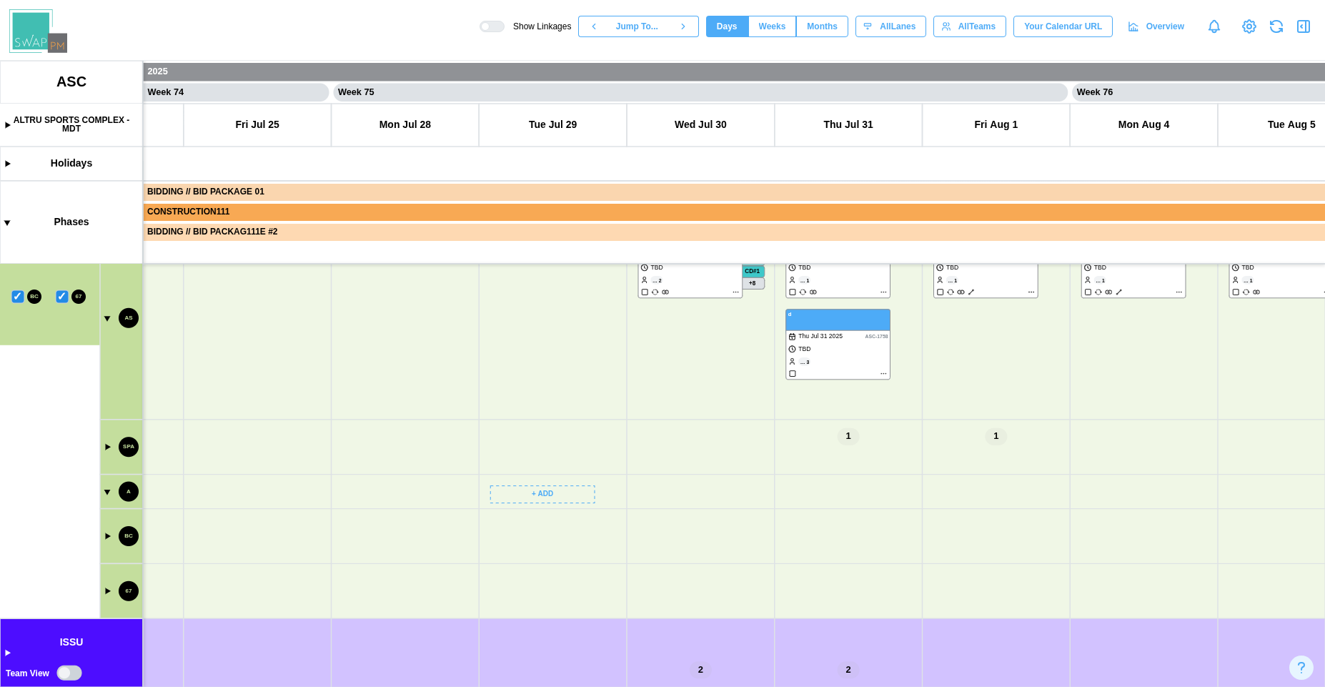
drag, startPoint x: 364, startPoint y: 494, endPoint x: 485, endPoint y: 417, distance: 142.9
click at [480, 417] on canvas at bounding box center [662, 374] width 1325 height 626
click at [714, 682] on canvas at bounding box center [662, 374] width 1325 height 626
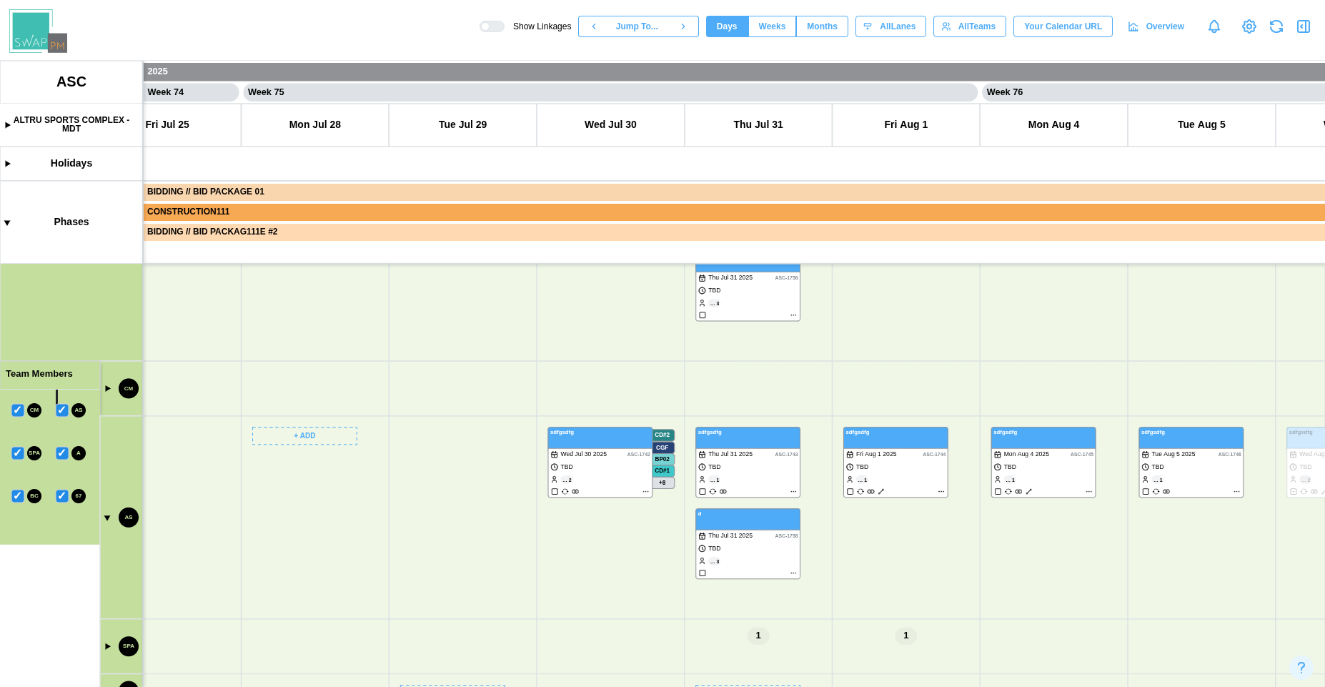
drag, startPoint x: 588, startPoint y: 544, endPoint x: 507, endPoint y: 618, distance: 109.8
click at [507, 618] on canvas at bounding box center [662, 374] width 1325 height 626
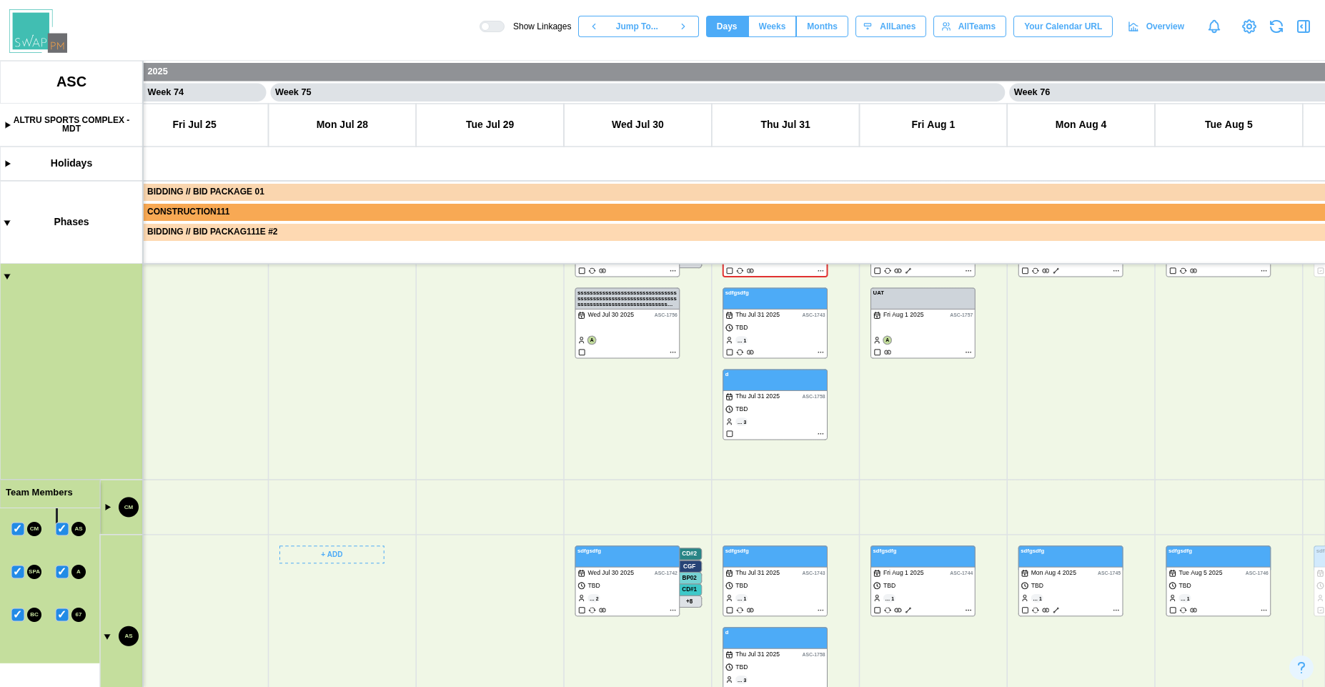
drag, startPoint x: 514, startPoint y: 406, endPoint x: 371, endPoint y: 580, distance: 225.4
click at [372, 584] on canvas at bounding box center [662, 374] width 1325 height 626
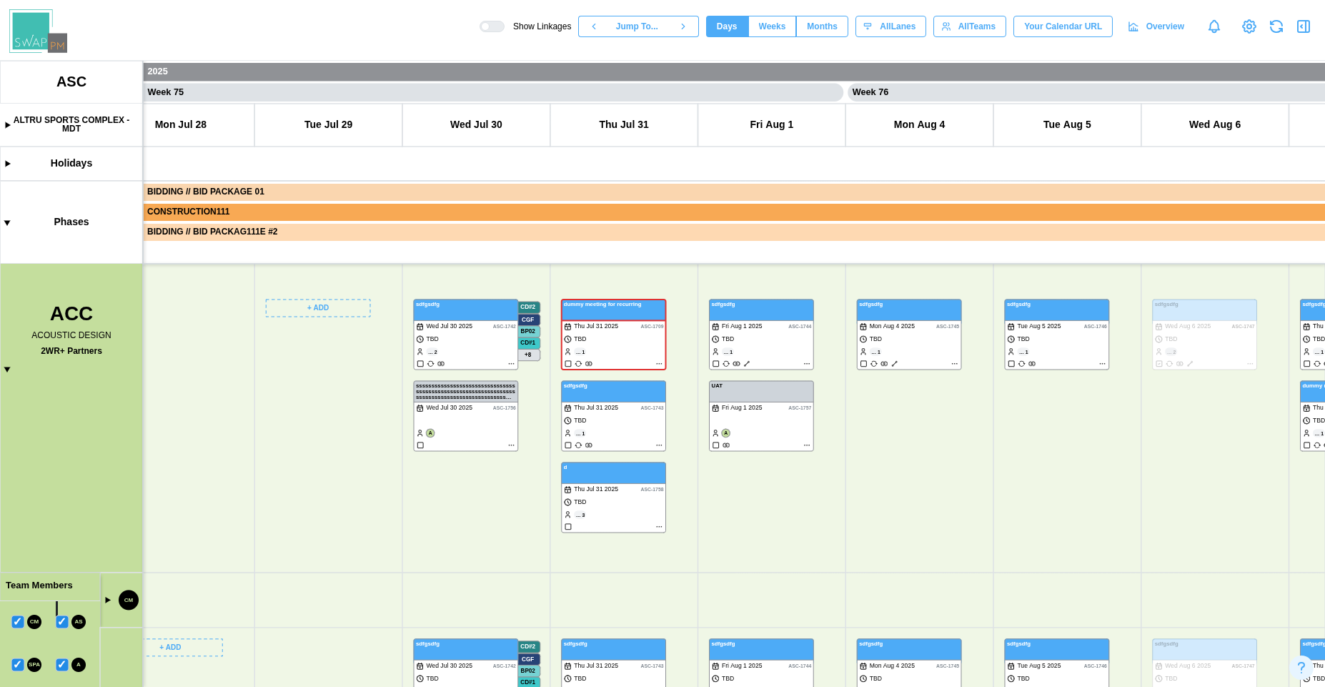
drag, startPoint x: 371, startPoint y: 580, endPoint x: 338, endPoint y: 413, distance: 170.5
click at [338, 413] on canvas at bounding box center [662, 374] width 1325 height 626
drag, startPoint x: 423, startPoint y: 452, endPoint x: 292, endPoint y: 362, distance: 158.3
click at [292, 362] on canvas at bounding box center [662, 374] width 1325 height 626
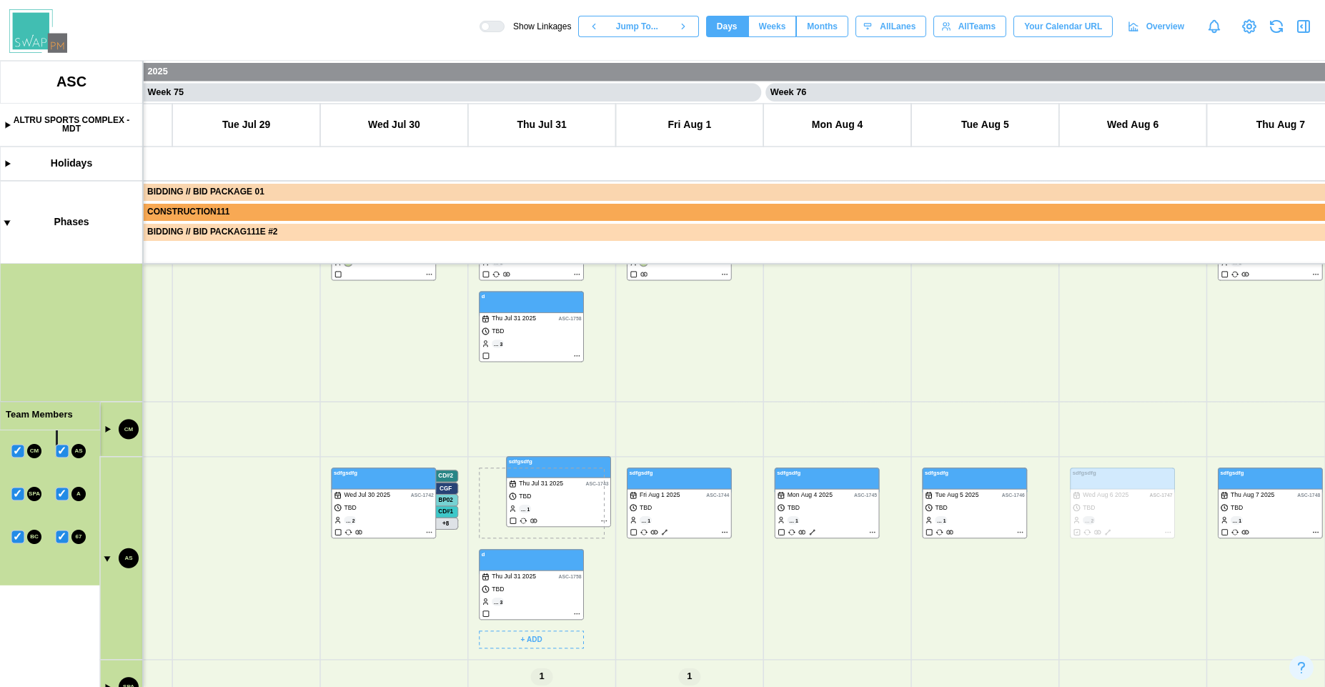
click at [522, 512] on canvas at bounding box center [662, 374] width 1325 height 626
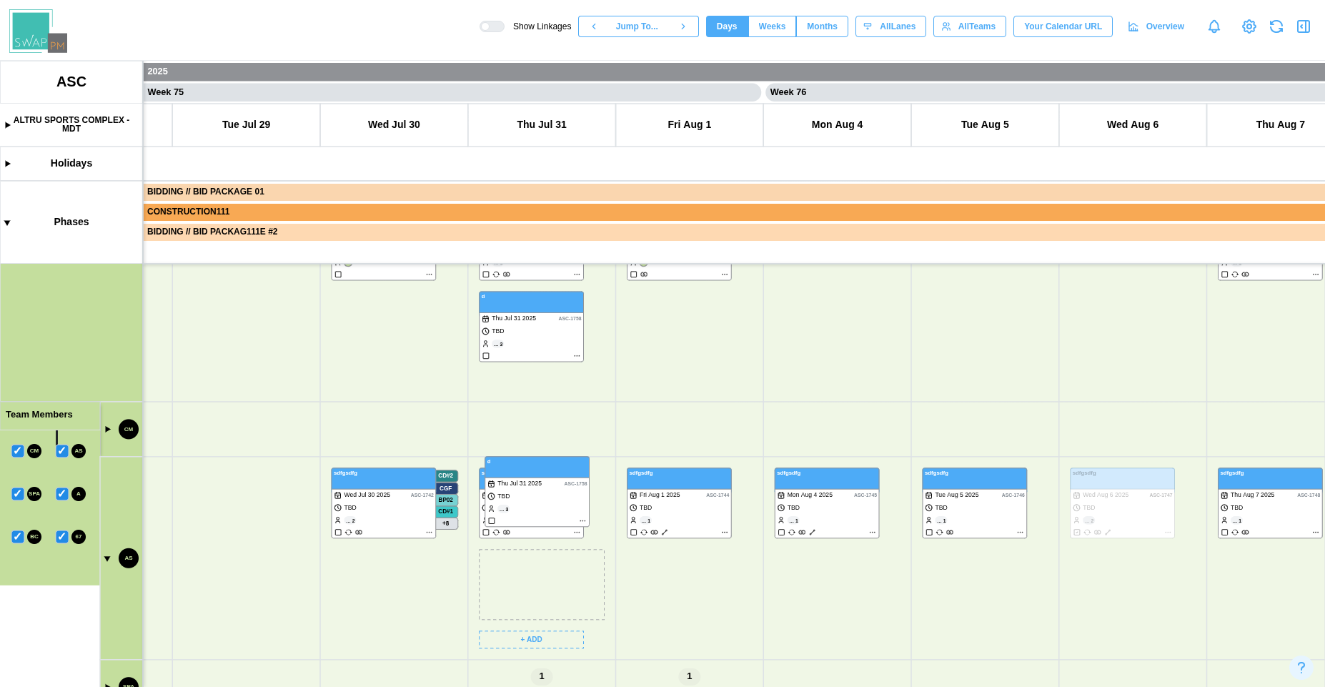
drag, startPoint x: 541, startPoint y: 591, endPoint x: 544, endPoint y: 573, distance: 18.1
click at [544, 573] on canvas at bounding box center [662, 374] width 1325 height 626
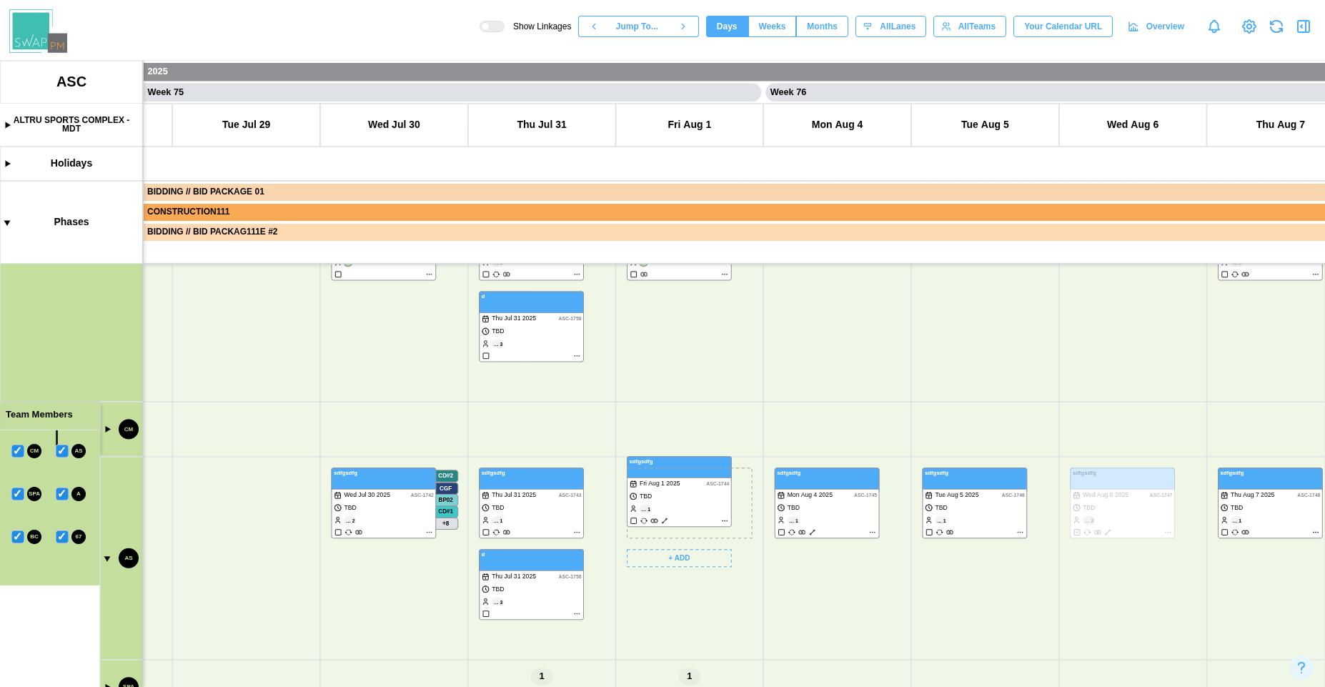
drag, startPoint x: 672, startPoint y: 484, endPoint x: 656, endPoint y: 386, distance: 99.2
click at [656, 386] on canvas at bounding box center [662, 374] width 1325 height 626
